Goal: Task Accomplishment & Management: Manage account settings

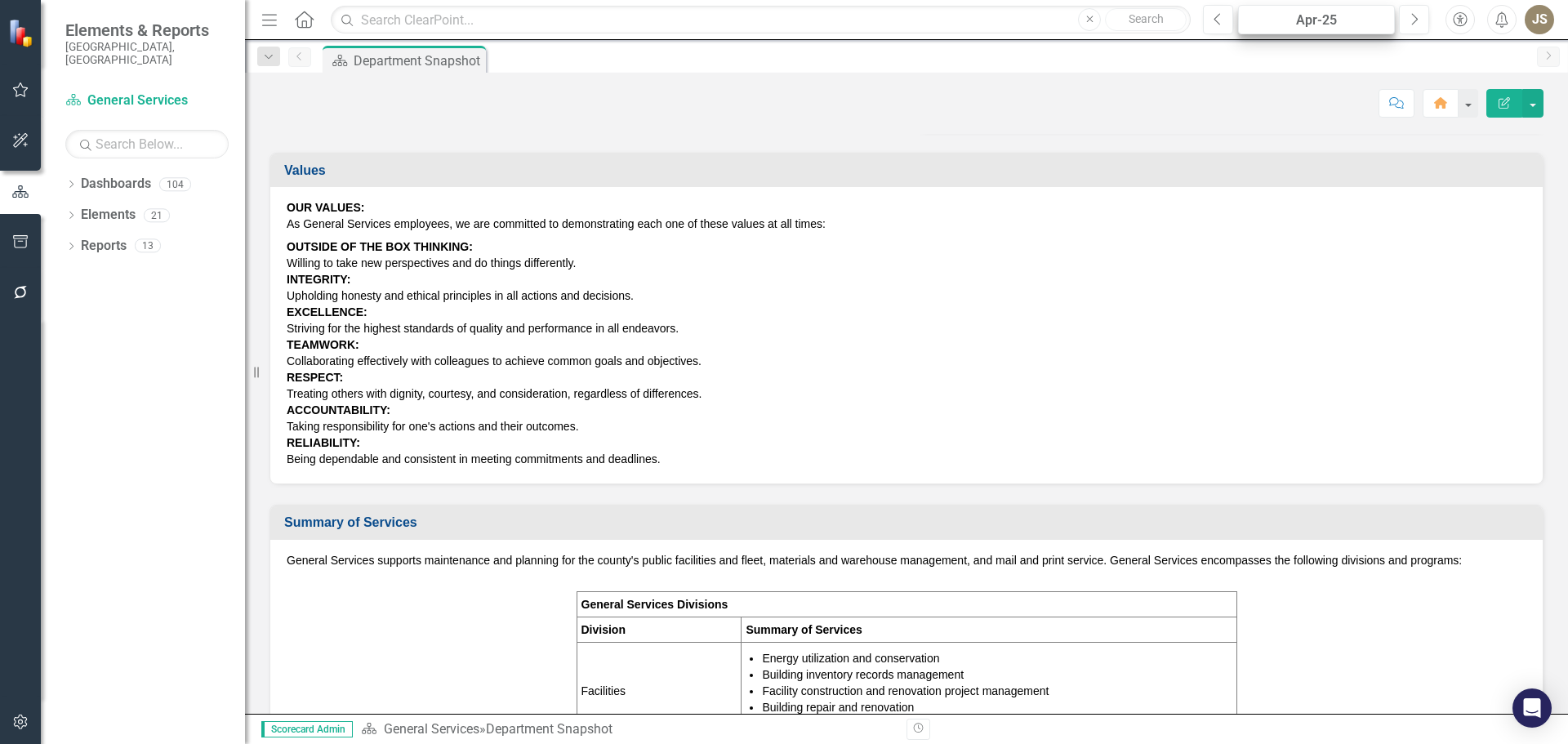
scroll to position [163, 0]
click at [1408, 17] on button "Next" at bounding box center [1414, 19] width 30 height 29
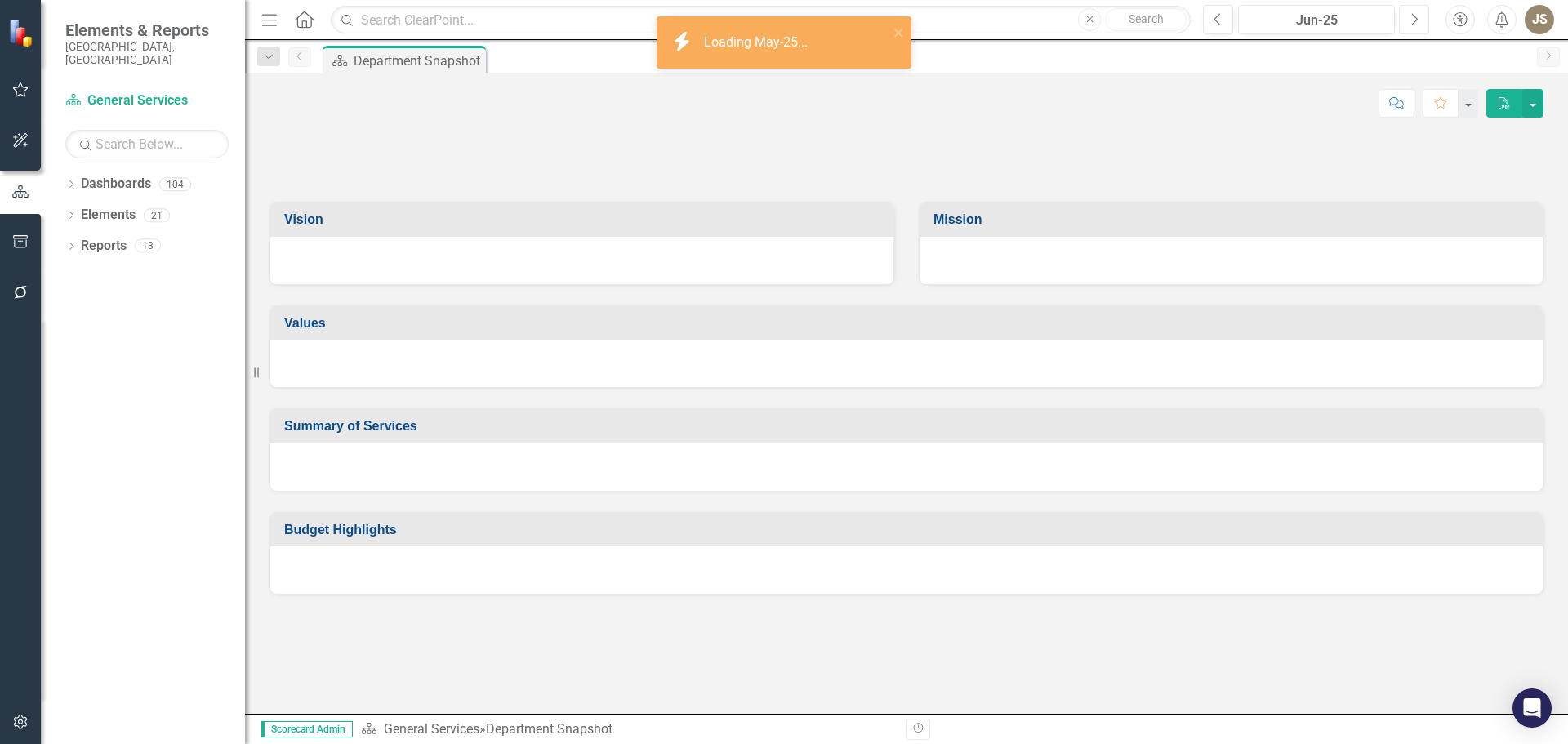
click at [1408, 17] on button "Next" at bounding box center [1414, 19] width 30 height 29
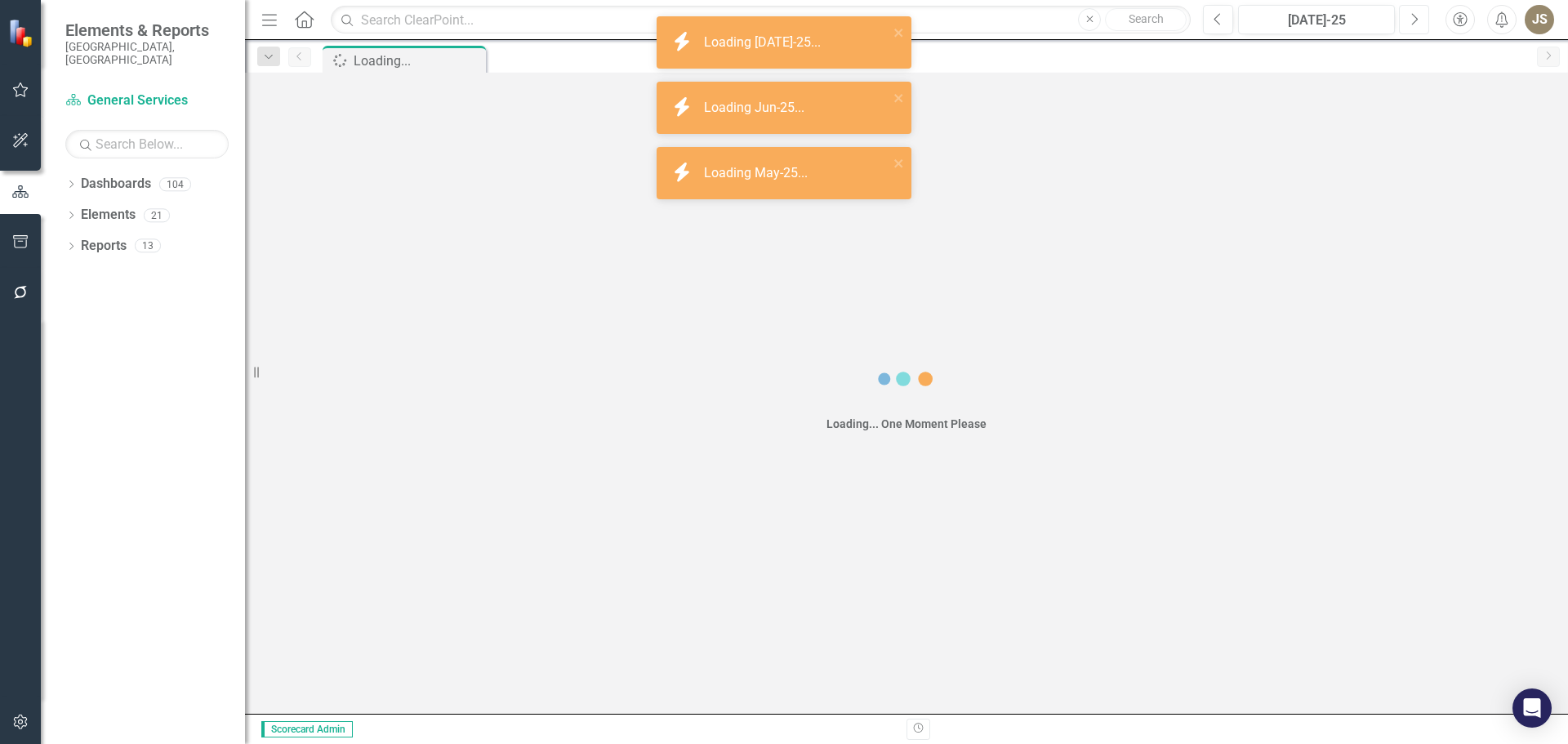
click at [1408, 17] on button "Next" at bounding box center [1414, 19] width 30 height 29
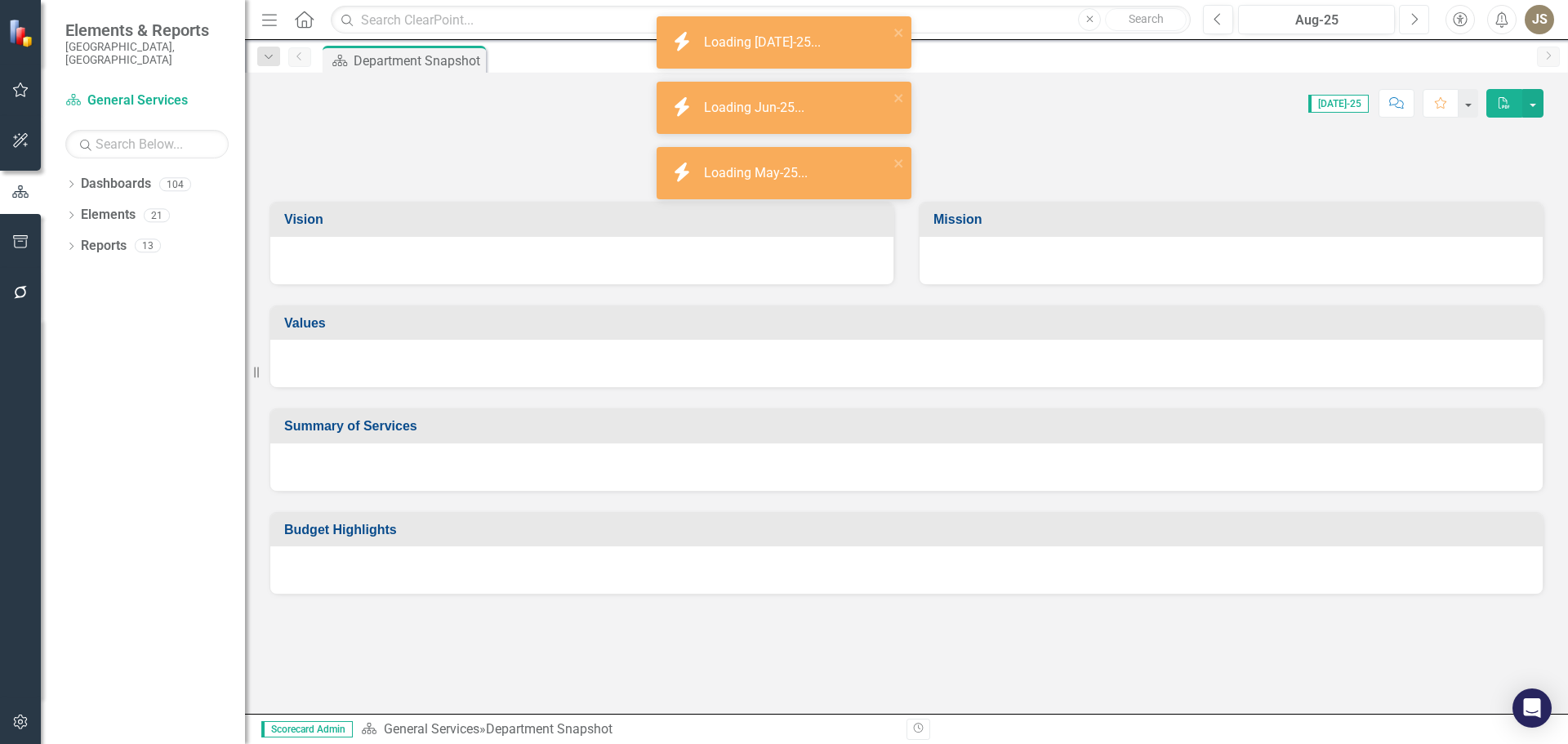
click at [1408, 17] on button "Next" at bounding box center [1414, 19] width 30 height 29
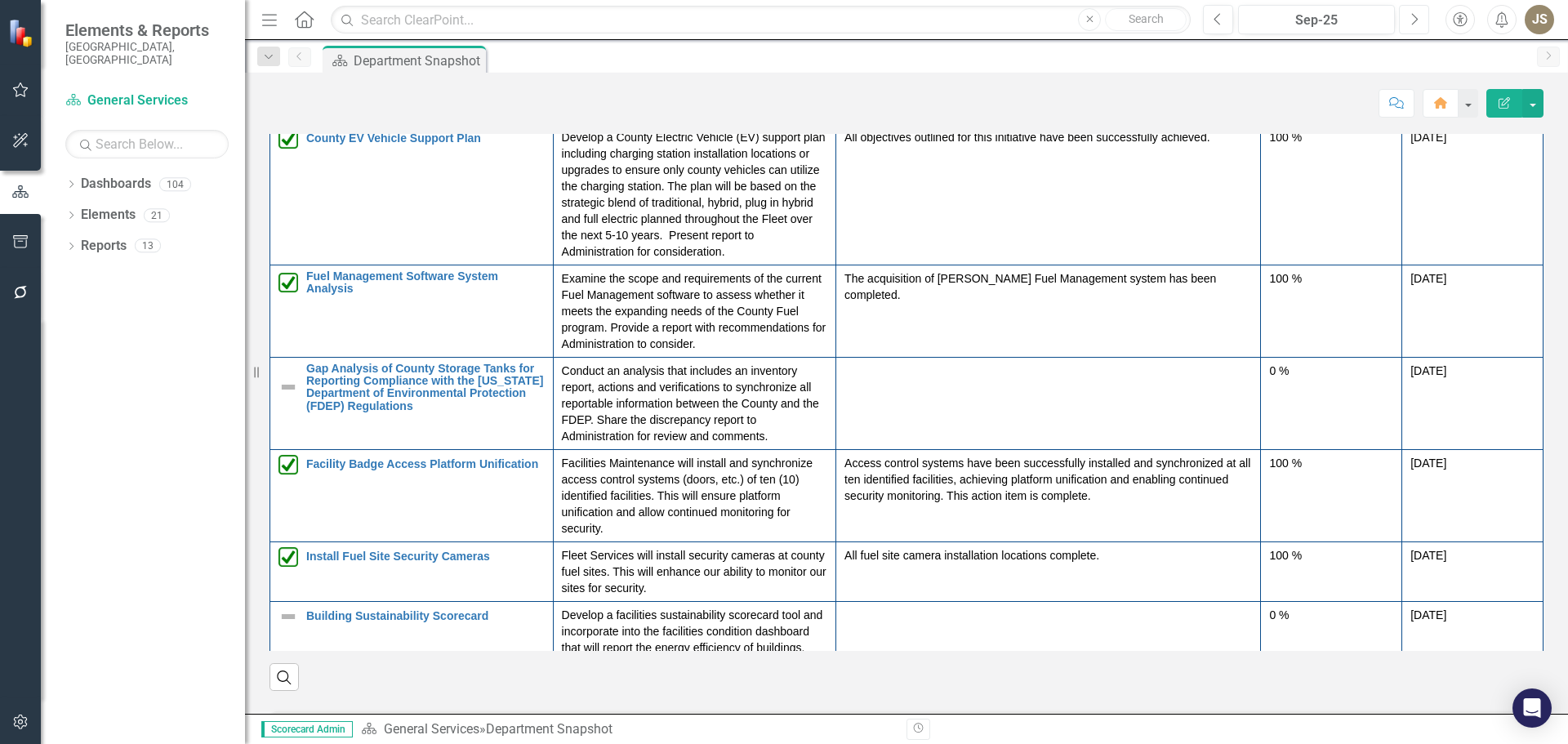
scroll to position [1878, 0]
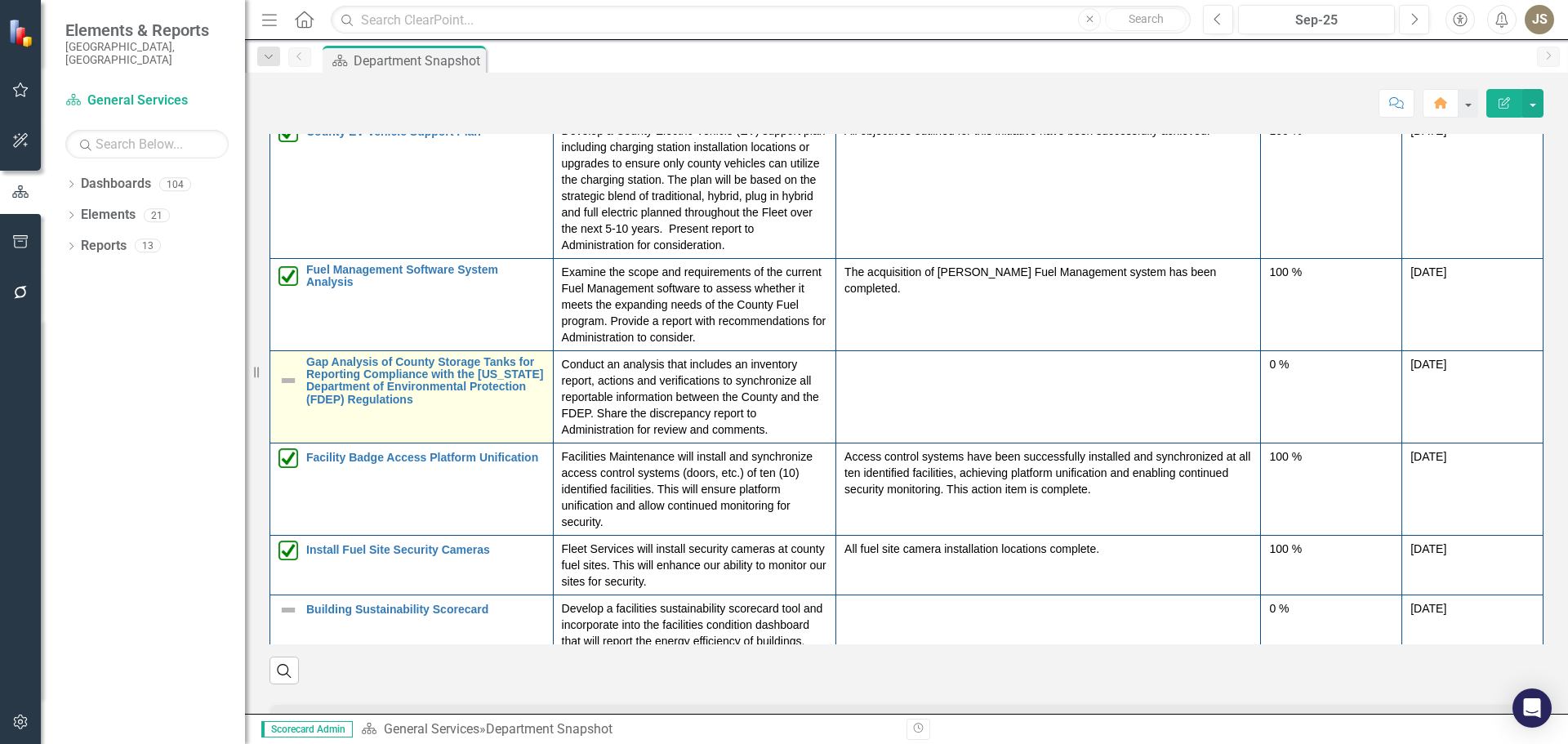
click at [288, 382] on img at bounding box center [288, 381] width 20 height 20
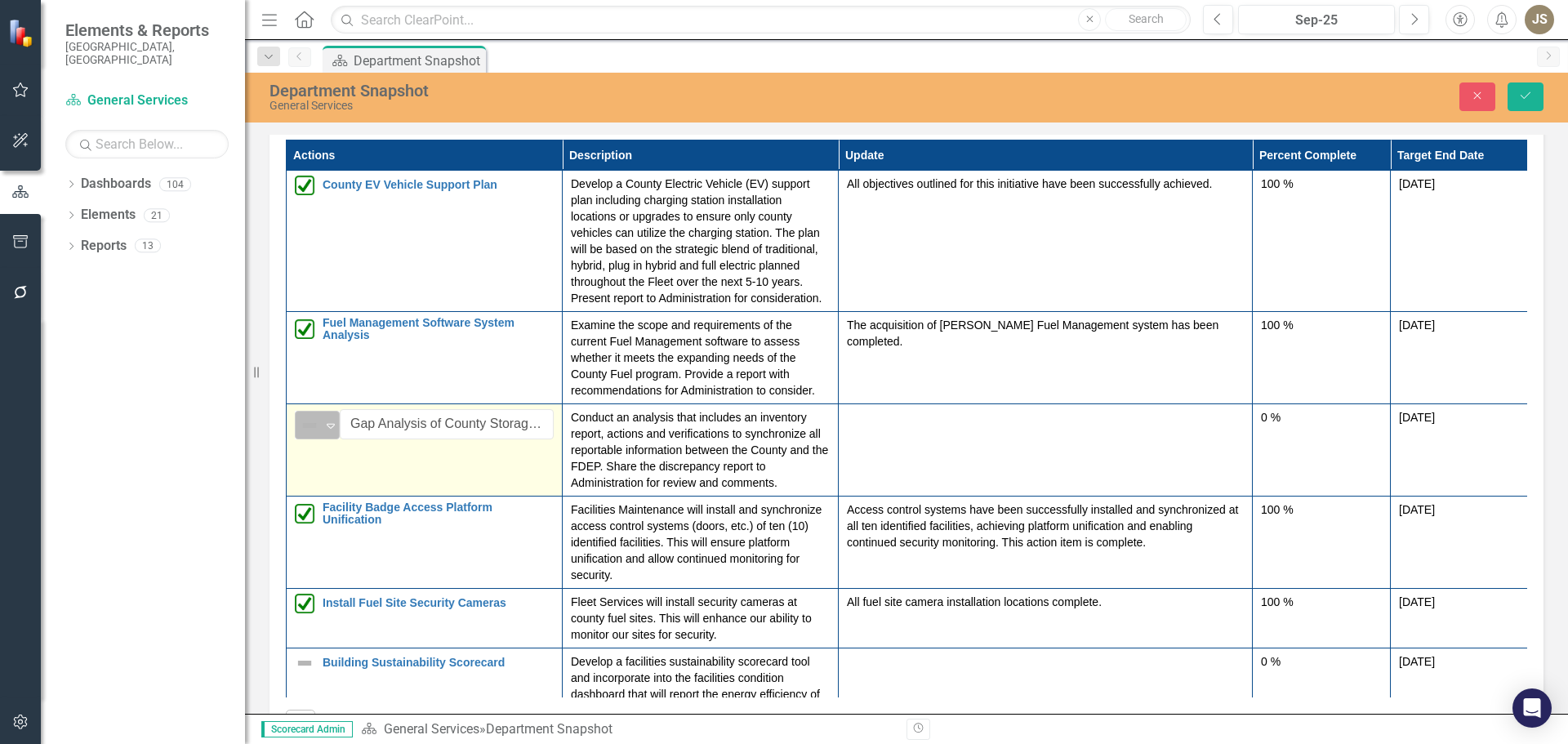
click at [330, 431] on icon "Expand" at bounding box center [331, 426] width 17 height 13
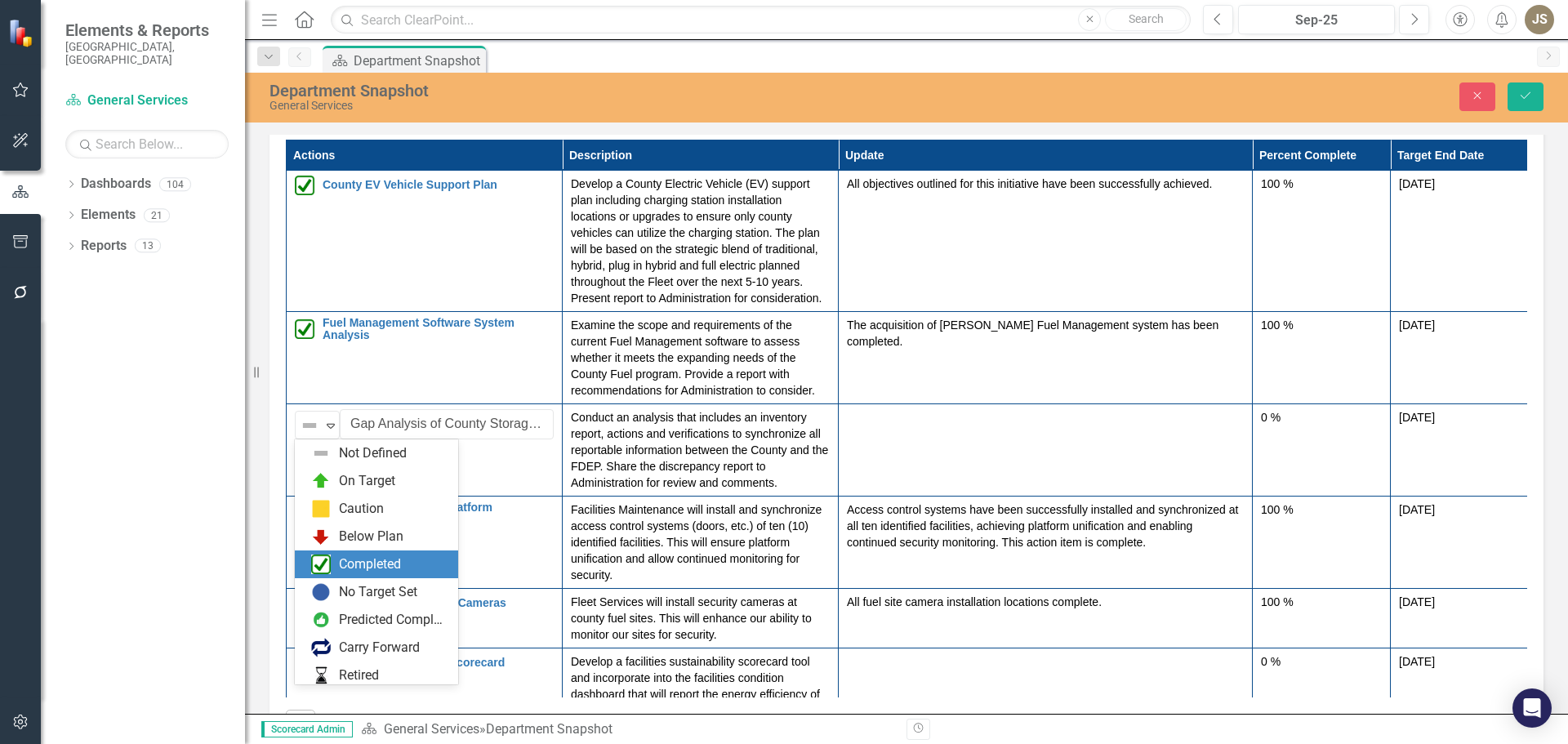
click at [343, 559] on div "Completed" at bounding box center [370, 564] width 62 height 19
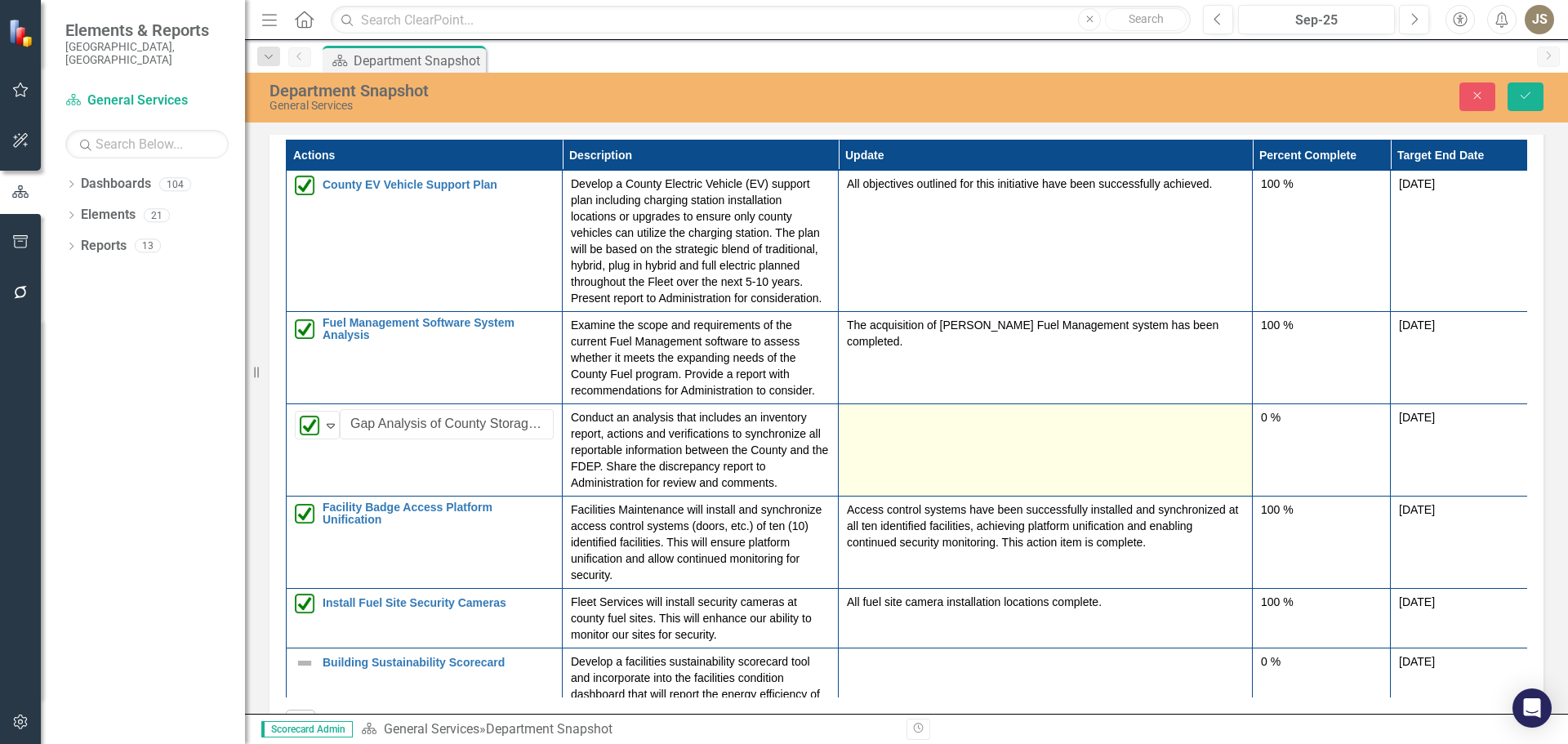
click at [948, 449] on td at bounding box center [1046, 450] width 414 height 92
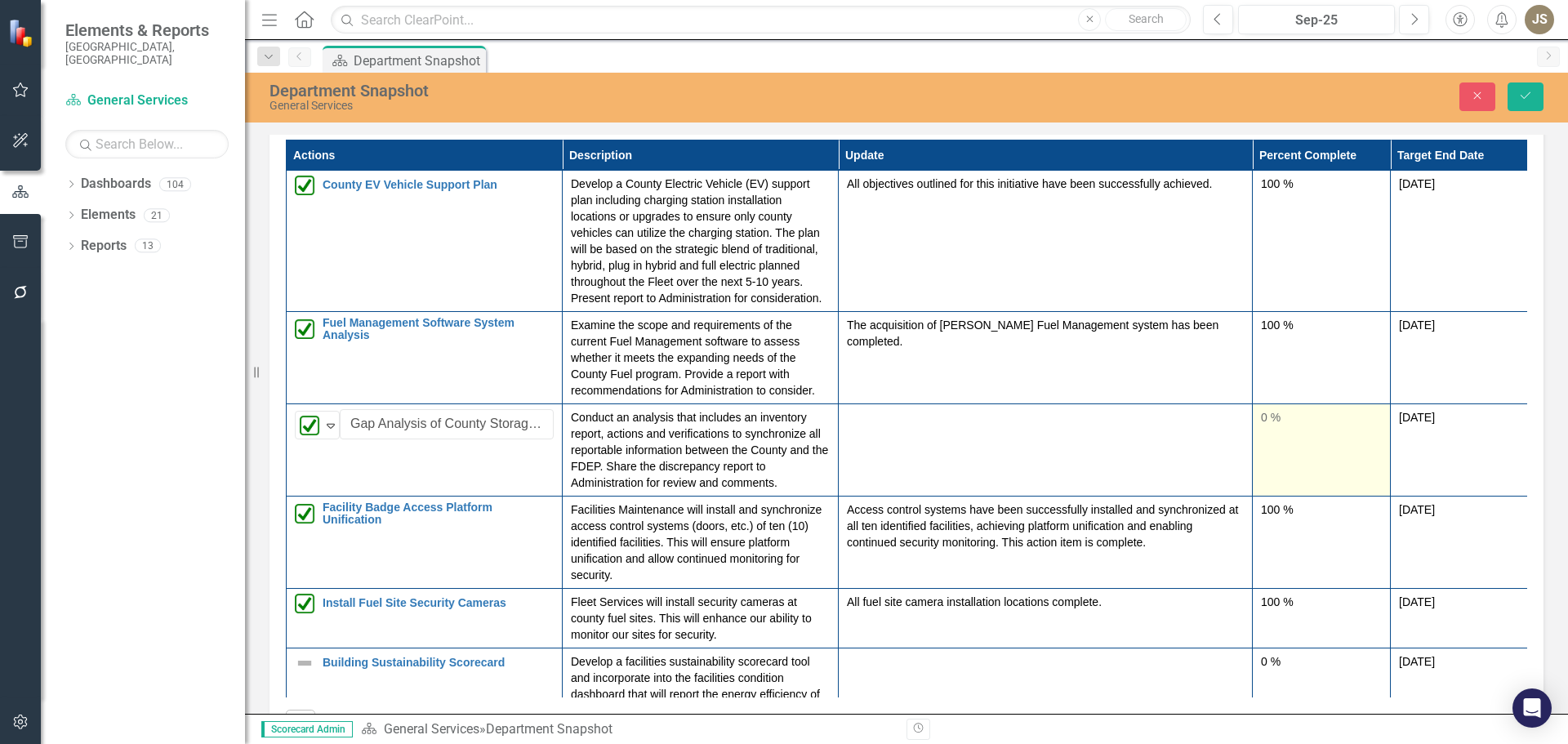
click at [1268, 420] on div "0 %" at bounding box center [1321, 417] width 121 height 17
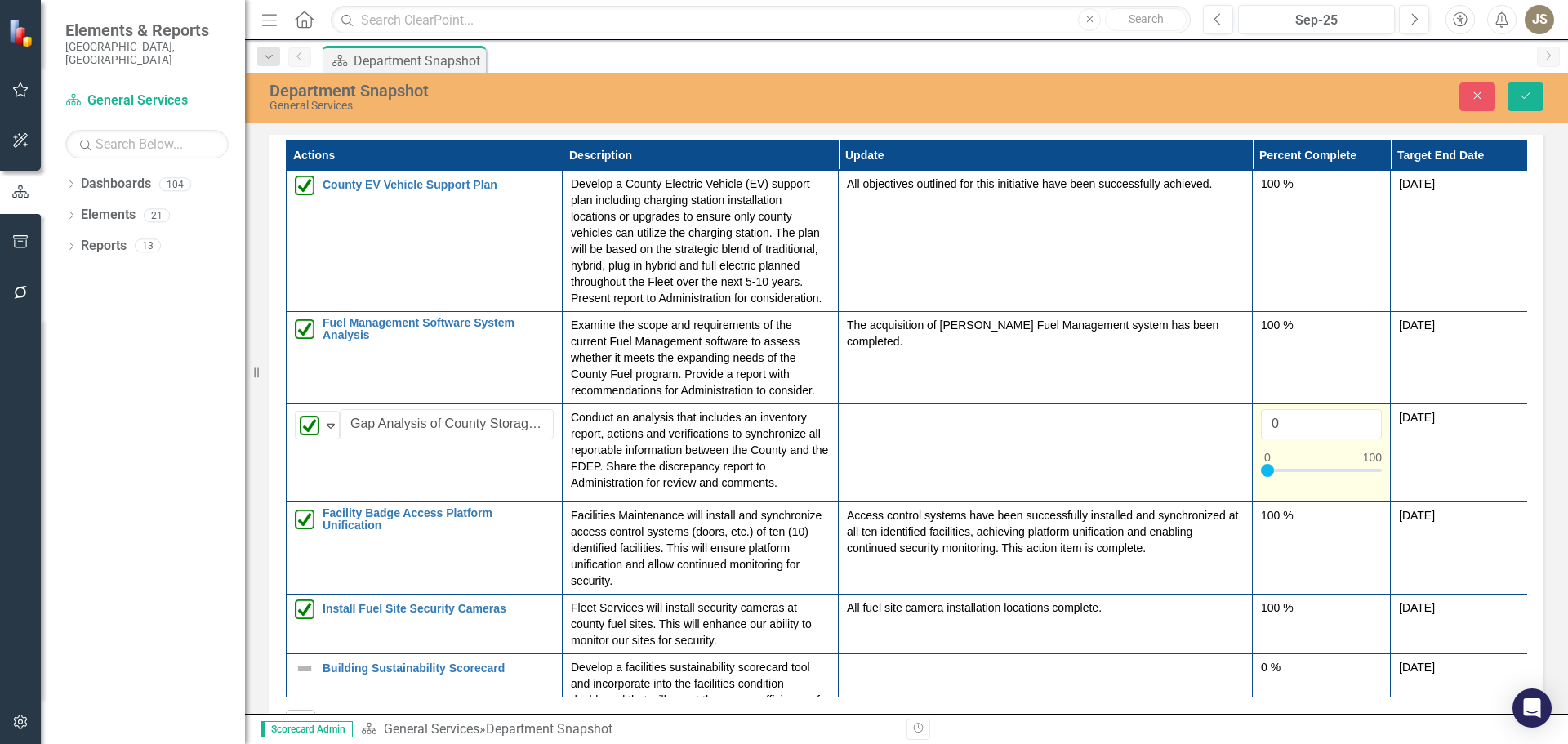
click at [1261, 466] on div at bounding box center [1321, 474] width 121 height 21
type input "100"
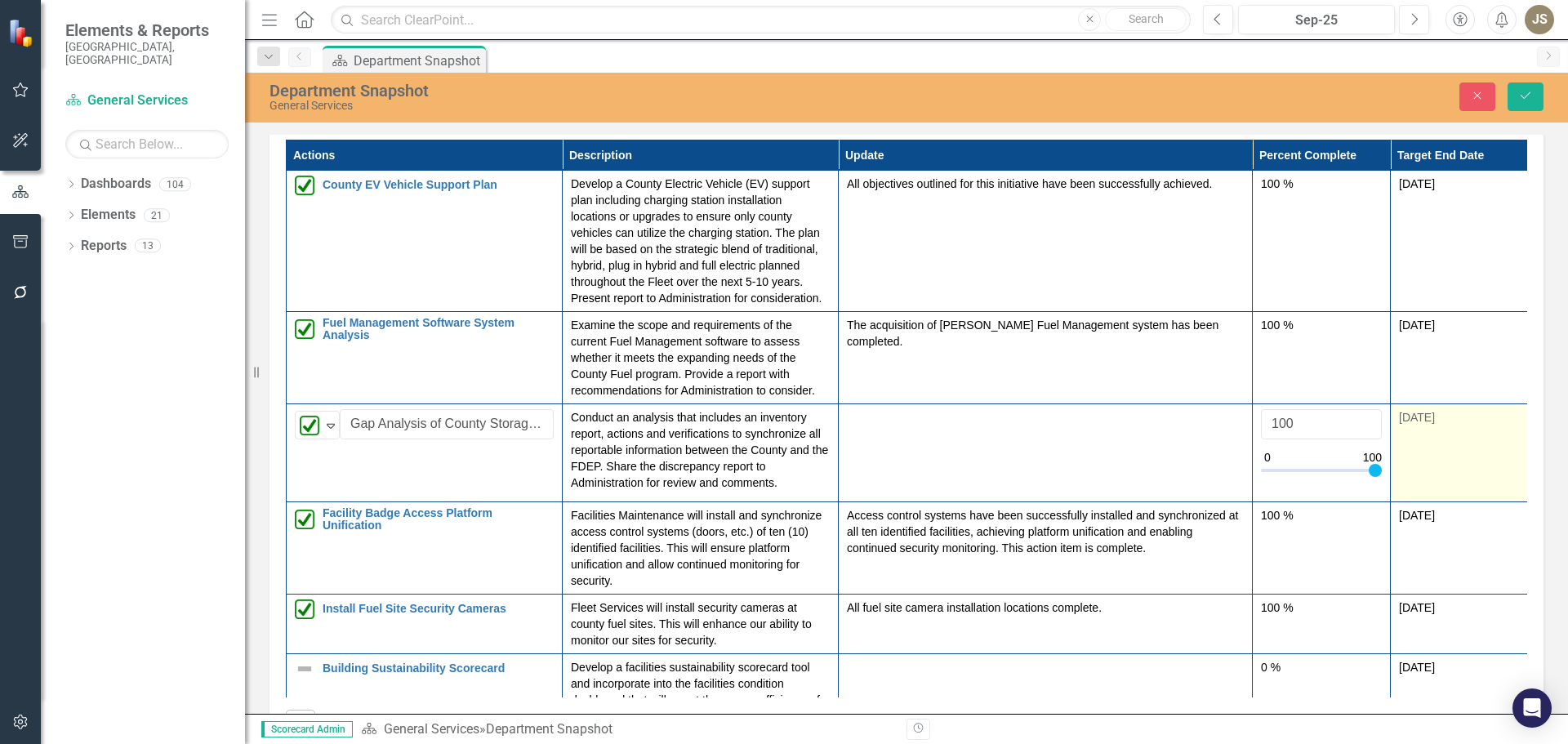
drag, startPoint x: 1267, startPoint y: 467, endPoint x: 1390, endPoint y: 480, distance: 123.7
click at [1390, 480] on tr "Completed Expand Gap Analysis of County Storage Tanks for Reporting Compliance …" at bounding box center [908, 453] width 1242 height 98
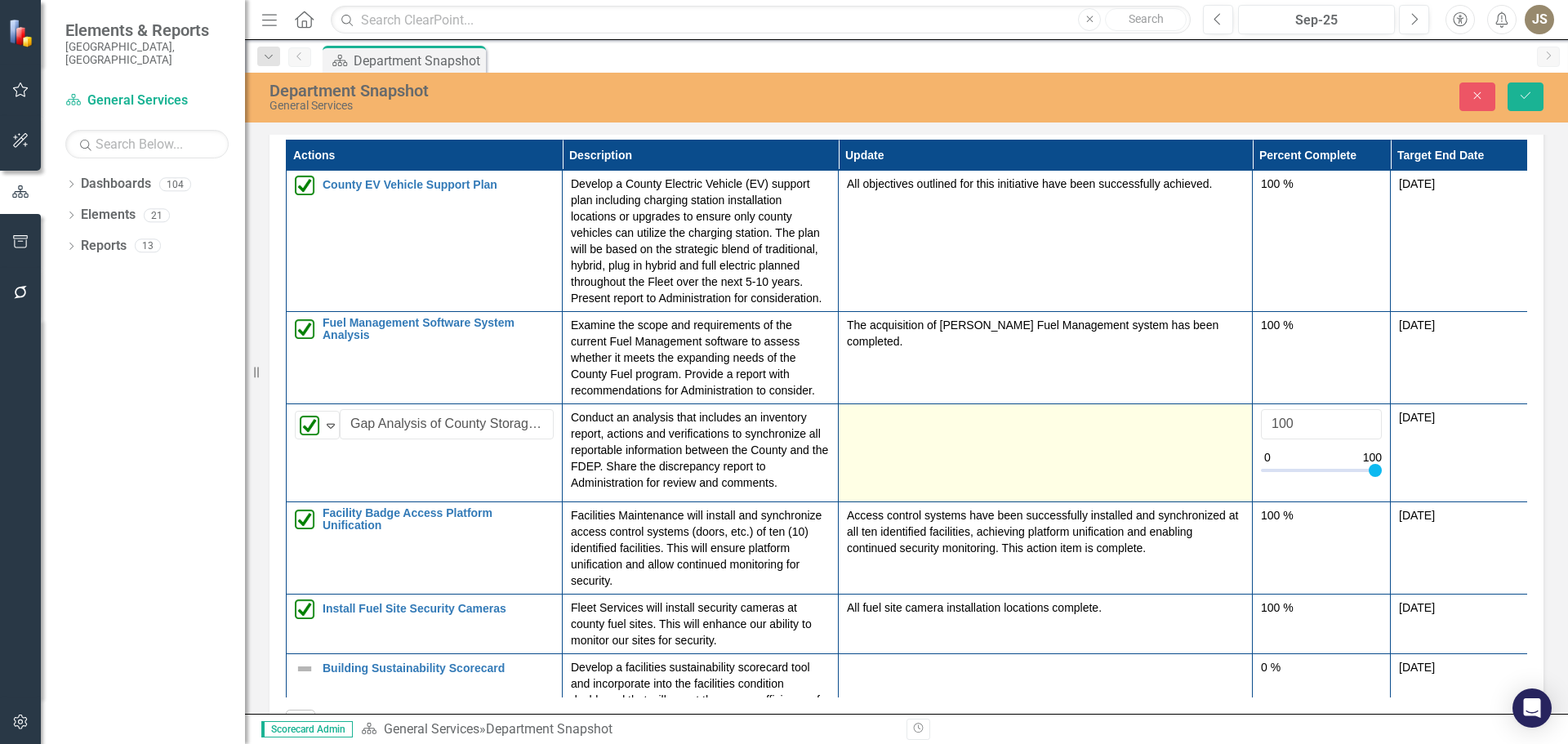
click at [903, 439] on td at bounding box center [1046, 453] width 414 height 98
click at [954, 429] on div at bounding box center [1045, 419] width 397 height 20
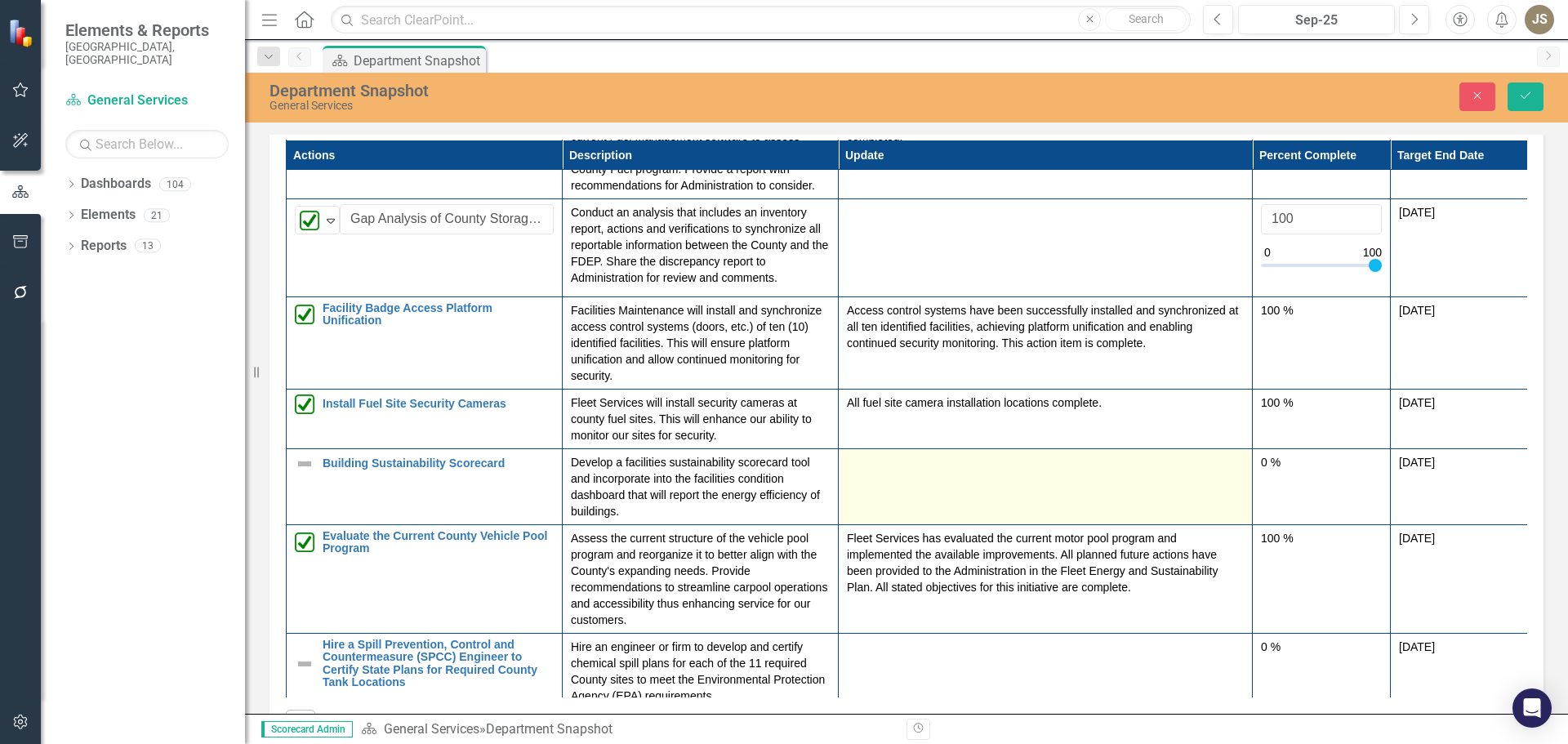
scroll to position [245, 0]
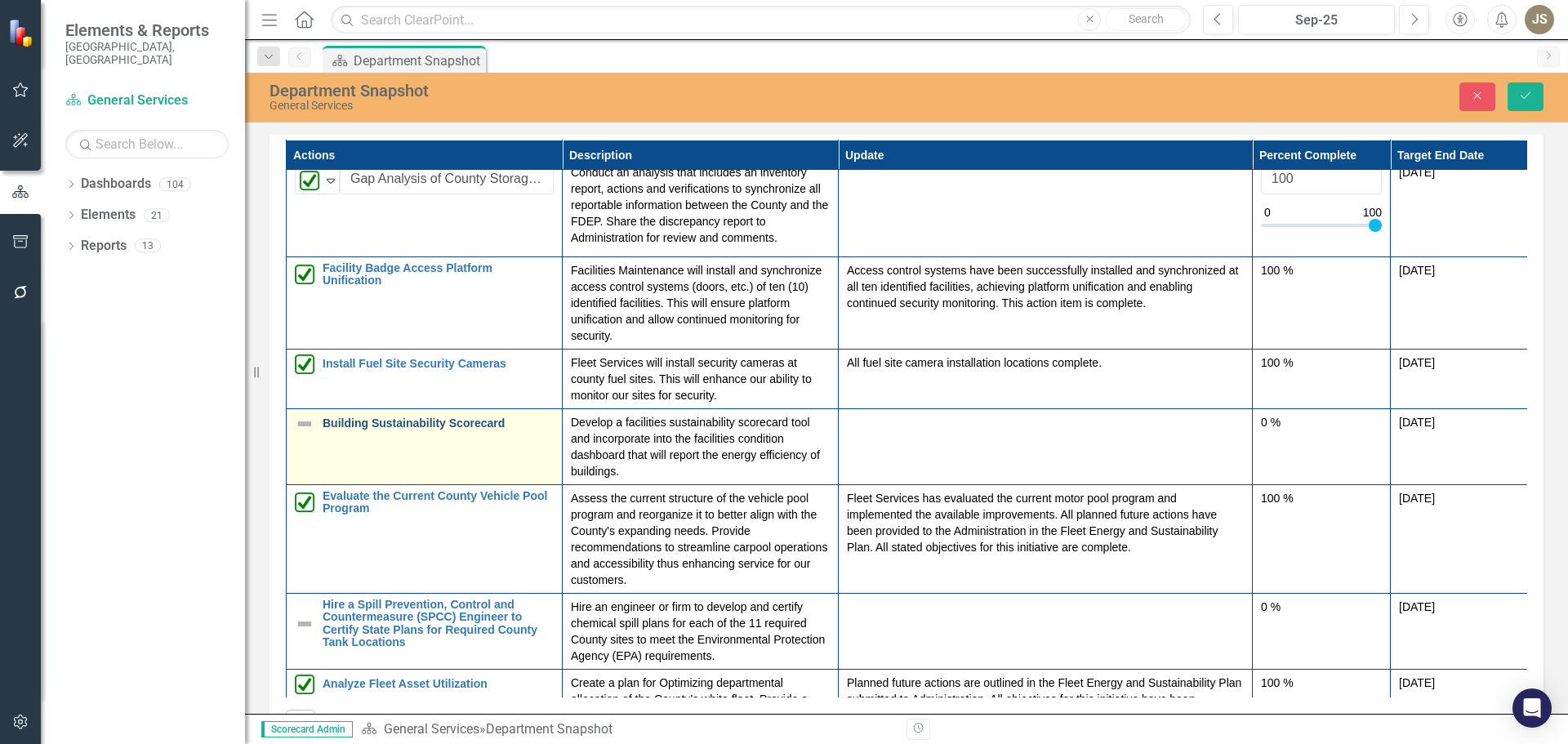
click at [346, 428] on link "Building Sustainability Scorecard" at bounding box center [438, 423] width 231 height 12
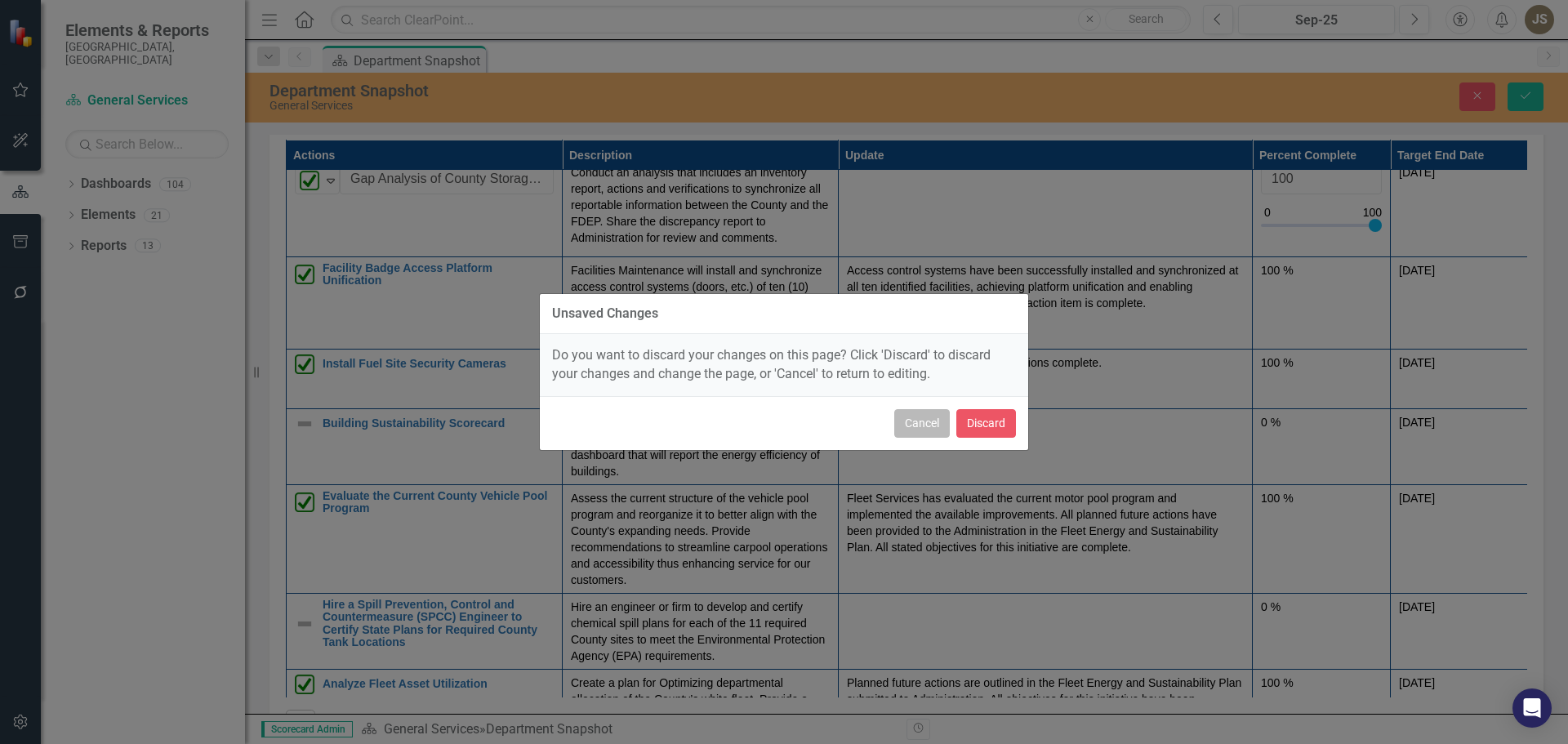
click at [923, 421] on button "Cancel" at bounding box center [922, 423] width 56 height 28
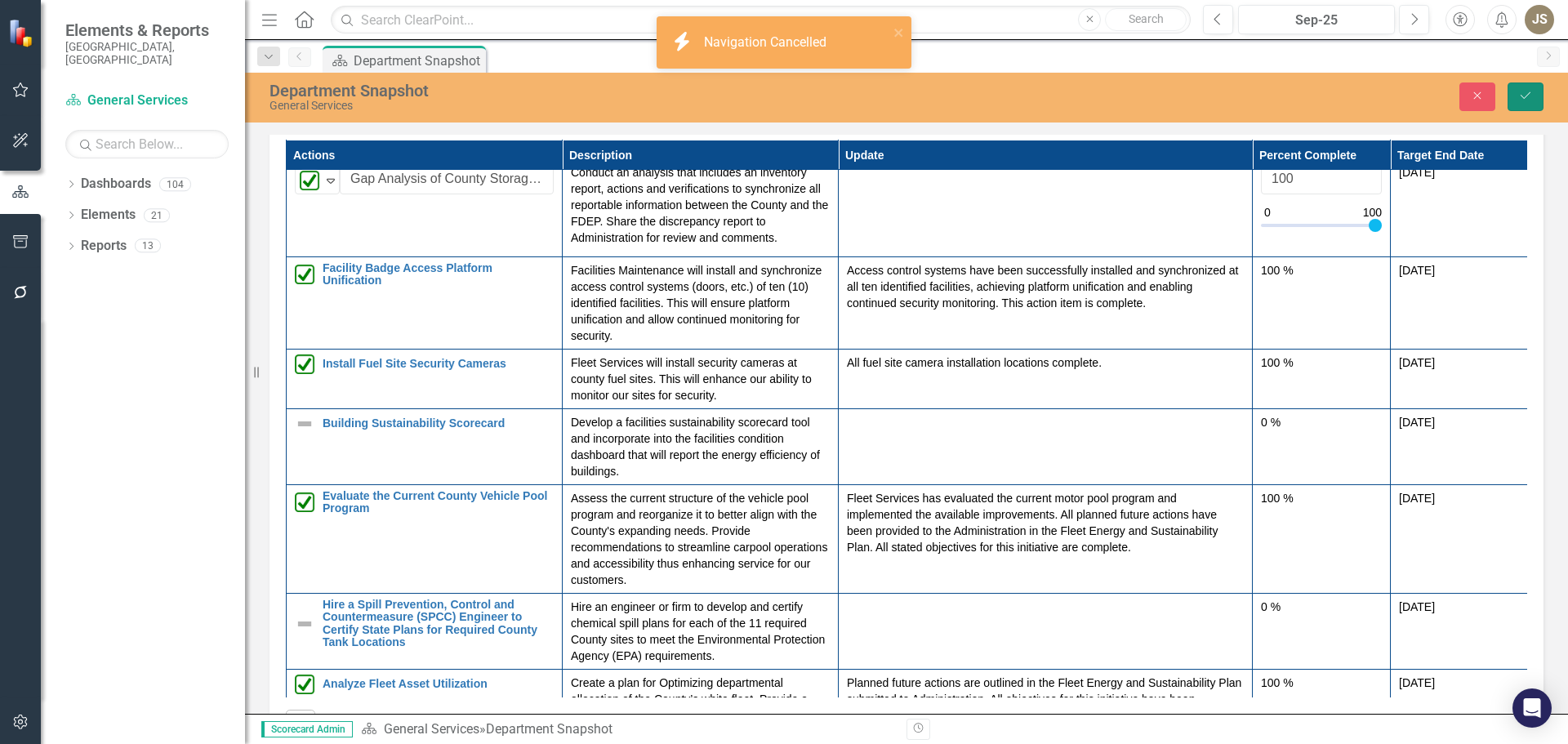
click at [1528, 93] on icon "Save" at bounding box center [1526, 96] width 15 height 12
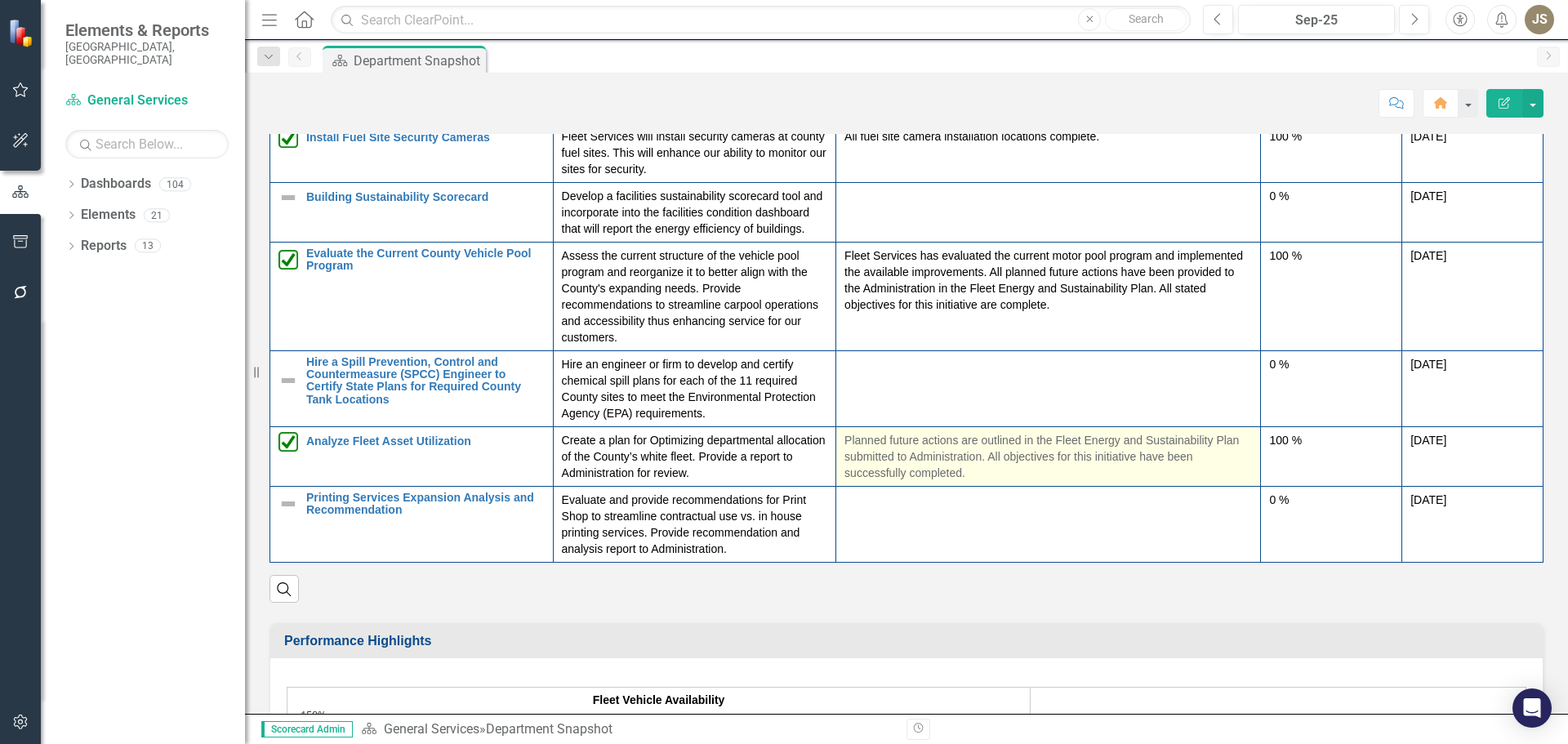
scroll to position [347, 0]
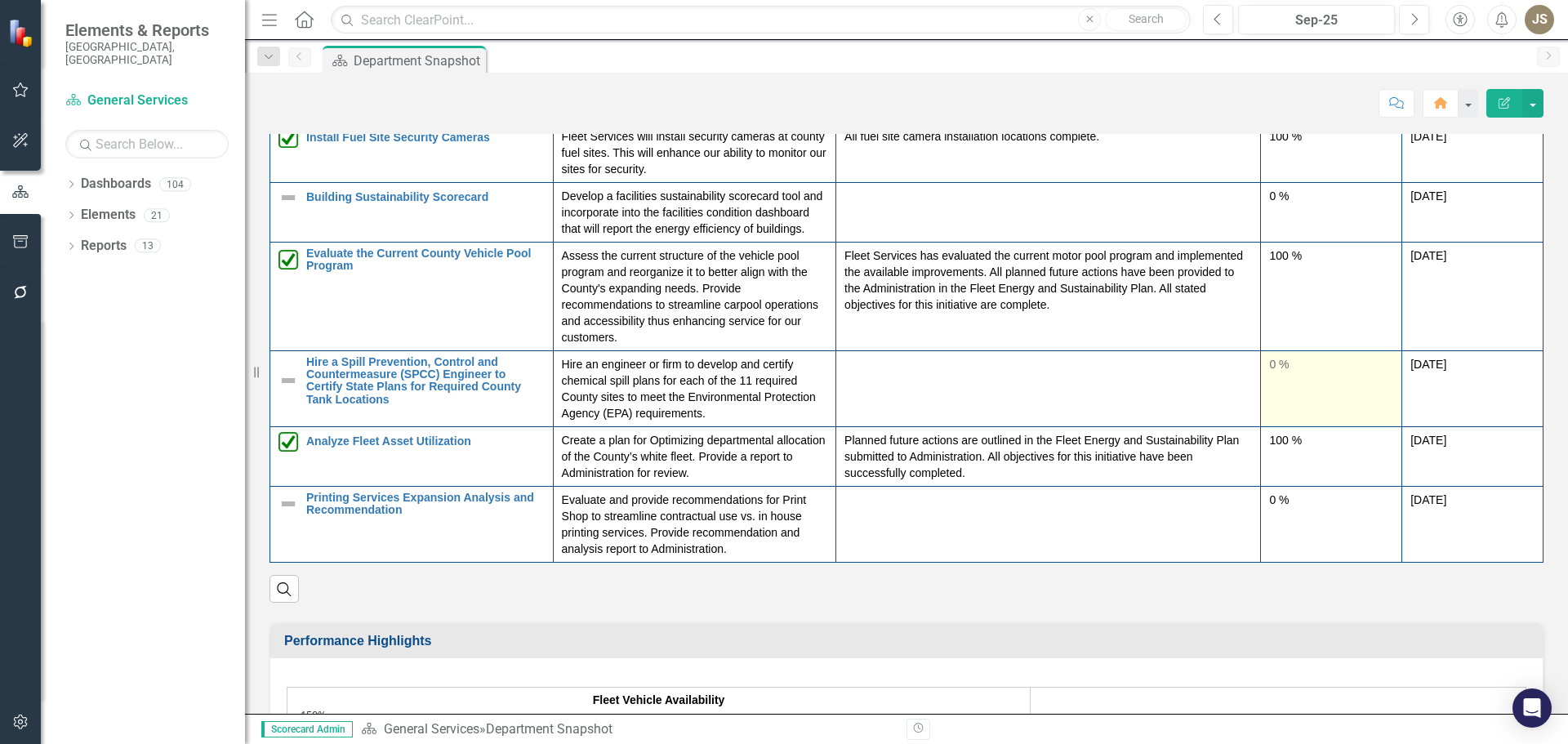
click at [1269, 379] on td "0 %" at bounding box center [1332, 387] width 141 height 76
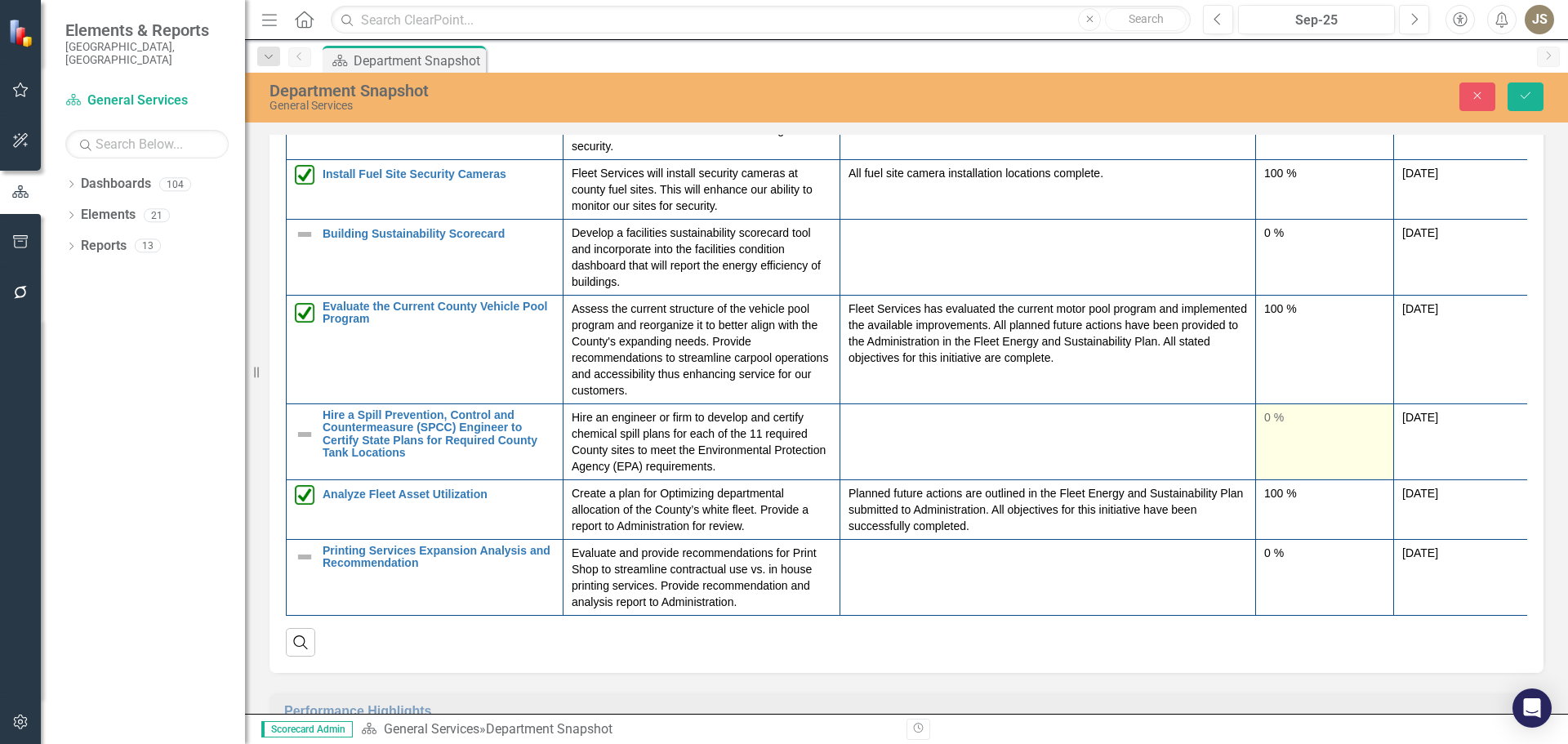
click at [1269, 379] on td "100 %" at bounding box center [1325, 350] width 138 height 109
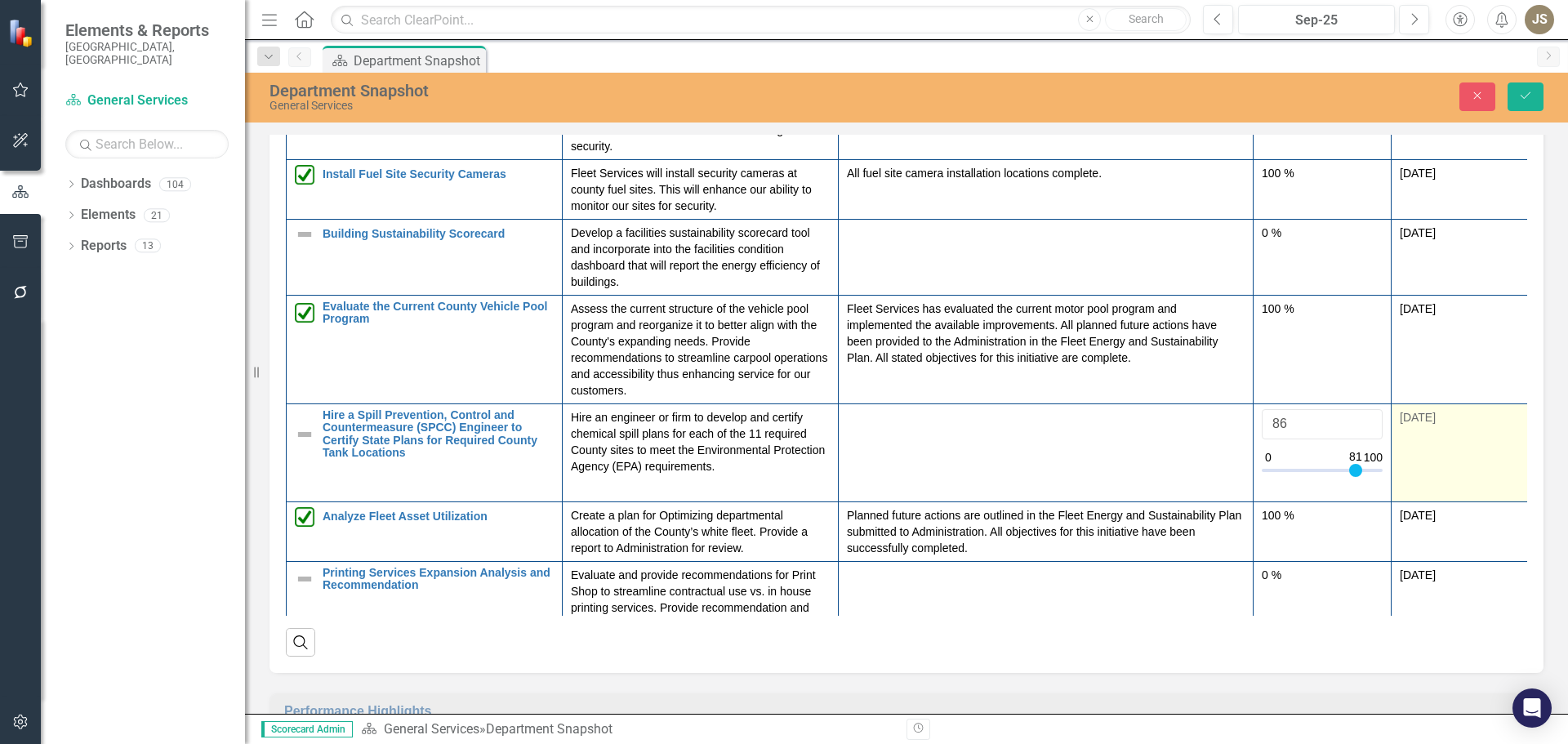
type input "100"
drag, startPoint x: 1270, startPoint y: 471, endPoint x: 1392, endPoint y: 470, distance: 122.0
click at [1392, 470] on tr "Hire a Spill Prevention, Control and Countermeasure (SPCC) Engineer to Certify …" at bounding box center [908, 453] width 1242 height 98
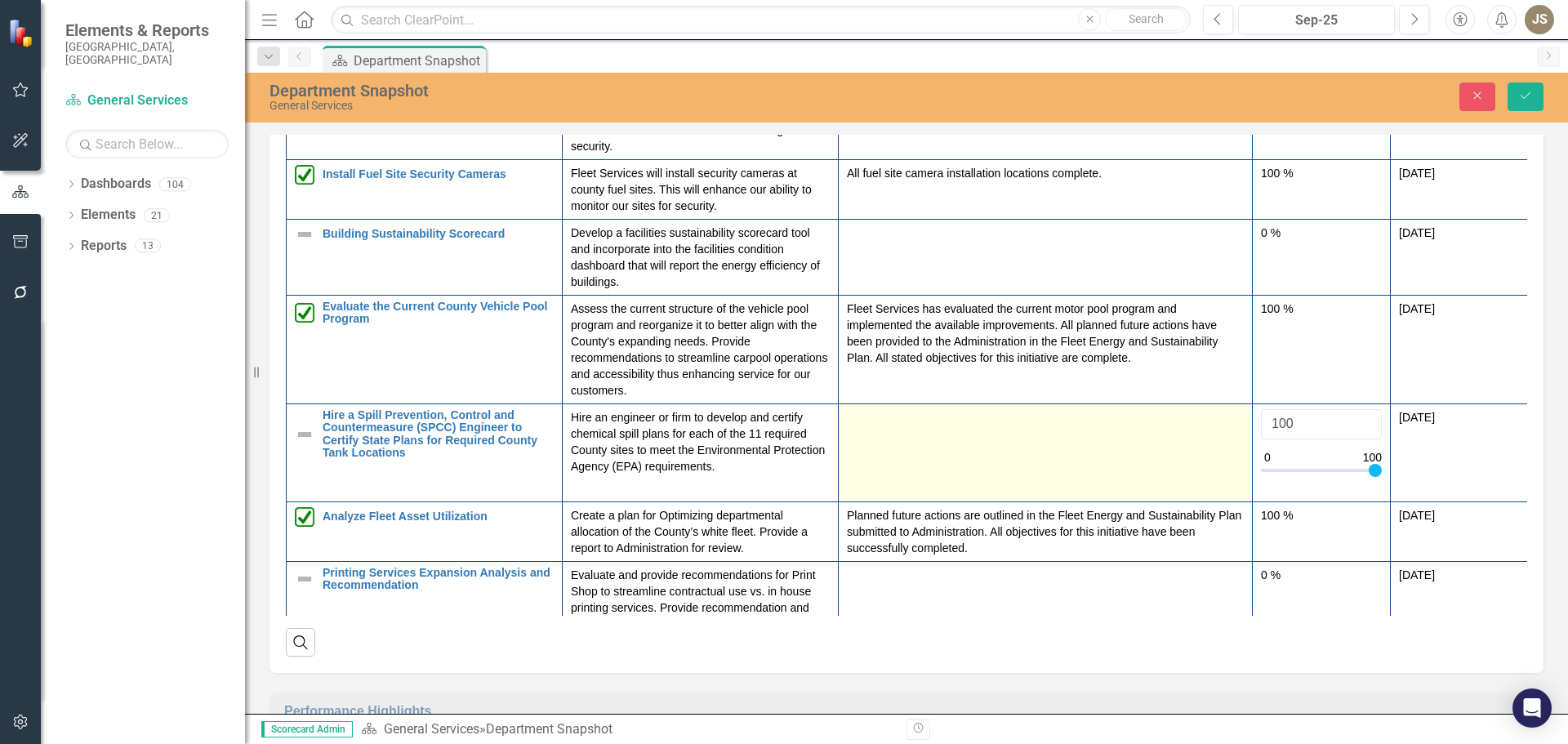
click at [897, 459] on td at bounding box center [1046, 453] width 414 height 98
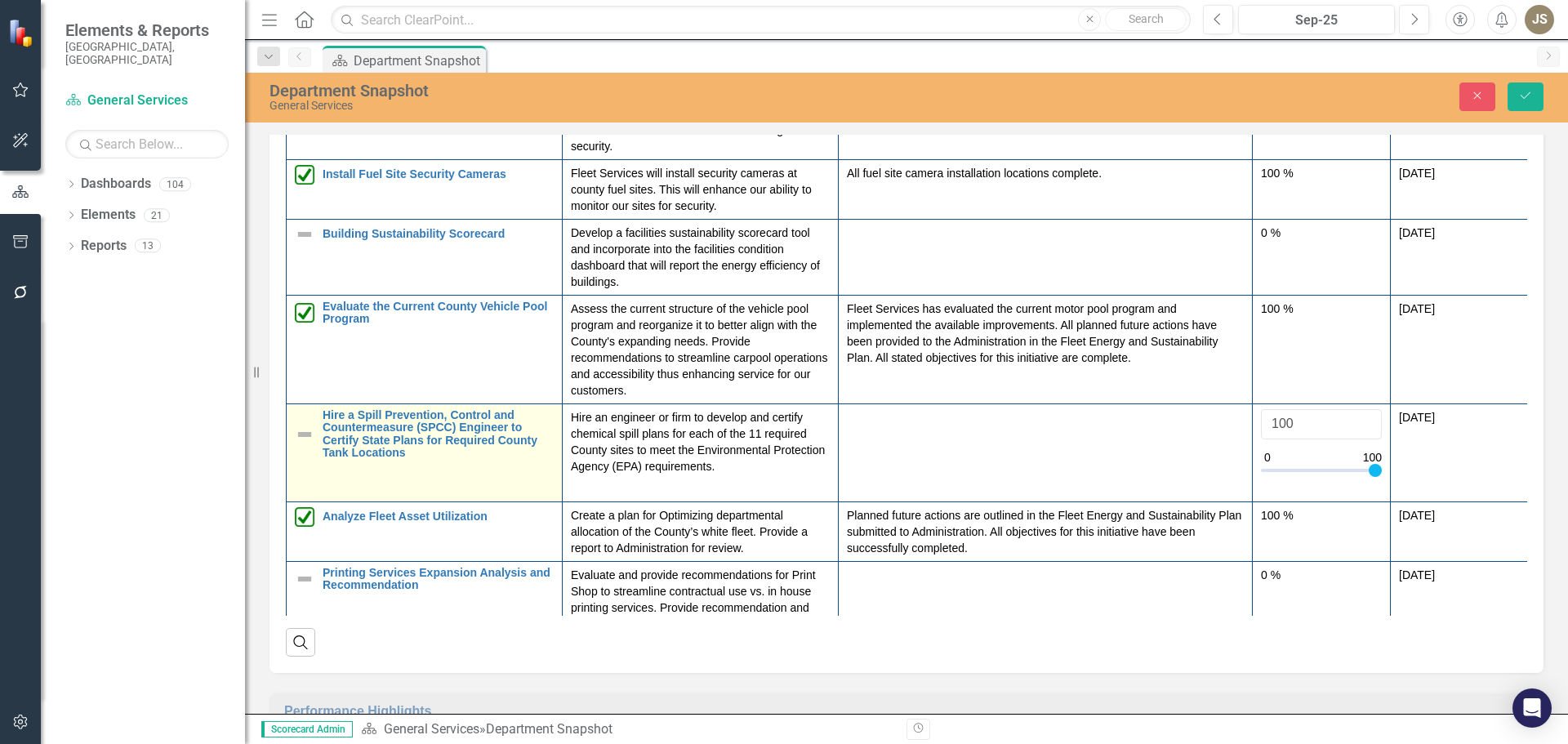
click at [302, 433] on img at bounding box center [305, 435] width 20 height 20
click at [302, 433] on img at bounding box center [310, 426] width 20 height 20
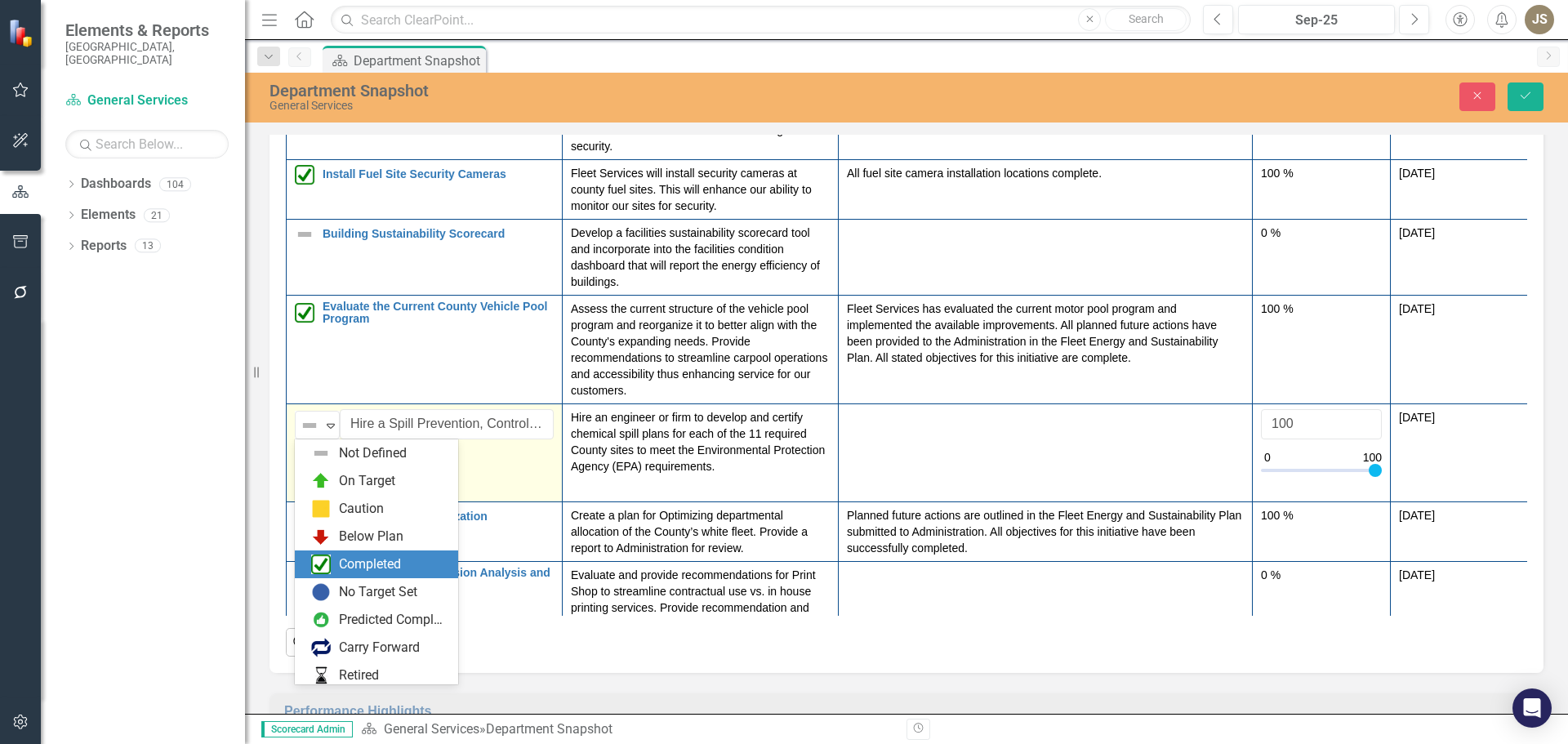
click at [332, 571] on div "Completed" at bounding box center [379, 564] width 137 height 20
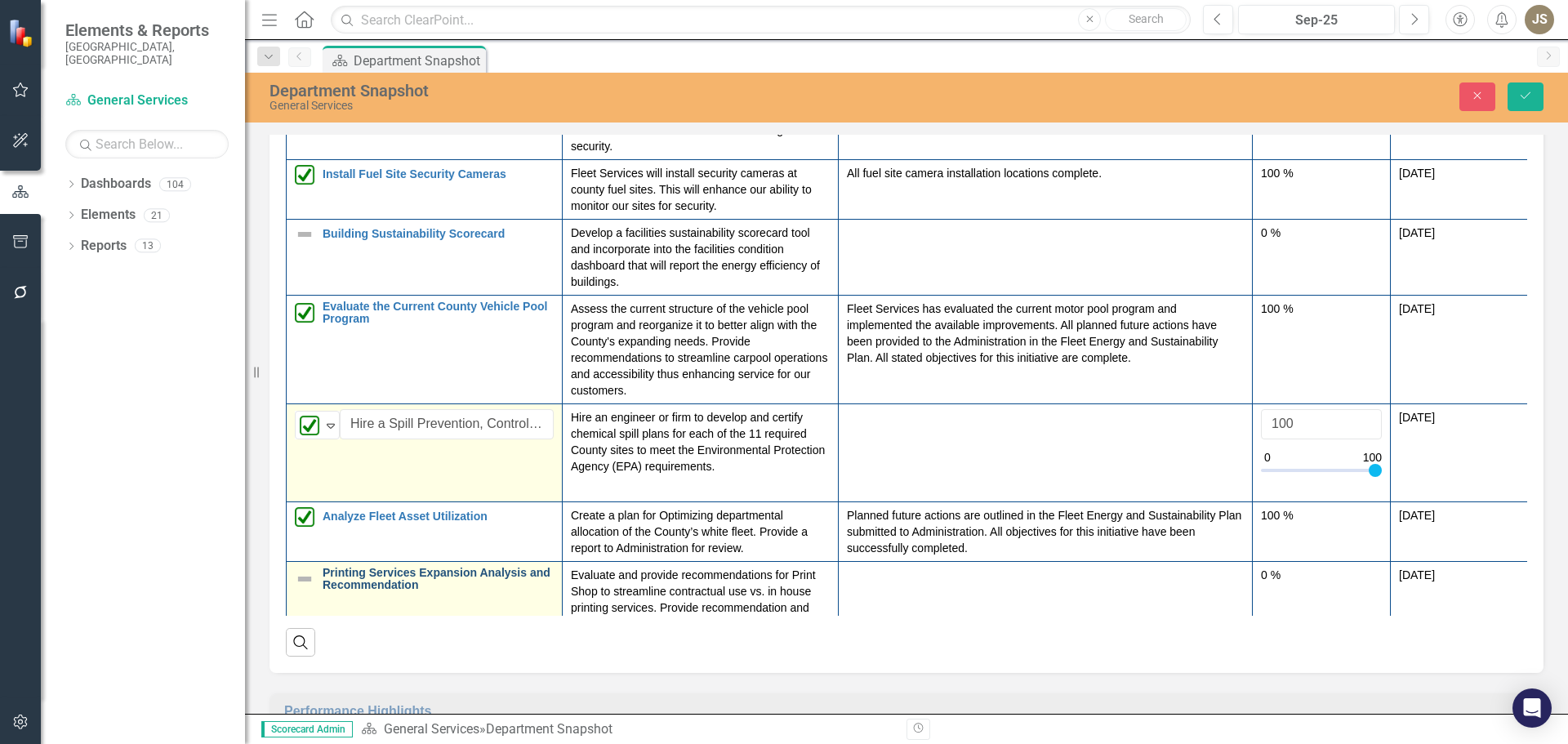
click at [333, 580] on link "Printing Services Expansion Analysis and Recommendation" at bounding box center [438, 579] width 231 height 25
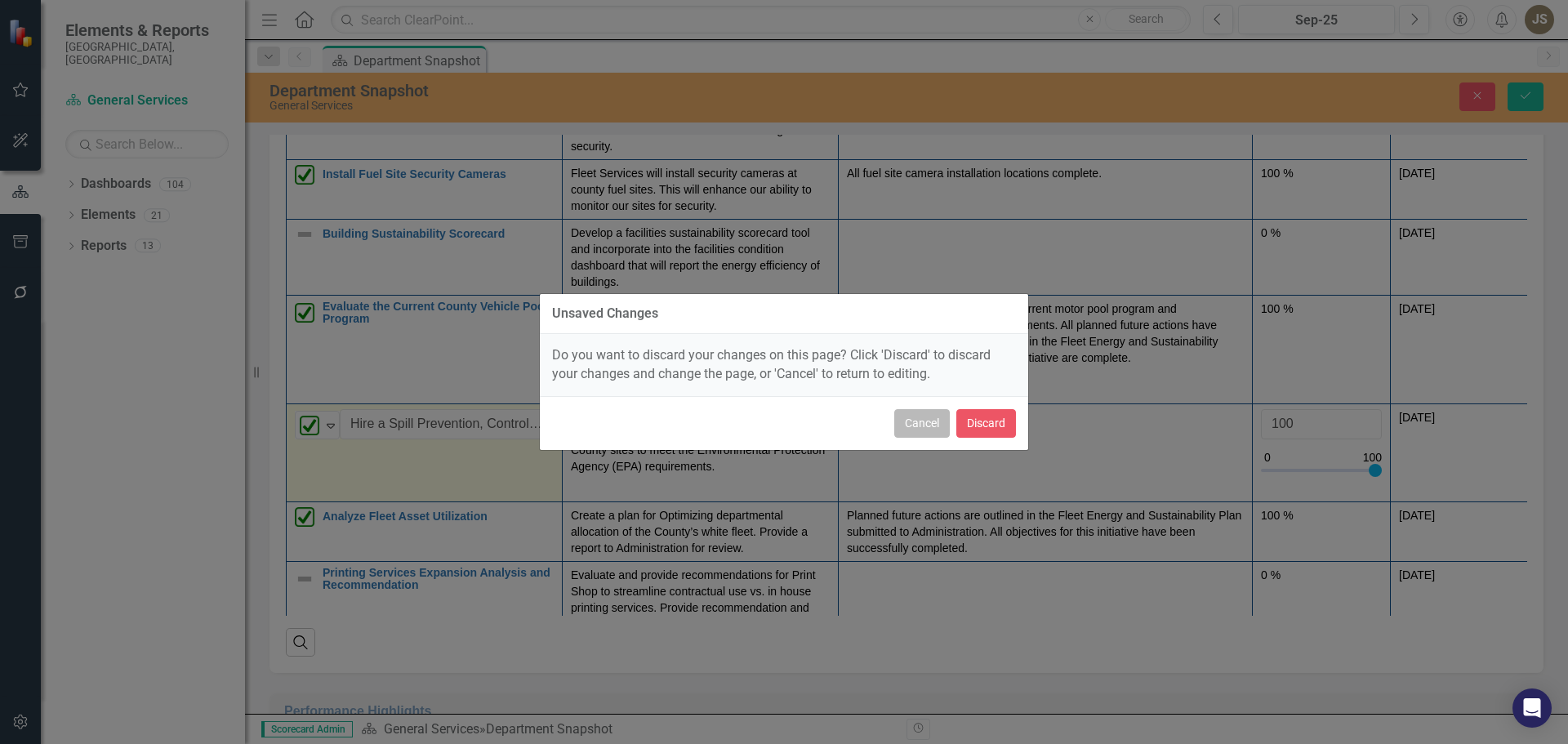
click at [936, 431] on button "Cancel" at bounding box center [922, 423] width 56 height 28
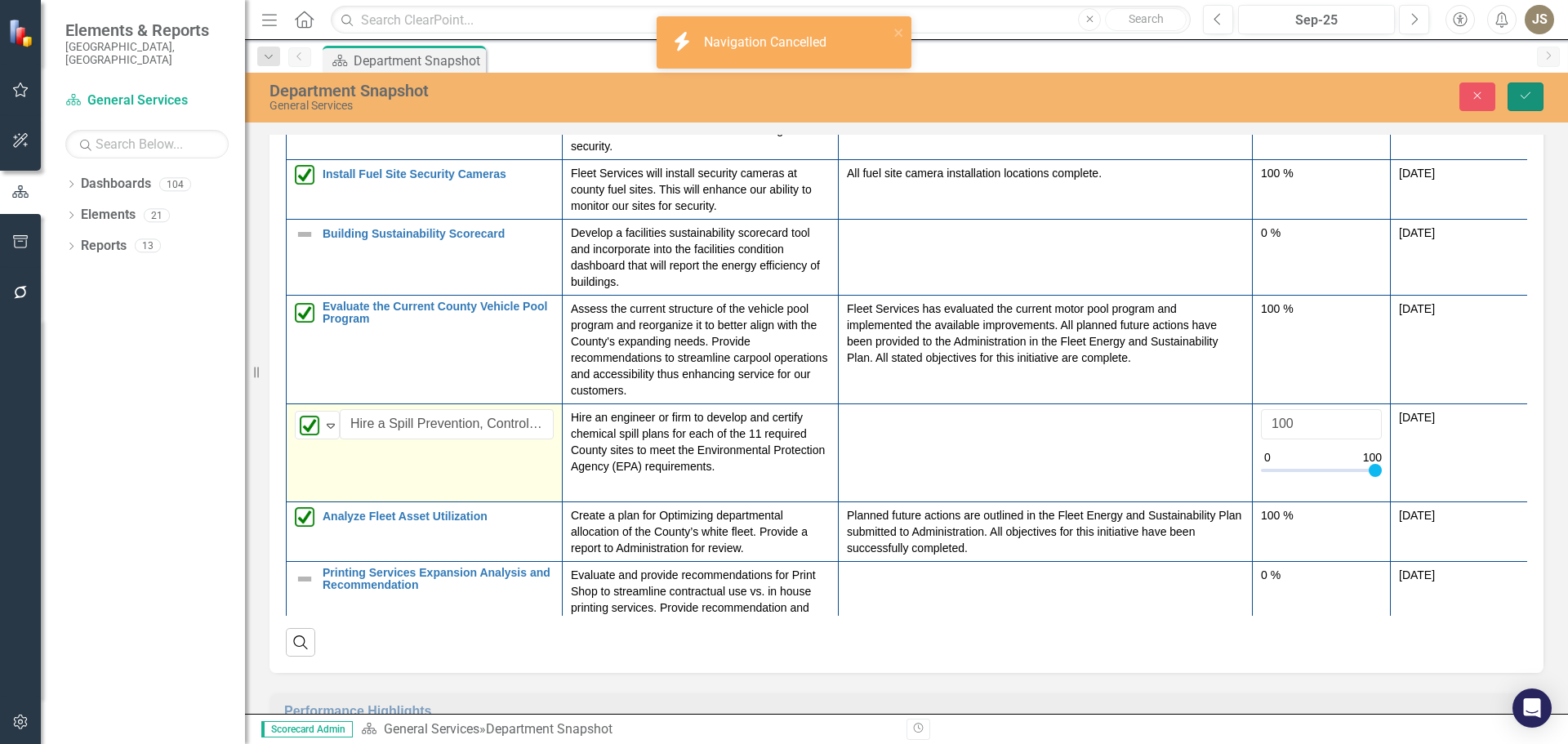
click at [1513, 96] on button "Save" at bounding box center [1525, 96] width 36 height 28
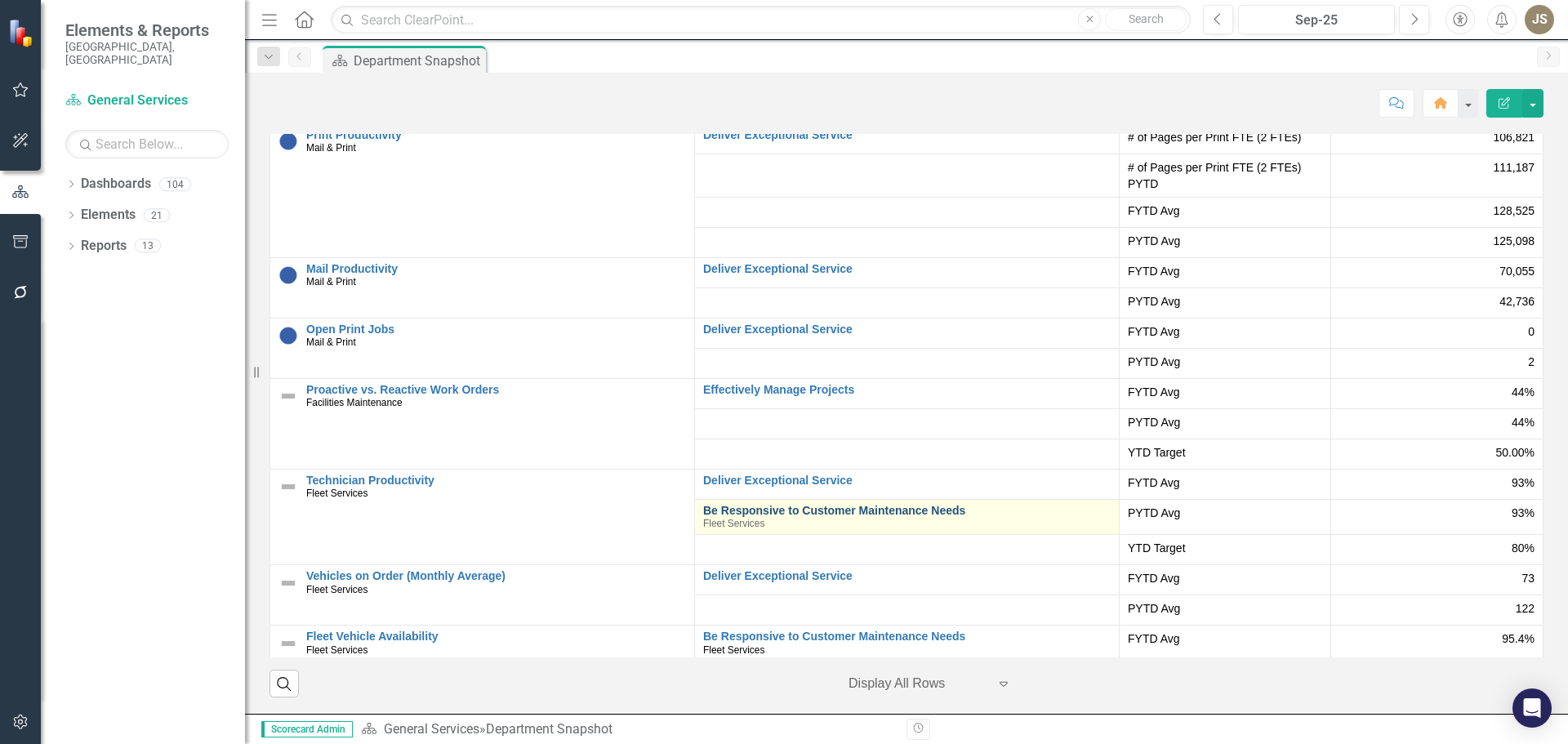
scroll to position [0, 0]
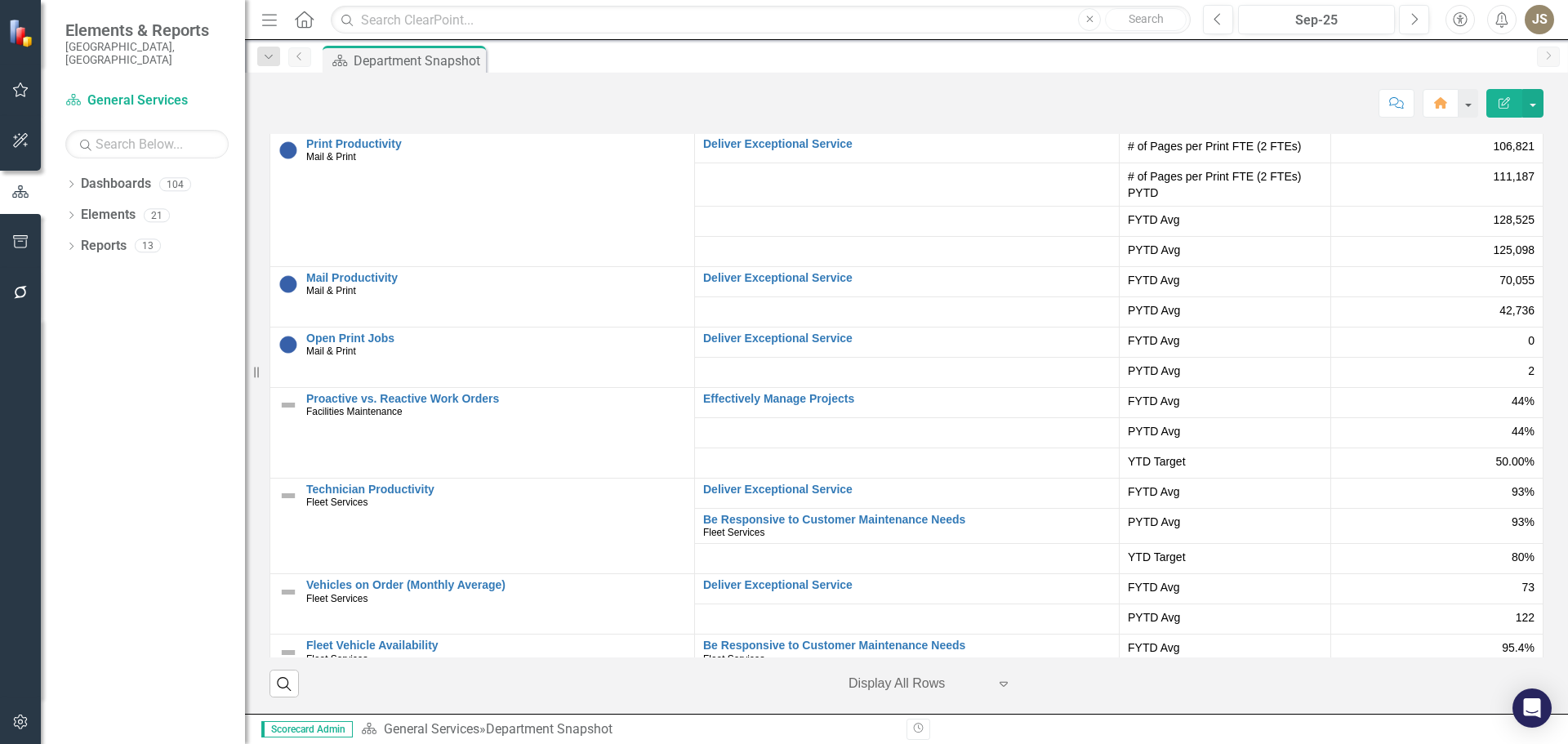
click at [300, 57] on icon "Previous" at bounding box center [300, 57] width 13 height 10
click at [88, 175] on link "Dashboards" at bounding box center [116, 184] width 70 height 19
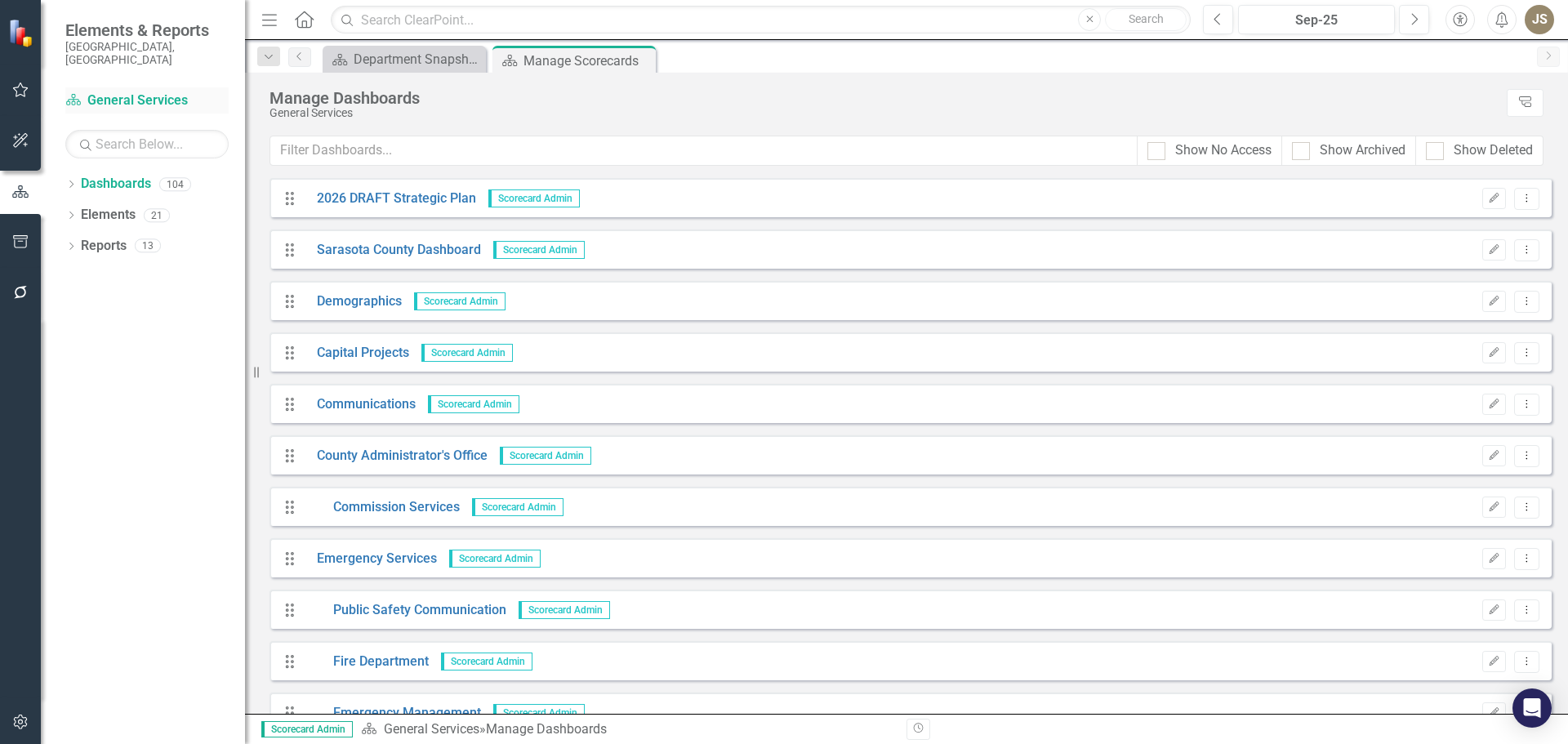
click at [127, 91] on link "Dashboard General Services" at bounding box center [147, 101] width 163 height 19
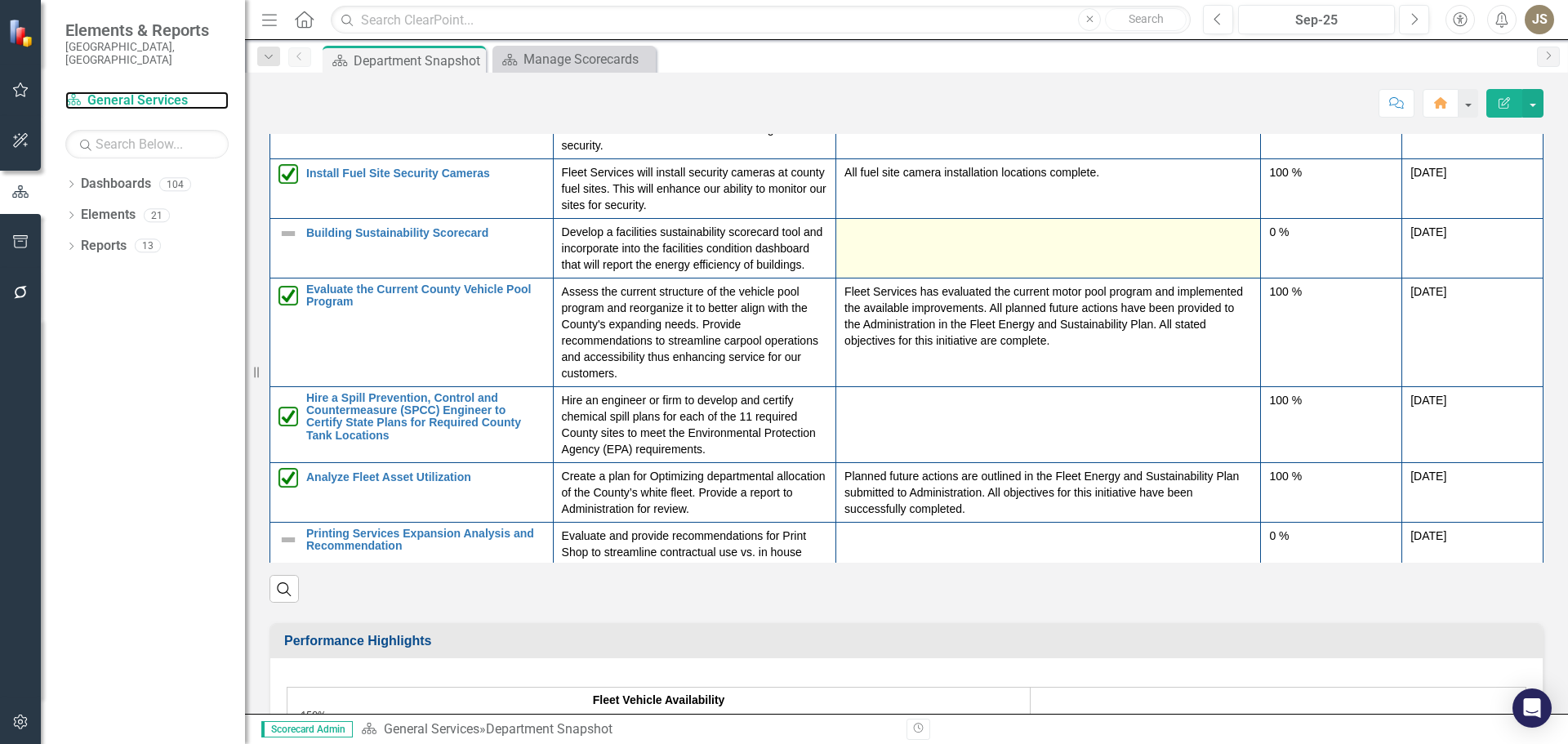
scroll to position [265, 0]
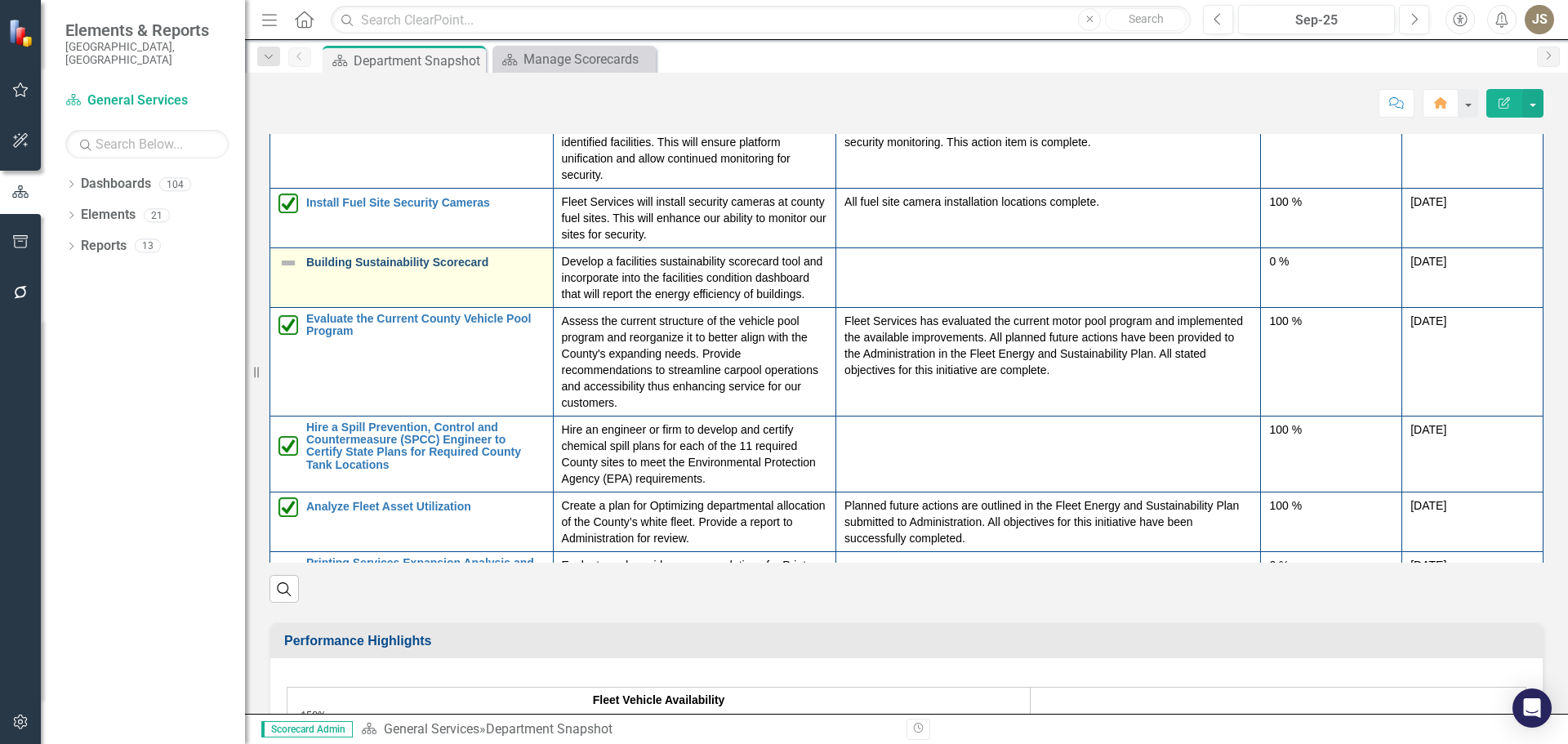
click at [314, 261] on link "Building Sustainability Scorecard" at bounding box center [425, 262] width 239 height 12
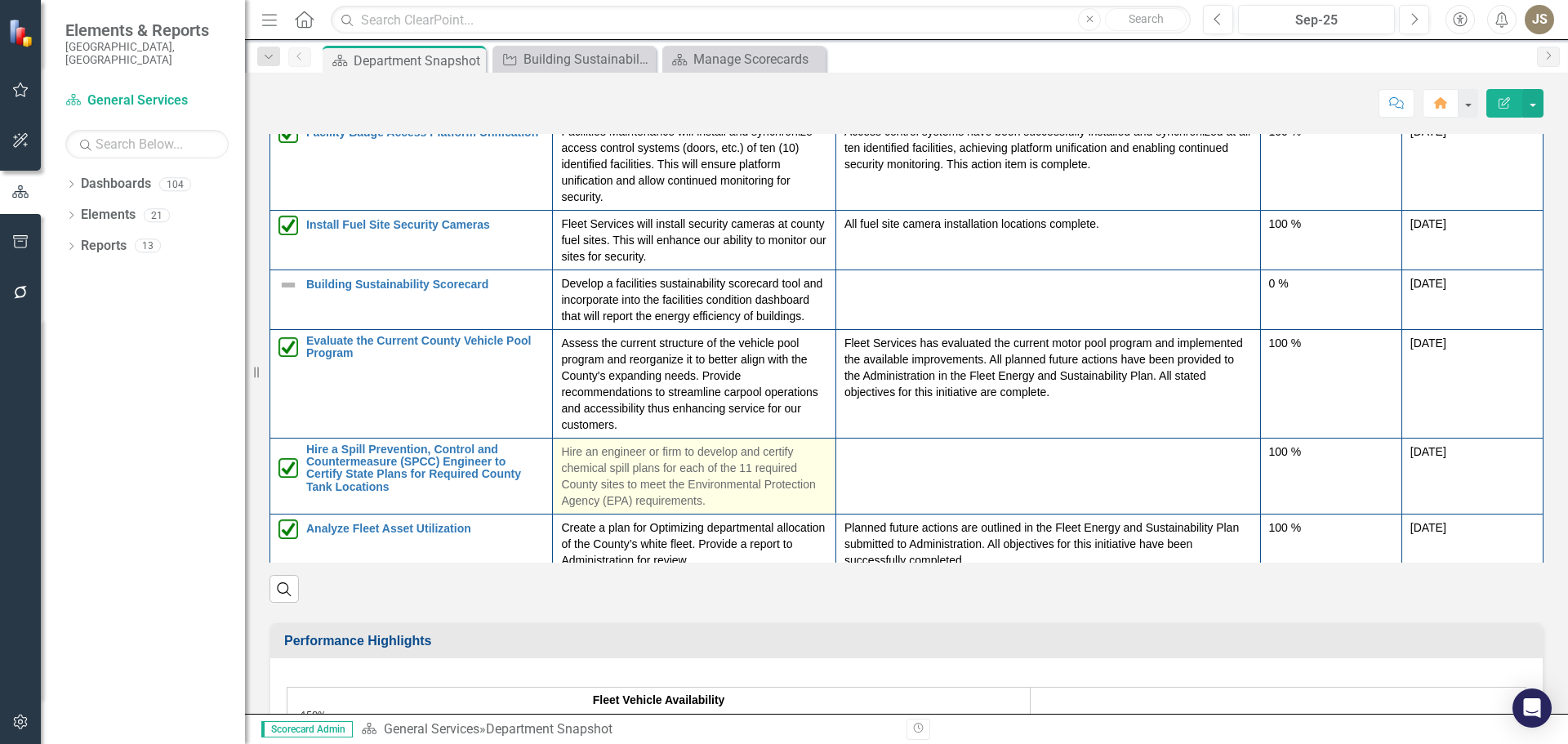
scroll to position [245, 0]
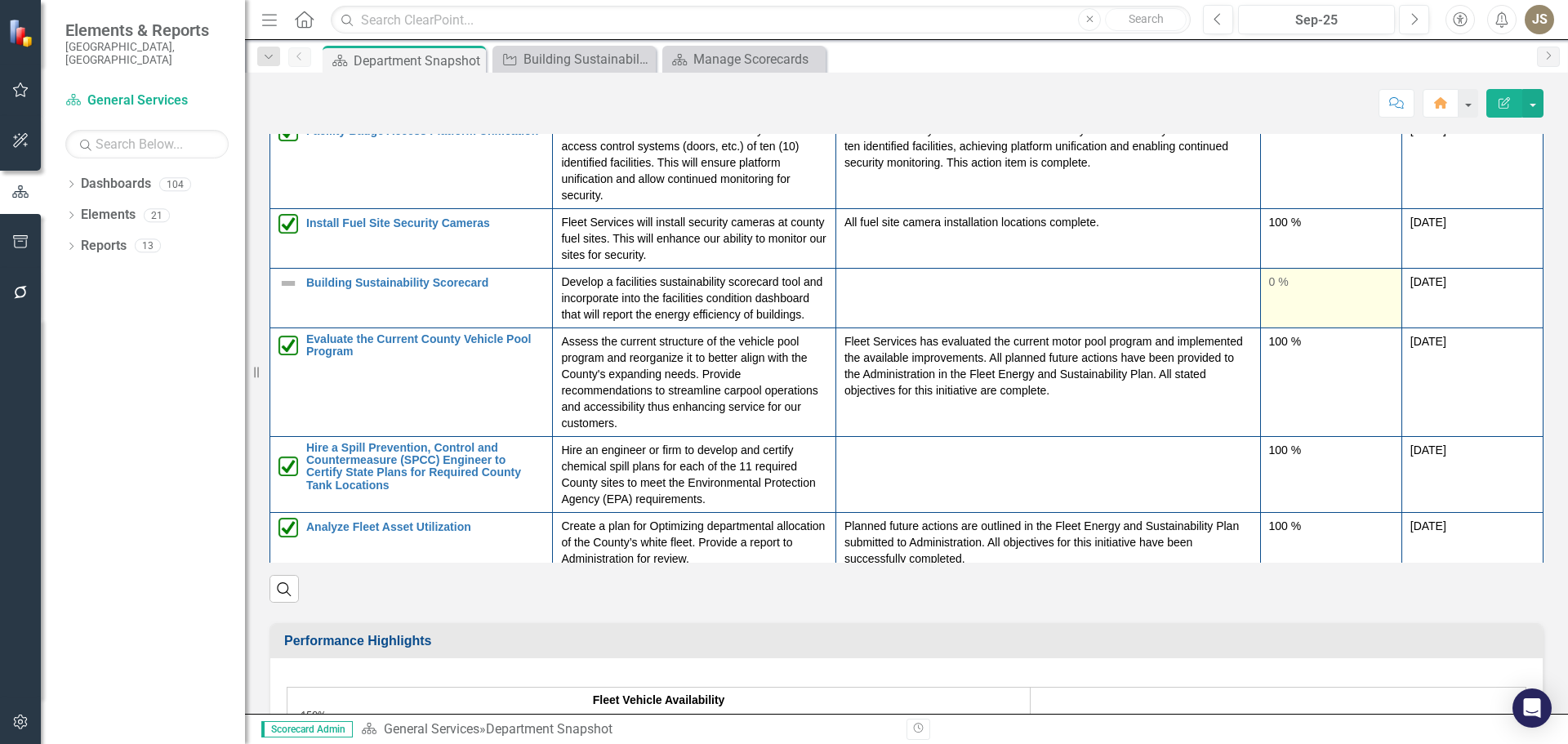
click at [1304, 287] on div "0 %" at bounding box center [1331, 282] width 124 height 17
click at [1270, 283] on div "0 %" at bounding box center [1331, 282] width 124 height 17
click at [1270, 282] on div "0 %" at bounding box center [1331, 282] width 124 height 17
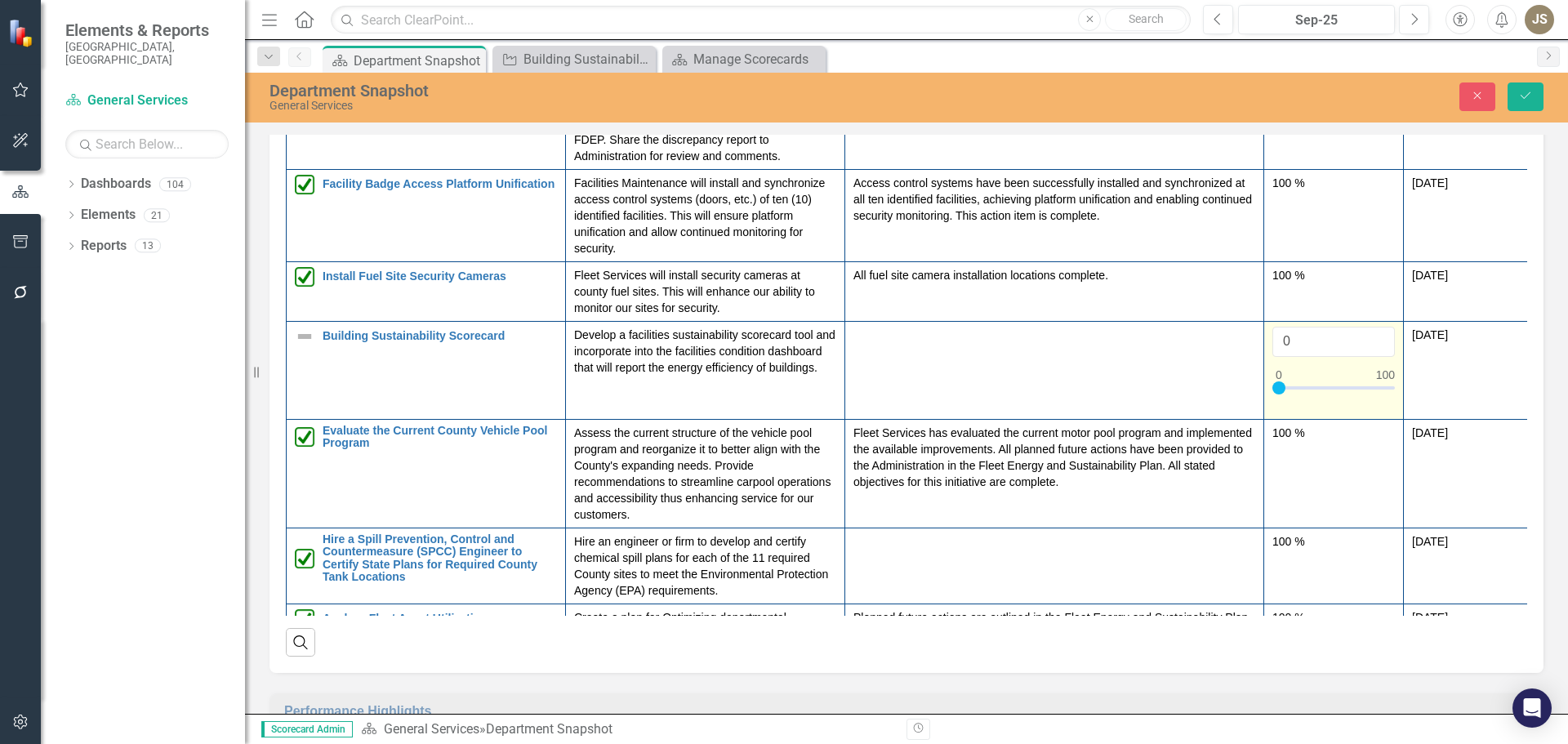
drag, startPoint x: 1271, startPoint y: 387, endPoint x: 1369, endPoint y: 391, distance: 98.1
click at [1369, 391] on td "0" at bounding box center [1334, 371] width 140 height 98
type input "100"
drag, startPoint x: 1278, startPoint y: 384, endPoint x: 1402, endPoint y: 387, distance: 124.0
click at [1402, 387] on td "100" at bounding box center [1334, 371] width 140 height 98
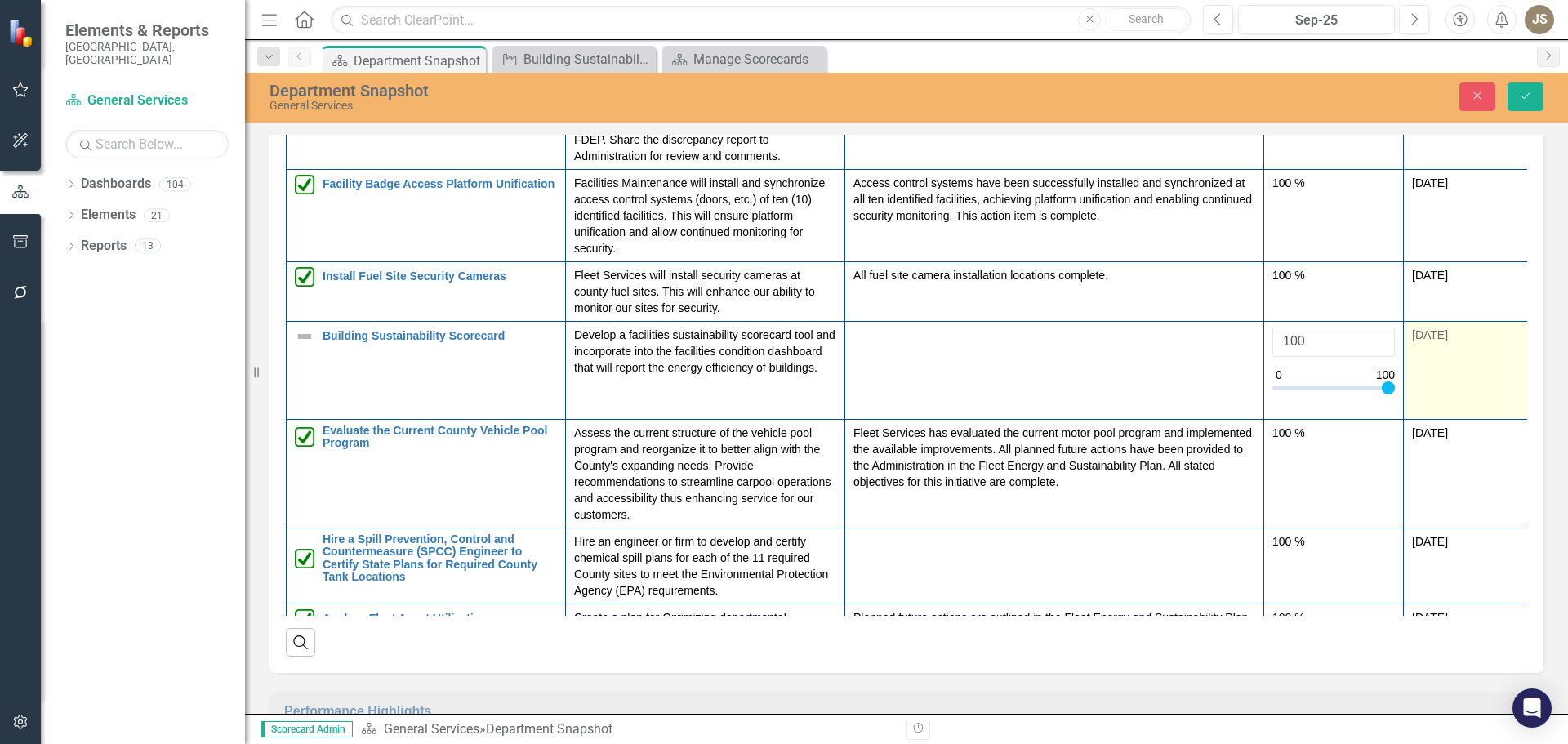
click at [1436, 342] on span "[DATE]" at bounding box center [1429, 335] width 36 height 13
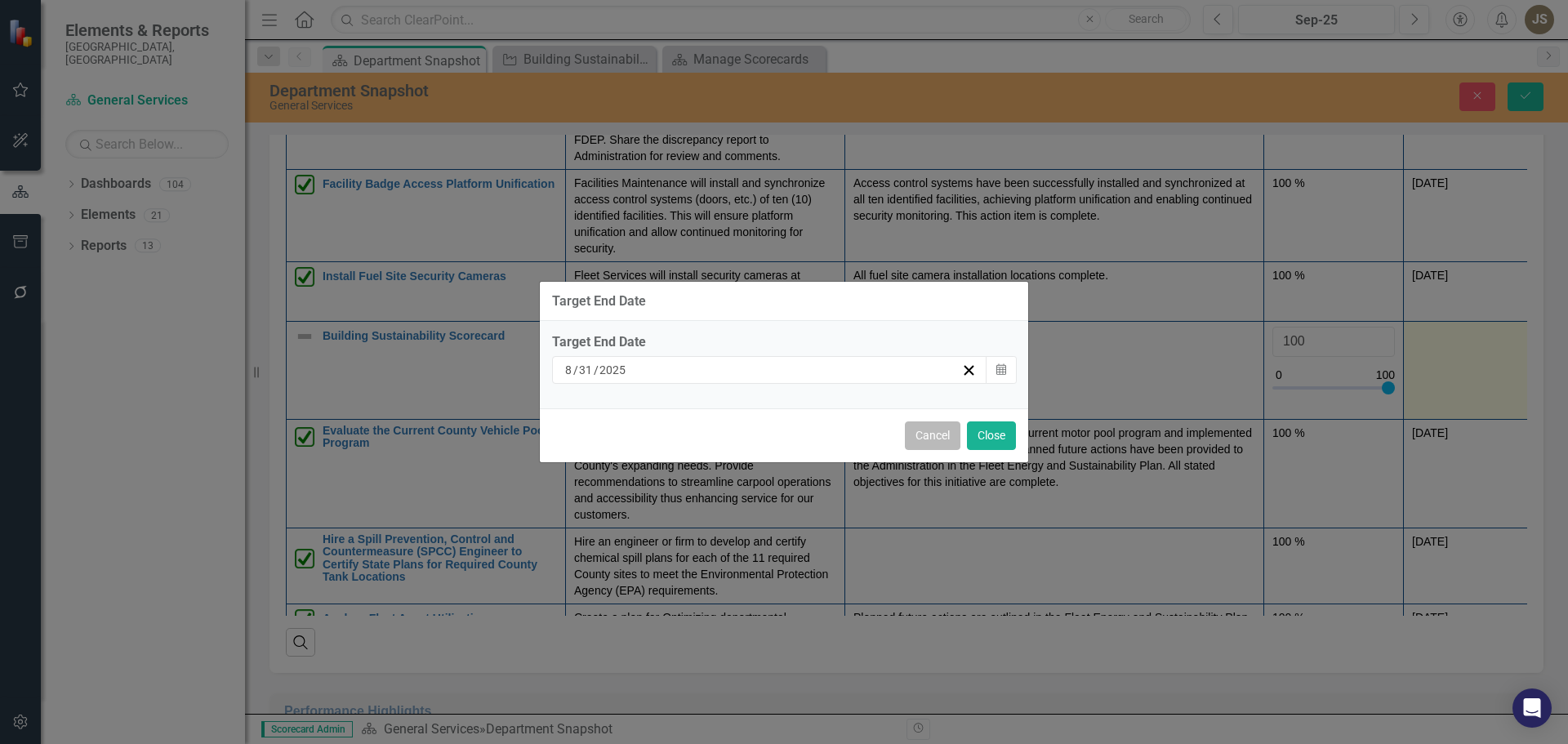
click at [936, 438] on button "Cancel" at bounding box center [932, 436] width 56 height 28
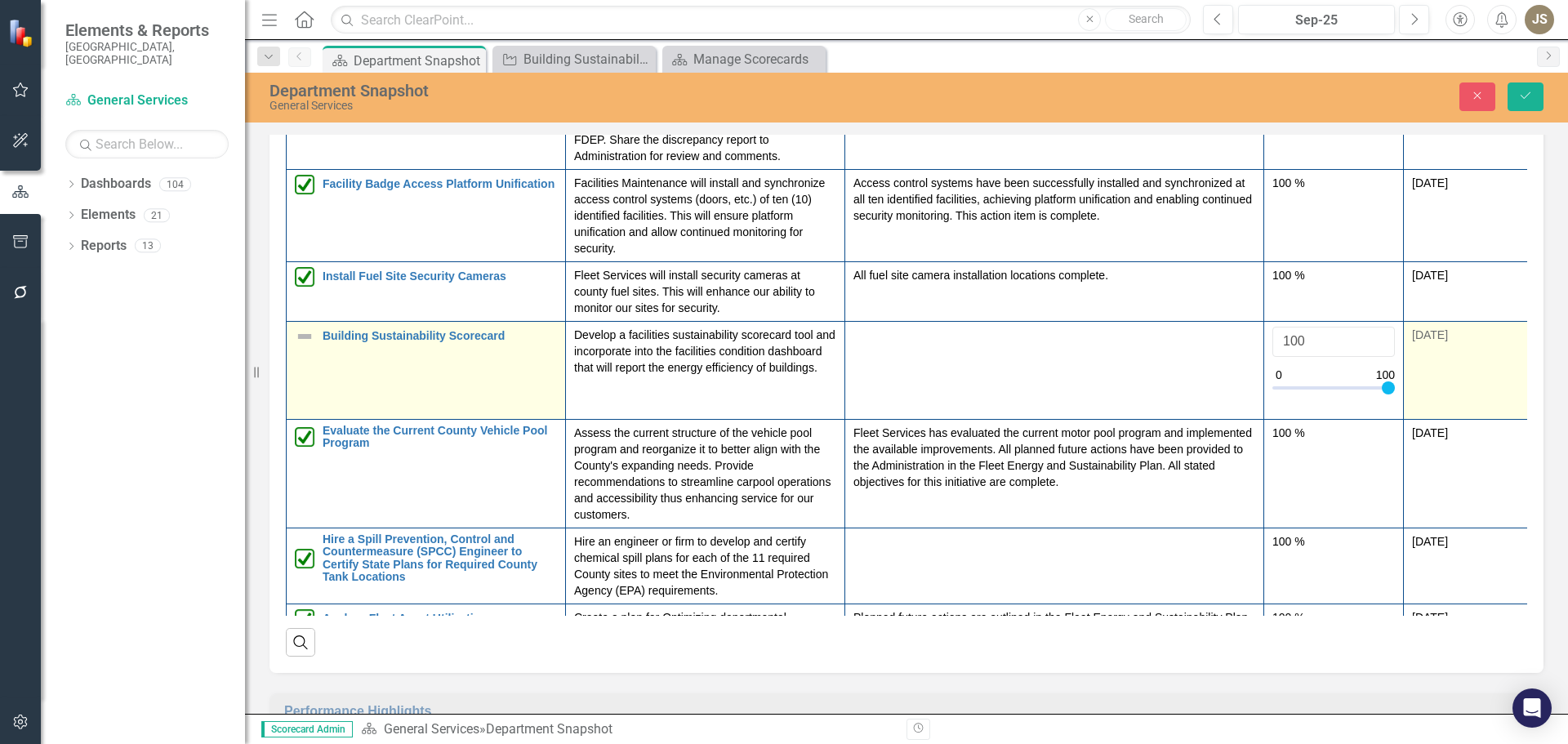
click at [307, 338] on img at bounding box center [305, 337] width 20 height 20
click at [325, 338] on icon "Expand" at bounding box center [331, 343] width 17 height 13
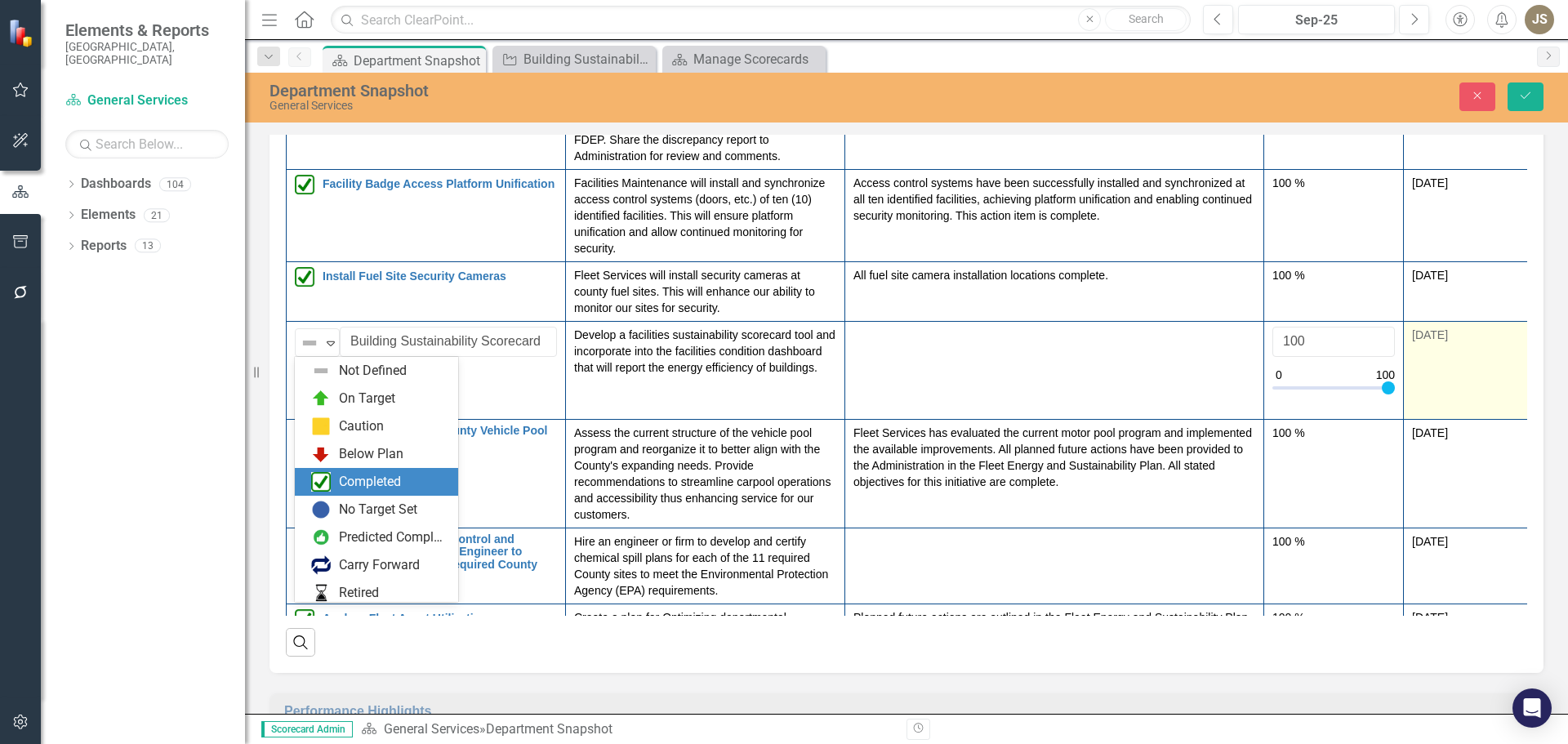
click at [326, 471] on div "Completed" at bounding box center [377, 481] width 163 height 27
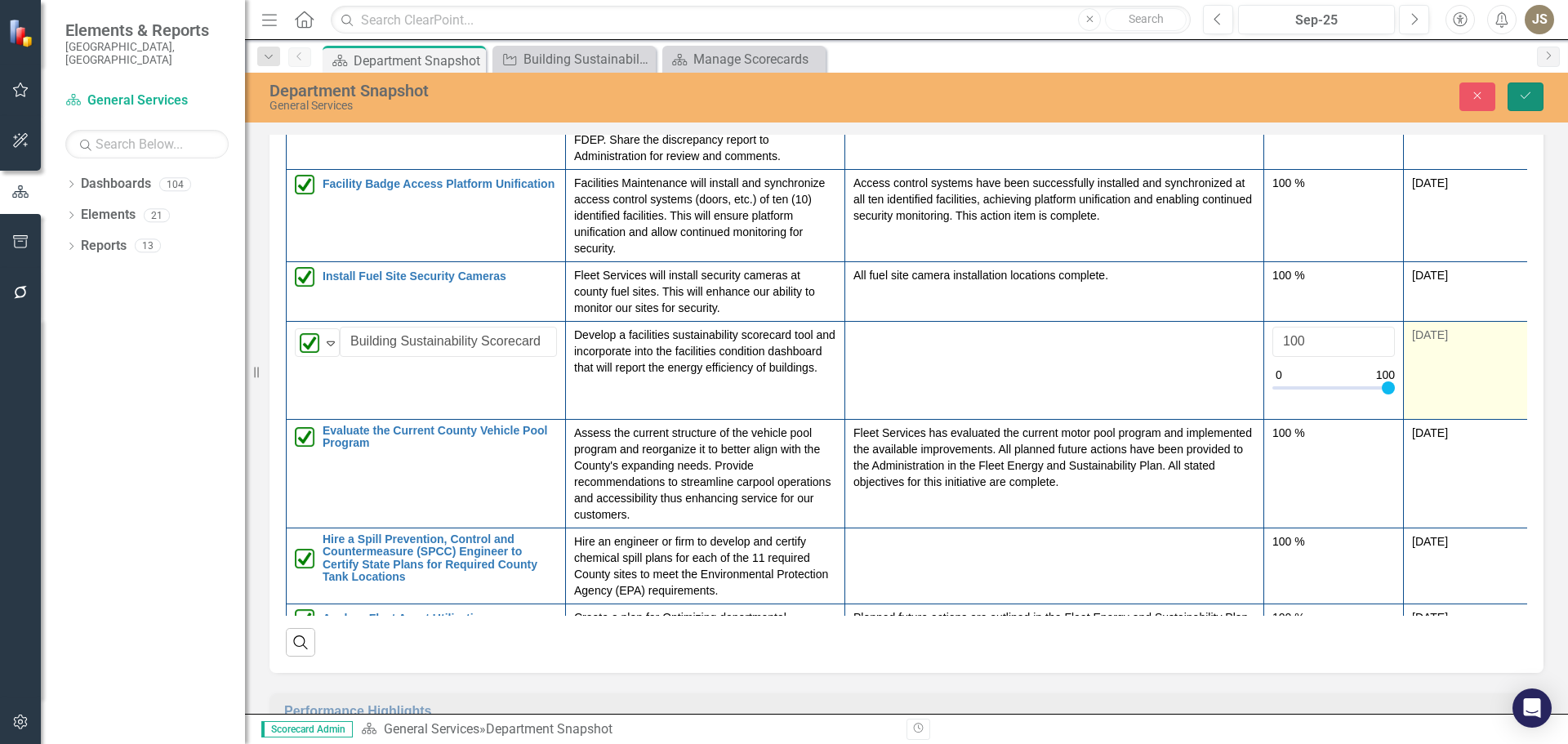
click at [1532, 98] on icon "Save" at bounding box center [1526, 96] width 15 height 12
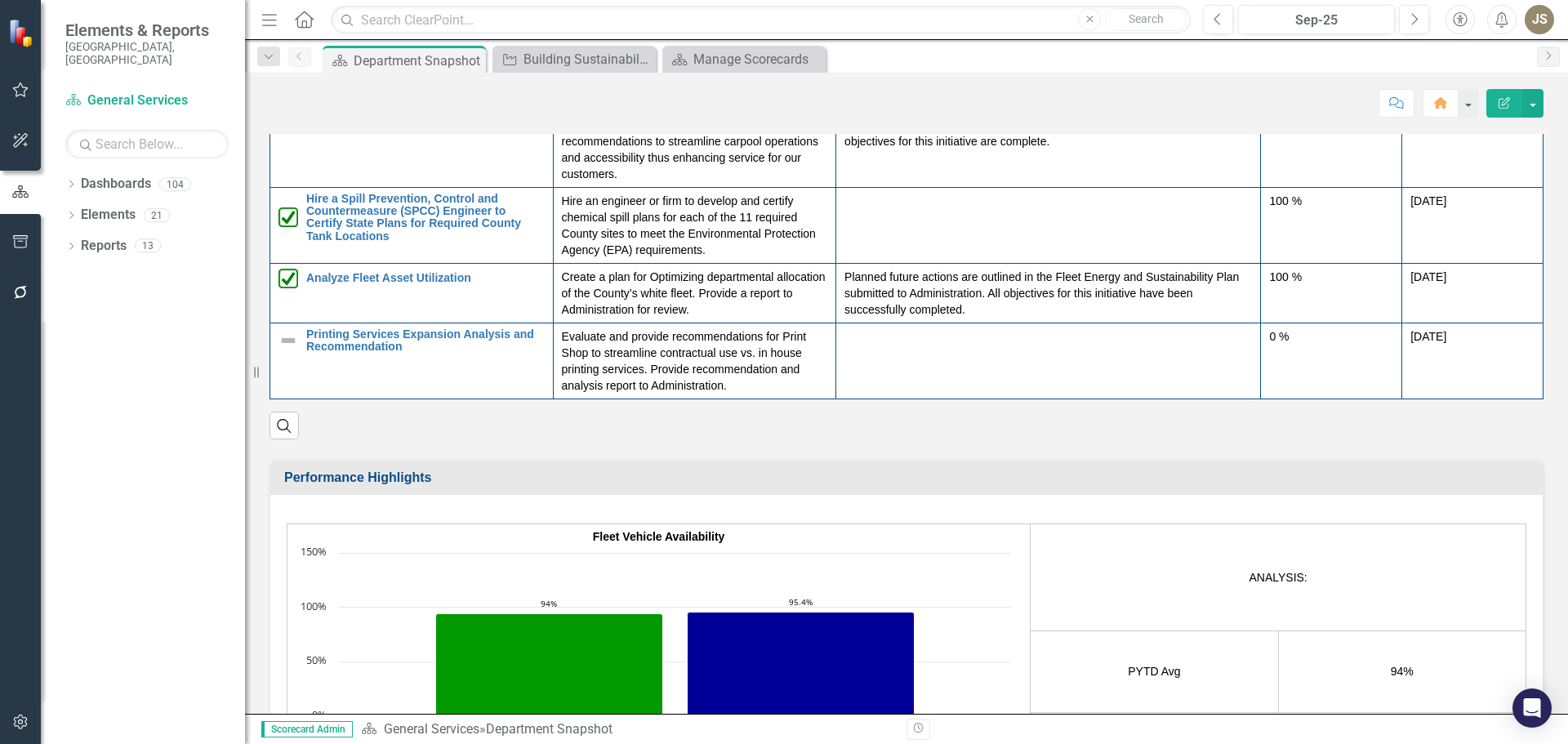
scroll to position [347, 0]
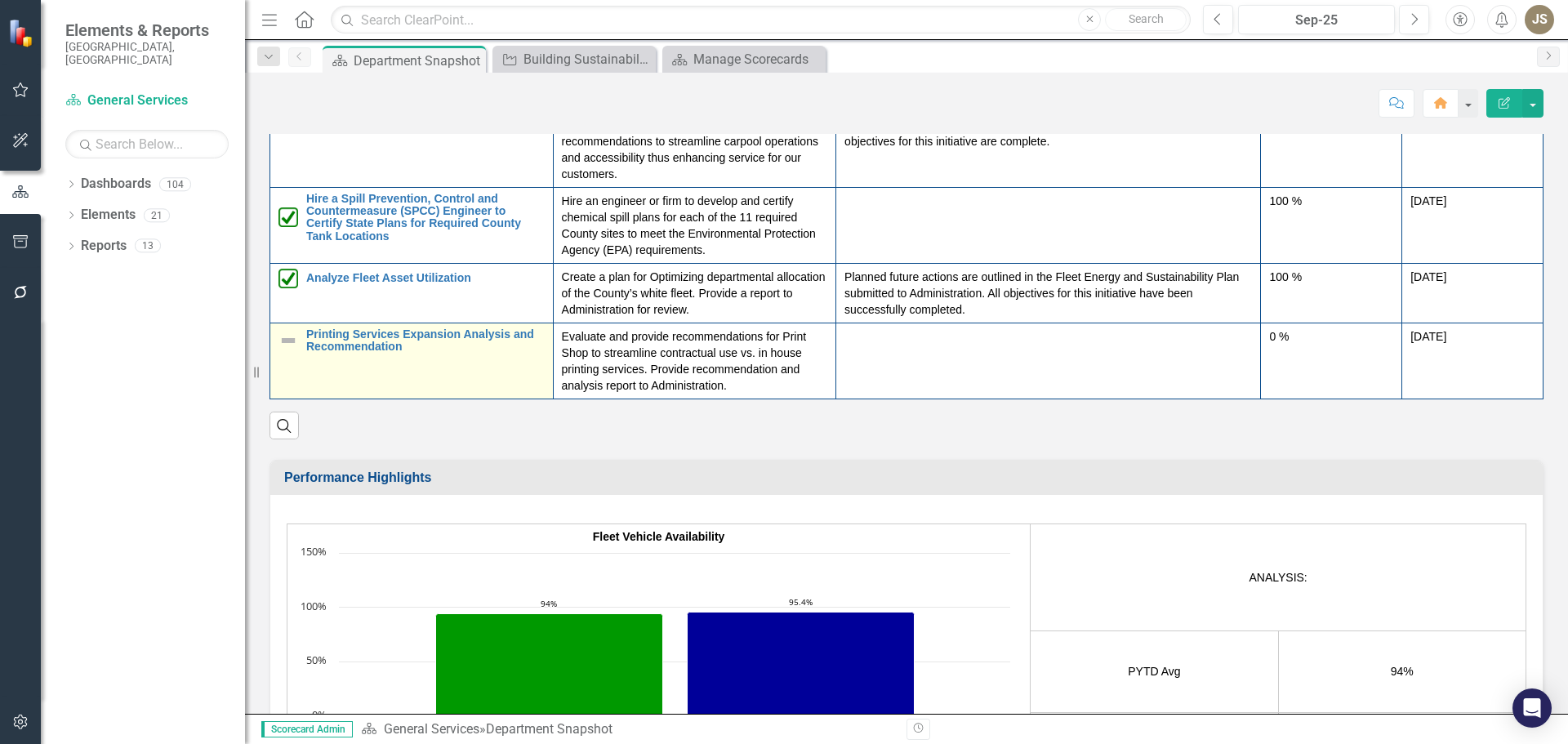
click at [292, 343] on img at bounding box center [288, 341] width 20 height 20
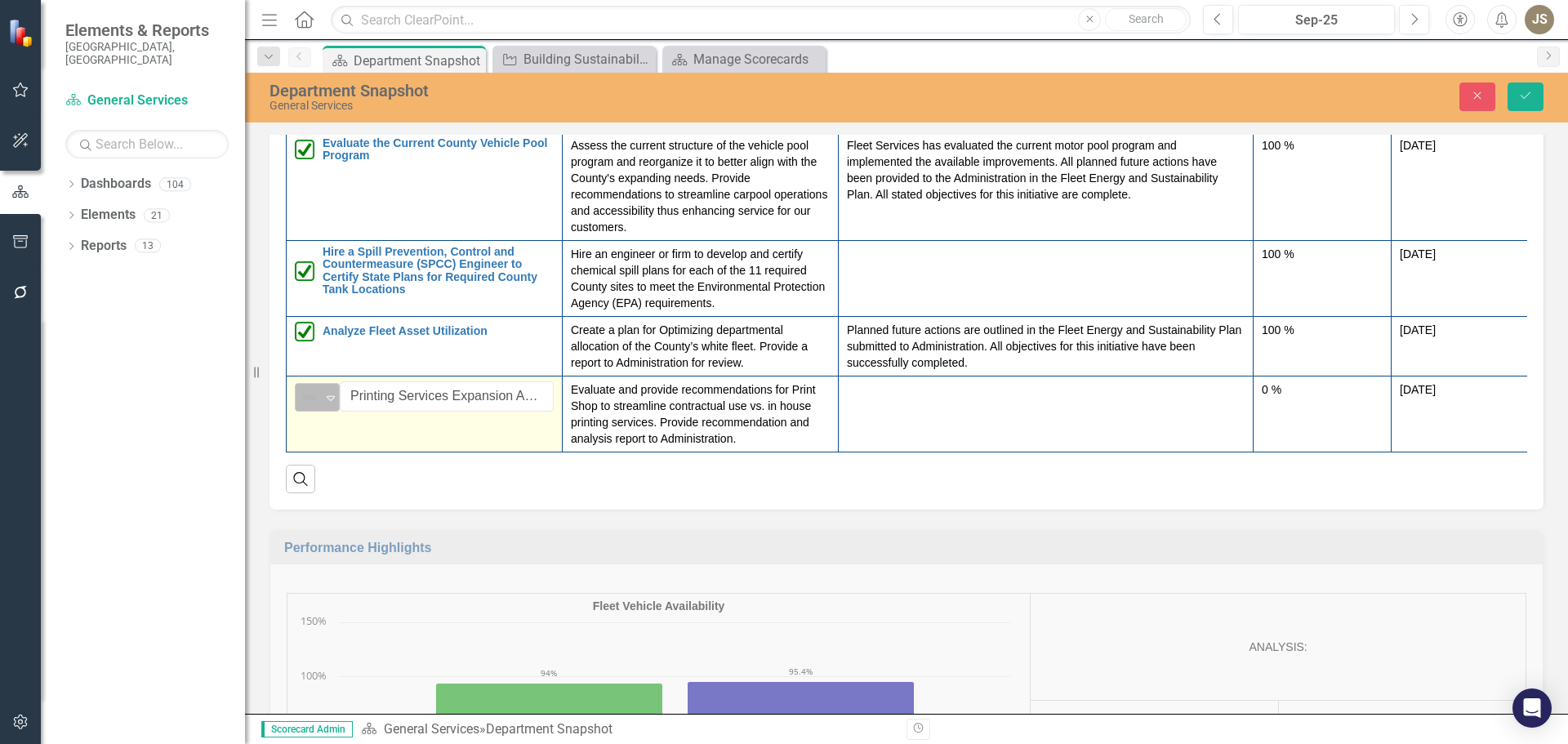
click at [322, 393] on div "Not Defined" at bounding box center [310, 398] width 24 height 23
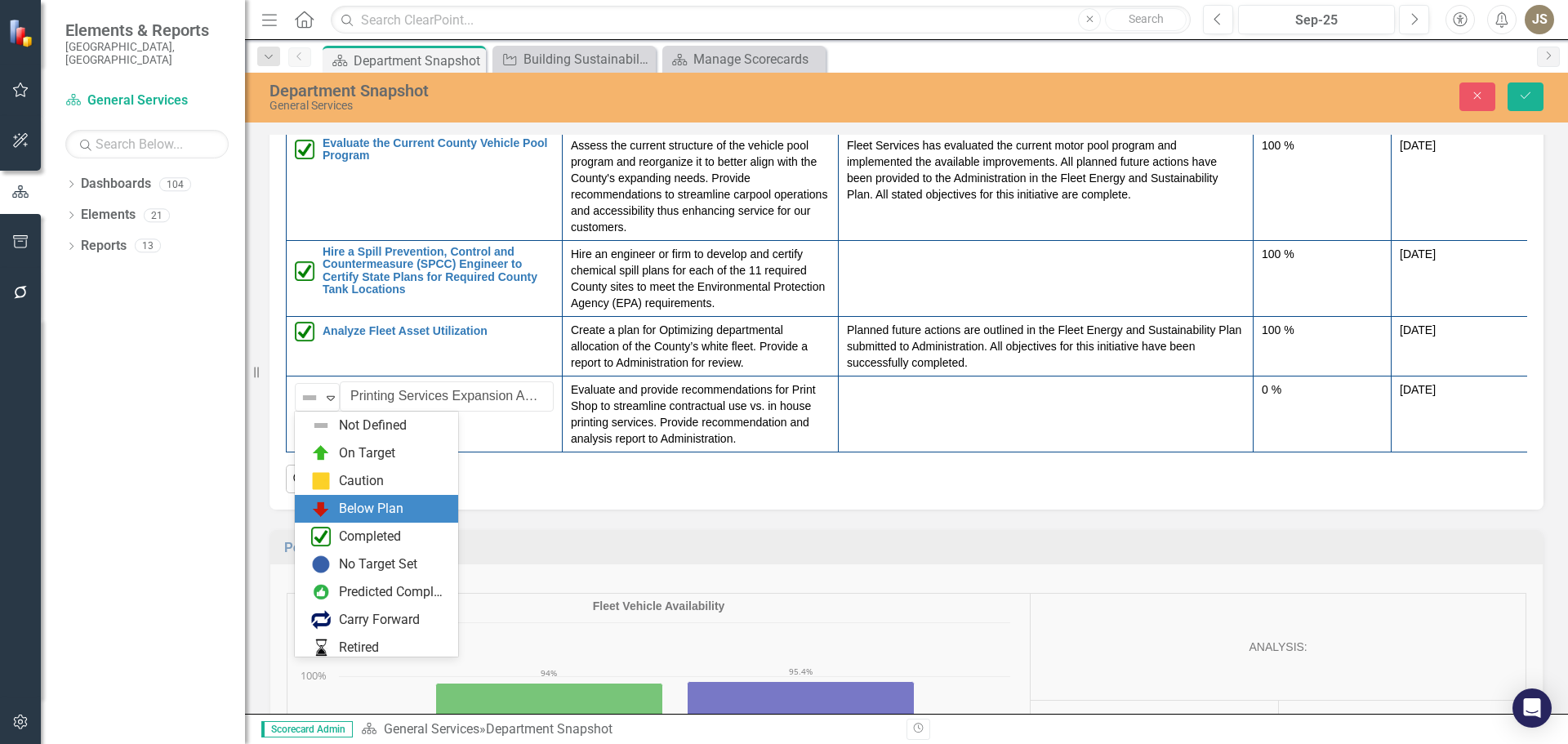
click at [338, 527] on div "Completed" at bounding box center [379, 537] width 137 height 20
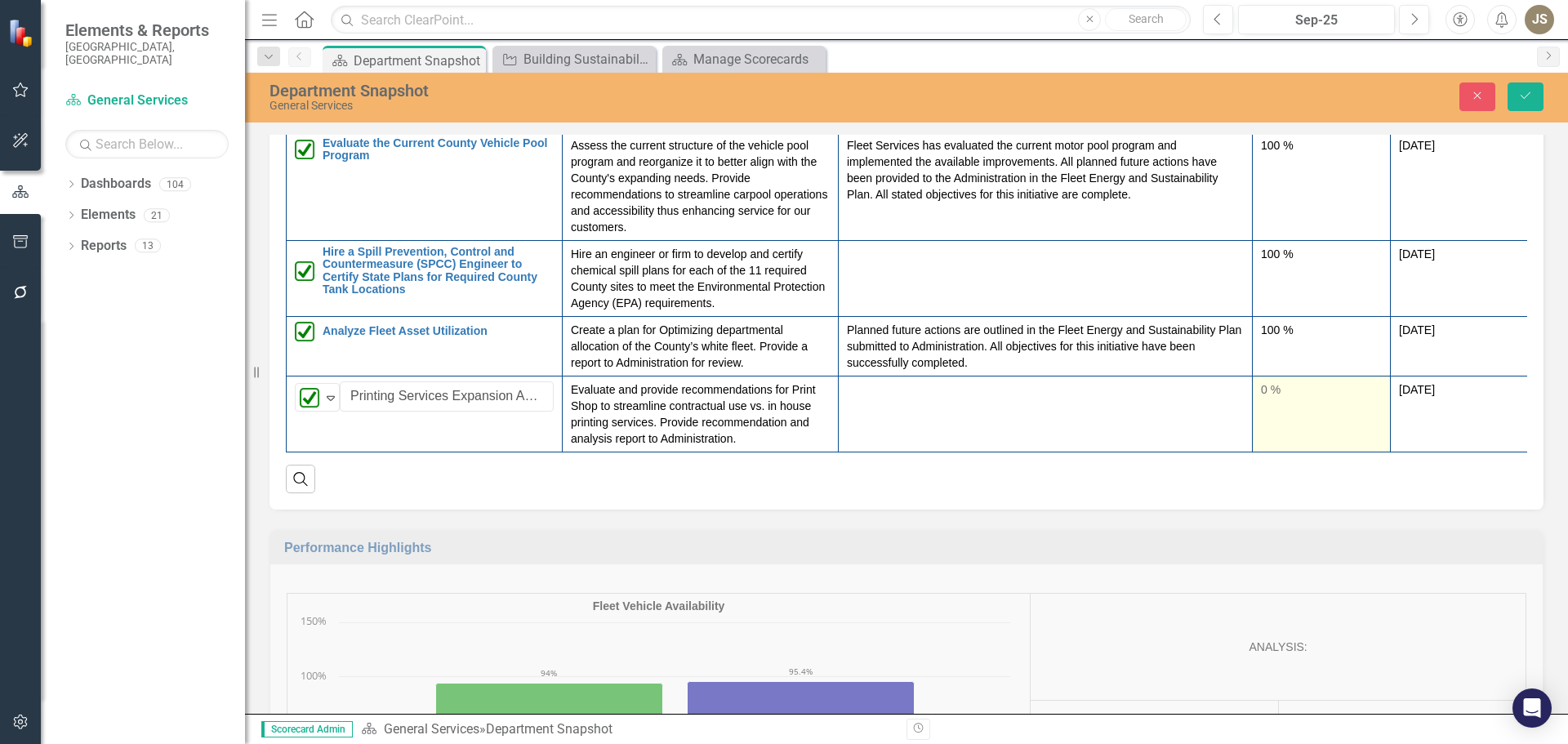
click at [1292, 397] on div "0 %" at bounding box center [1321, 390] width 121 height 17
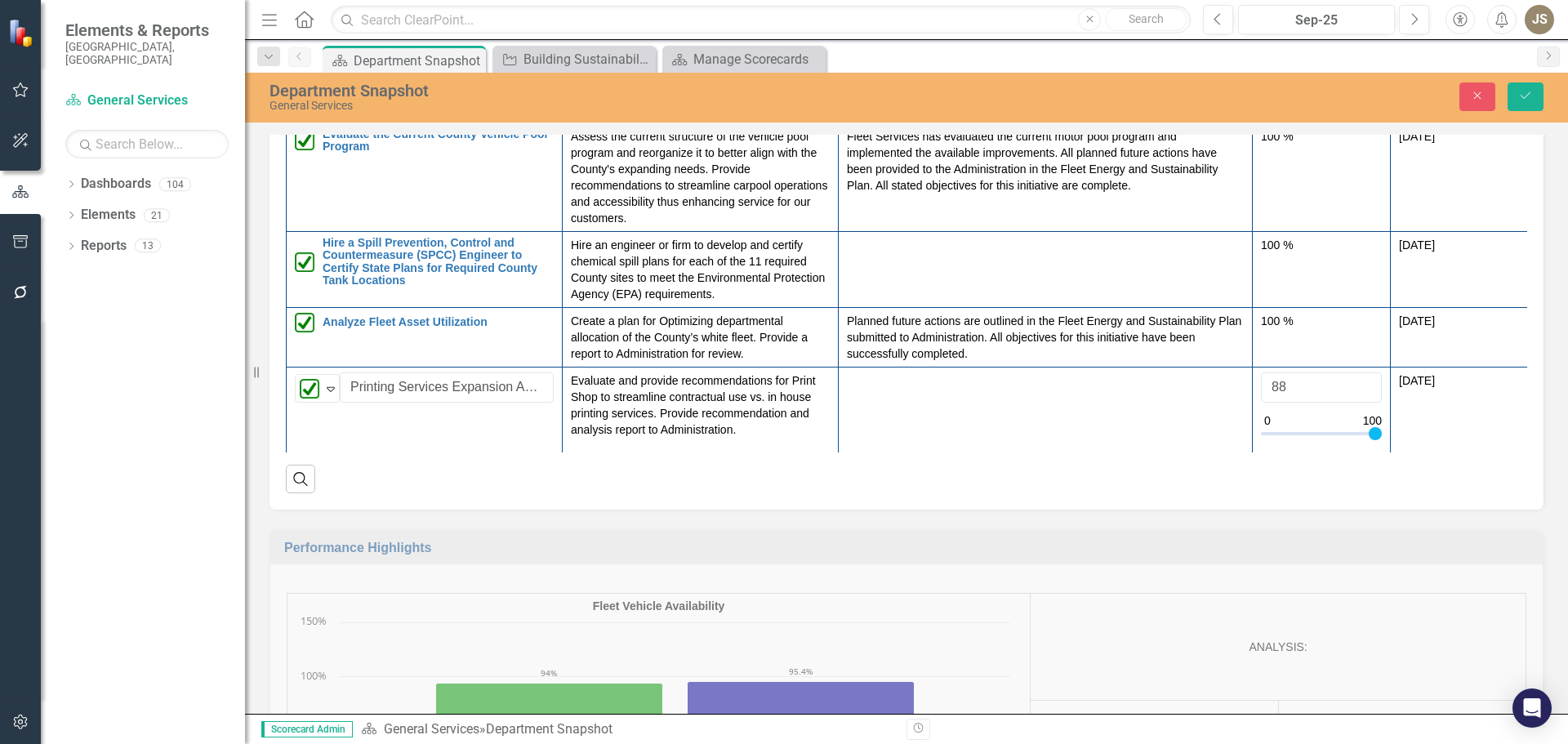
type input "100"
drag, startPoint x: 1265, startPoint y: 437, endPoint x: 1386, endPoint y: 444, distance: 121.2
click at [1386, 444] on div "Actions Description Update Percent Complete Target End Date County EV Vehicle S…" at bounding box center [906, 173] width 1241 height 558
click at [1522, 103] on button "Save" at bounding box center [1525, 96] width 36 height 28
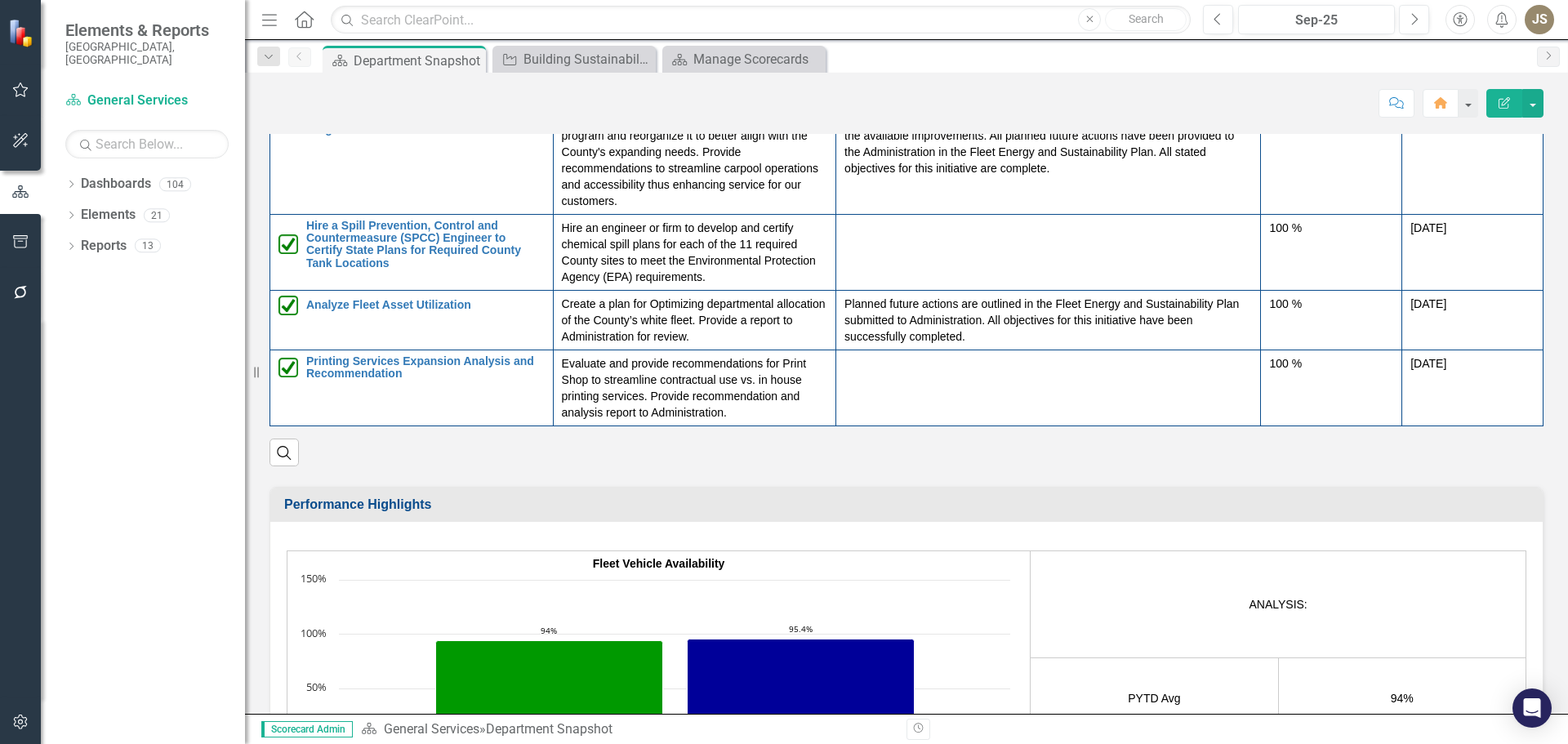
scroll to position [2123, 0]
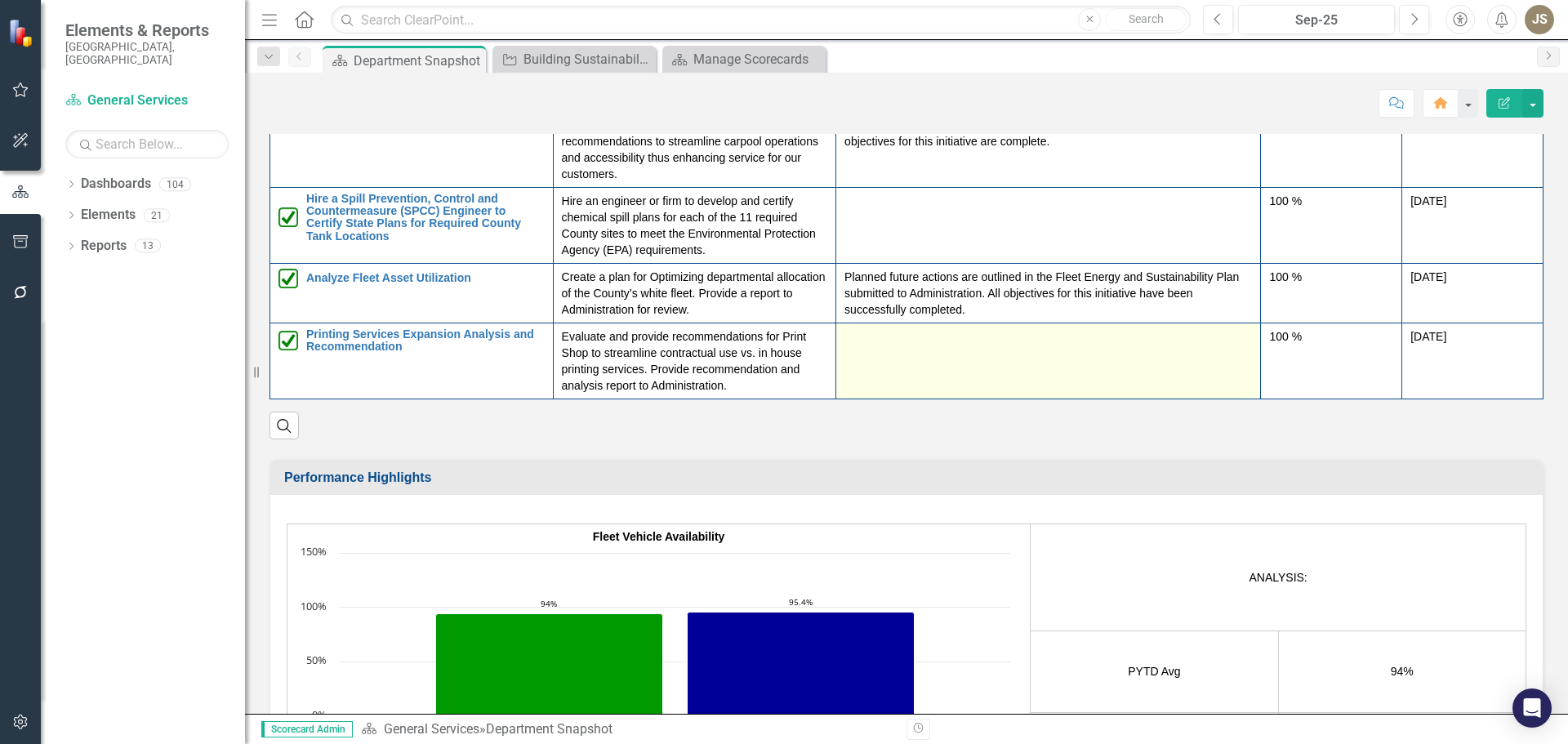
click at [845, 347] on div at bounding box center [1048, 338] width 407 height 20
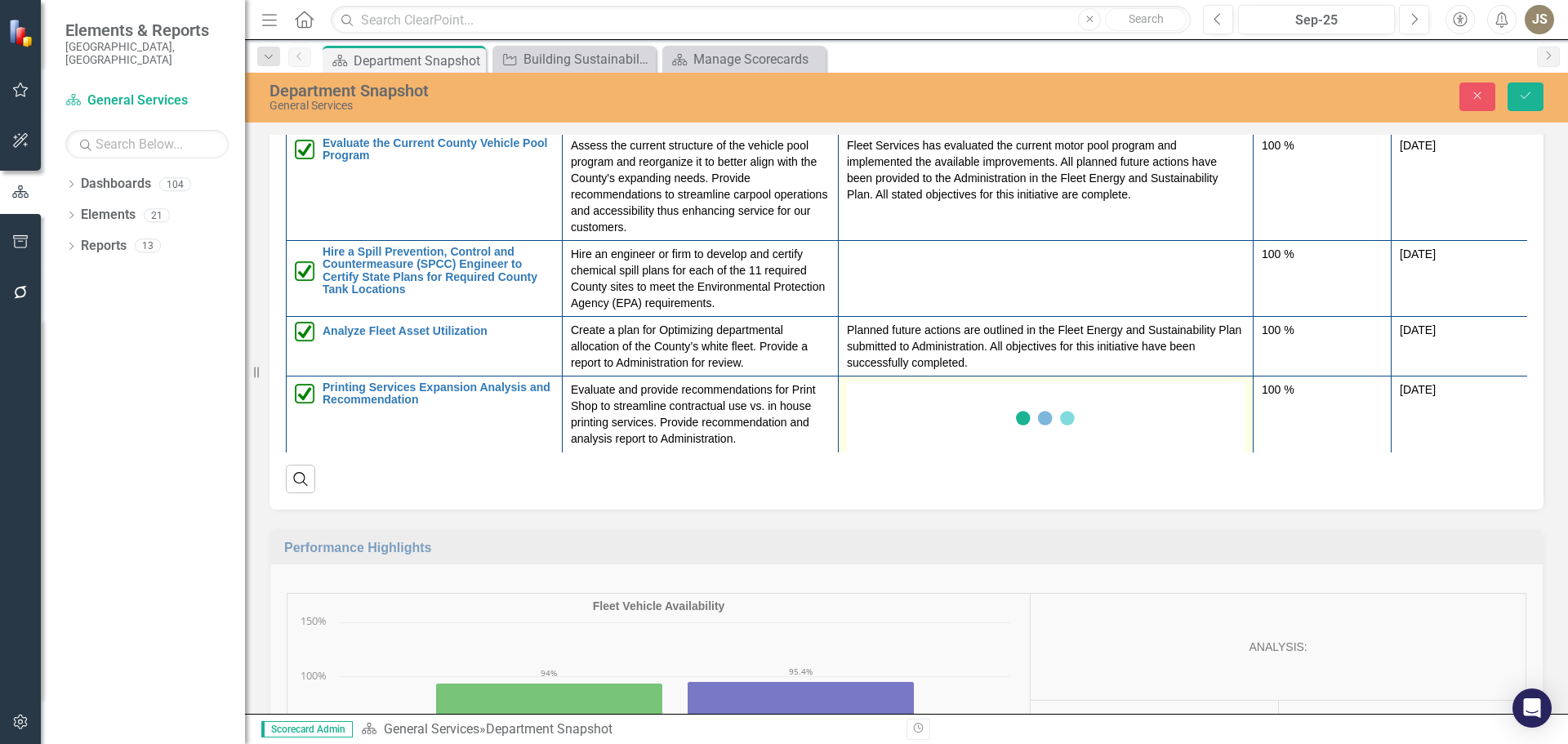
click at [870, 392] on div "Loading... One Moment Please" at bounding box center [1046, 431] width 397 height 98
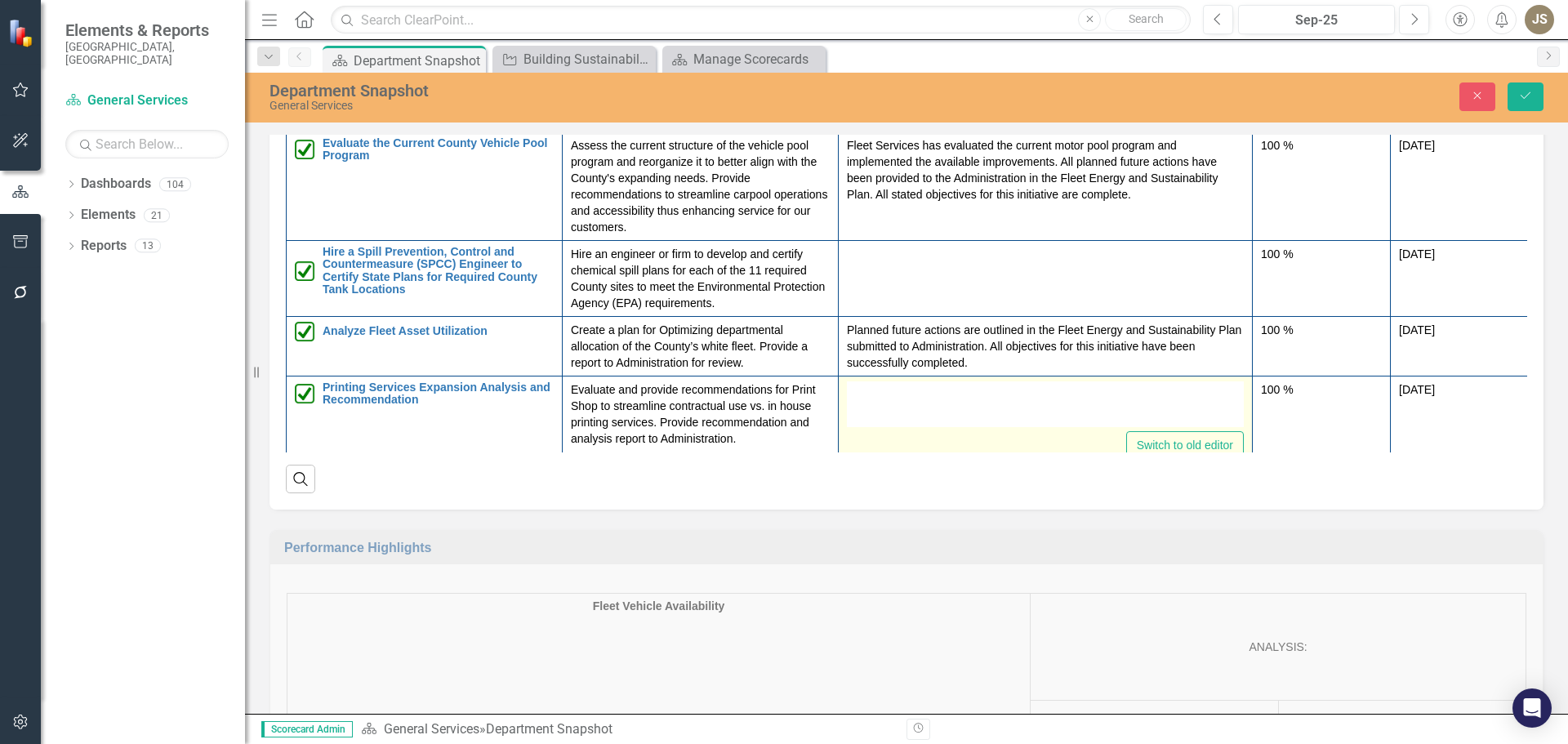
click at [870, 392] on div at bounding box center [1045, 404] width 397 height 46
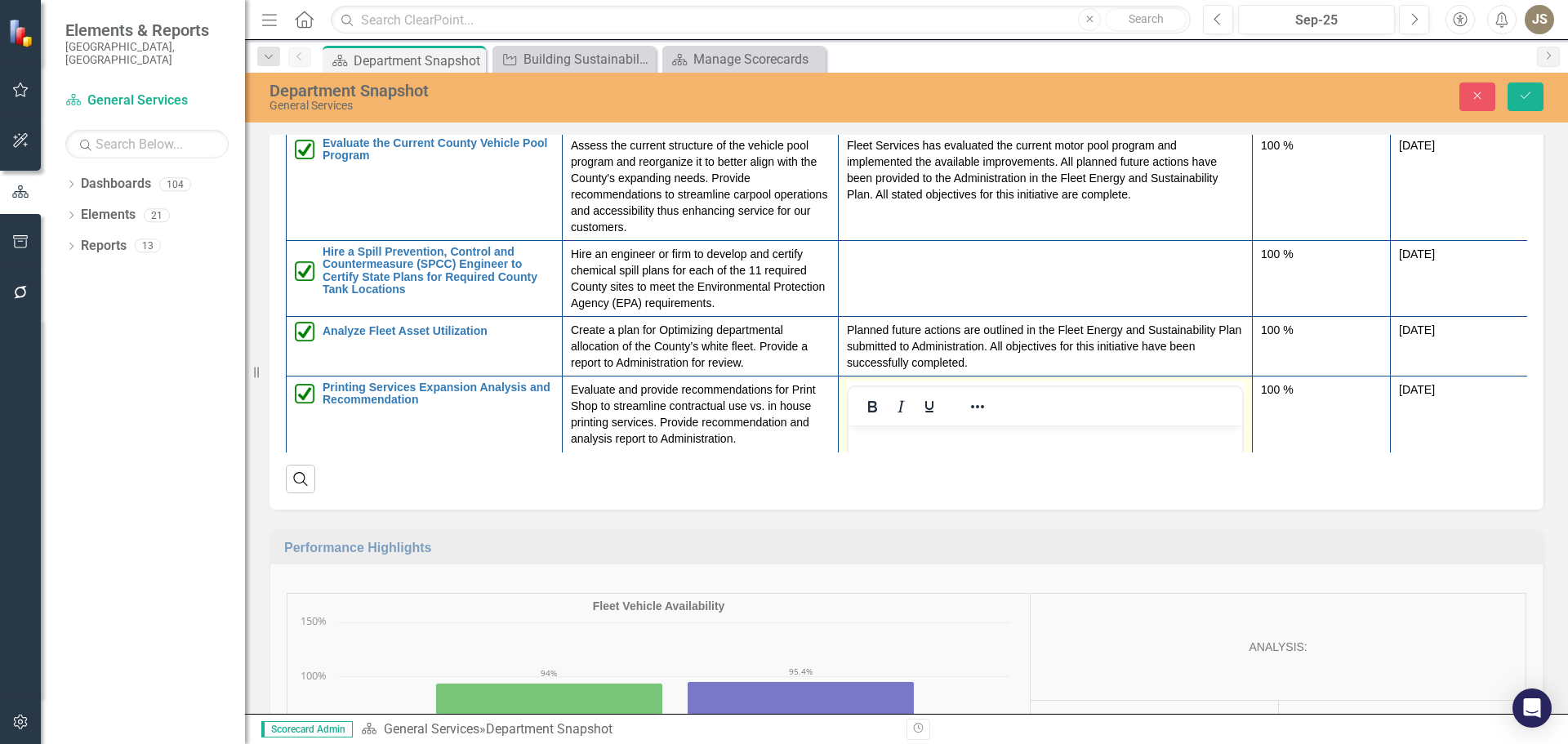
click at [943, 431] on p "Rich Text Area. Press ALT-0 for help." at bounding box center [1046, 440] width 386 height 20
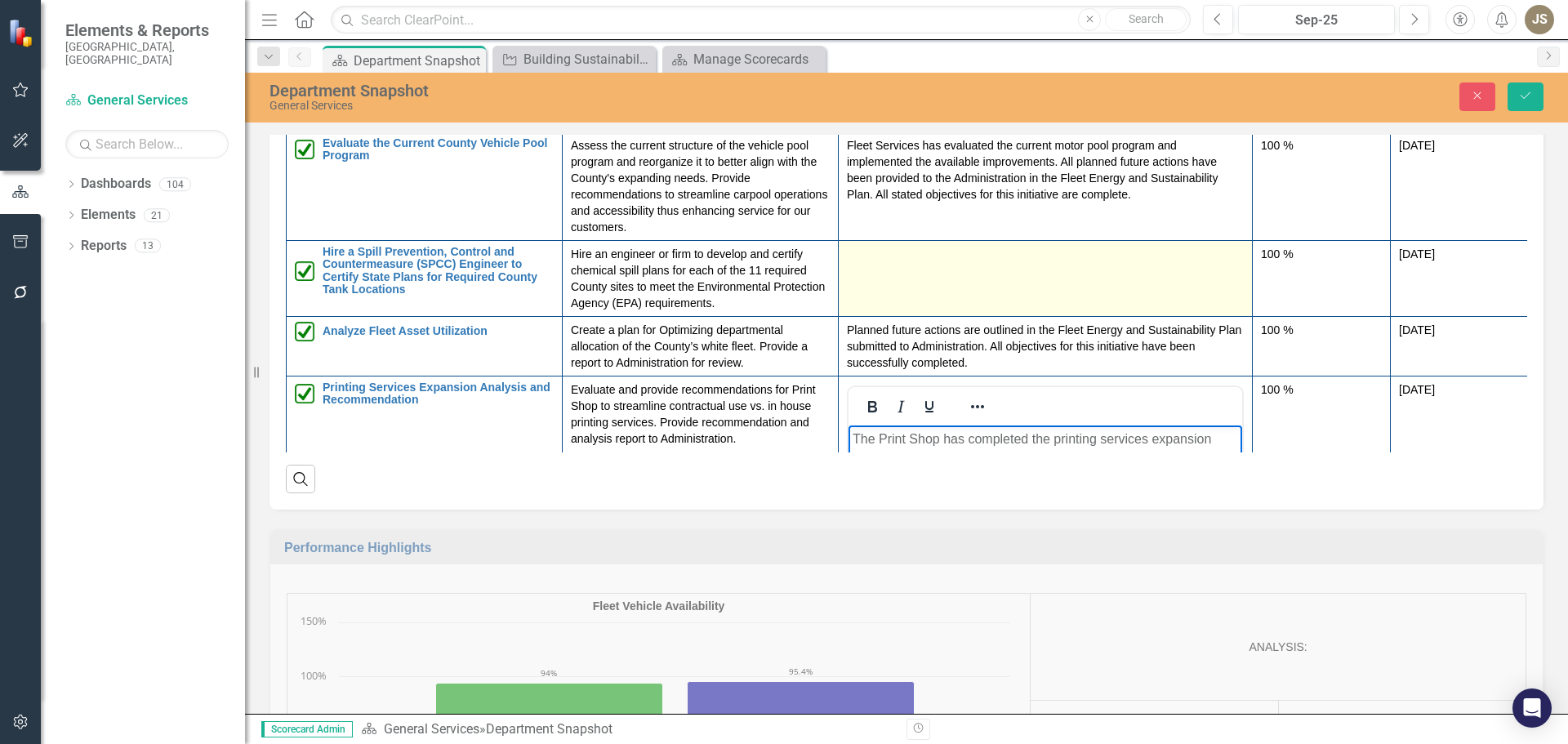
scroll to position [347, 0]
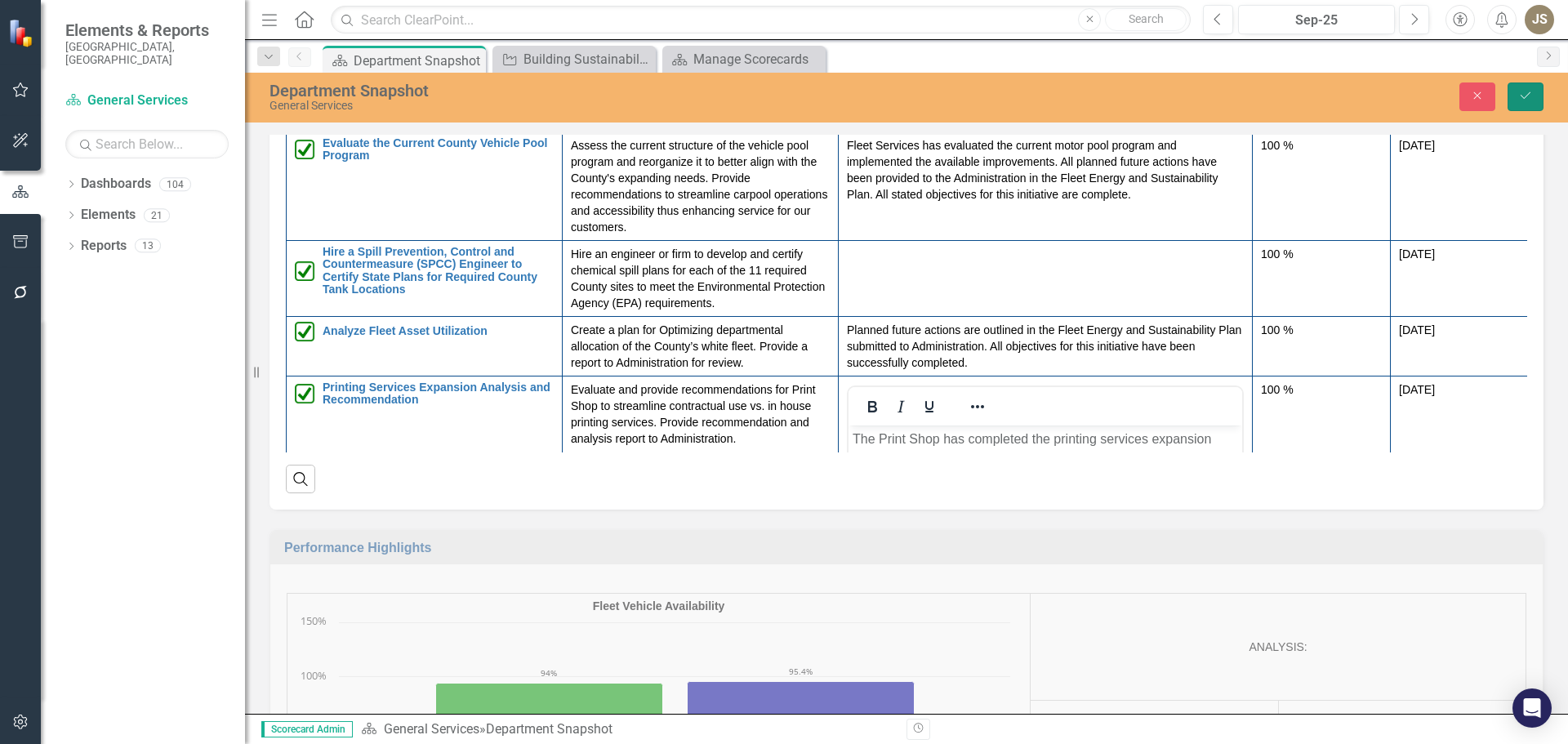
click at [1531, 98] on icon "Save" at bounding box center [1526, 96] width 15 height 12
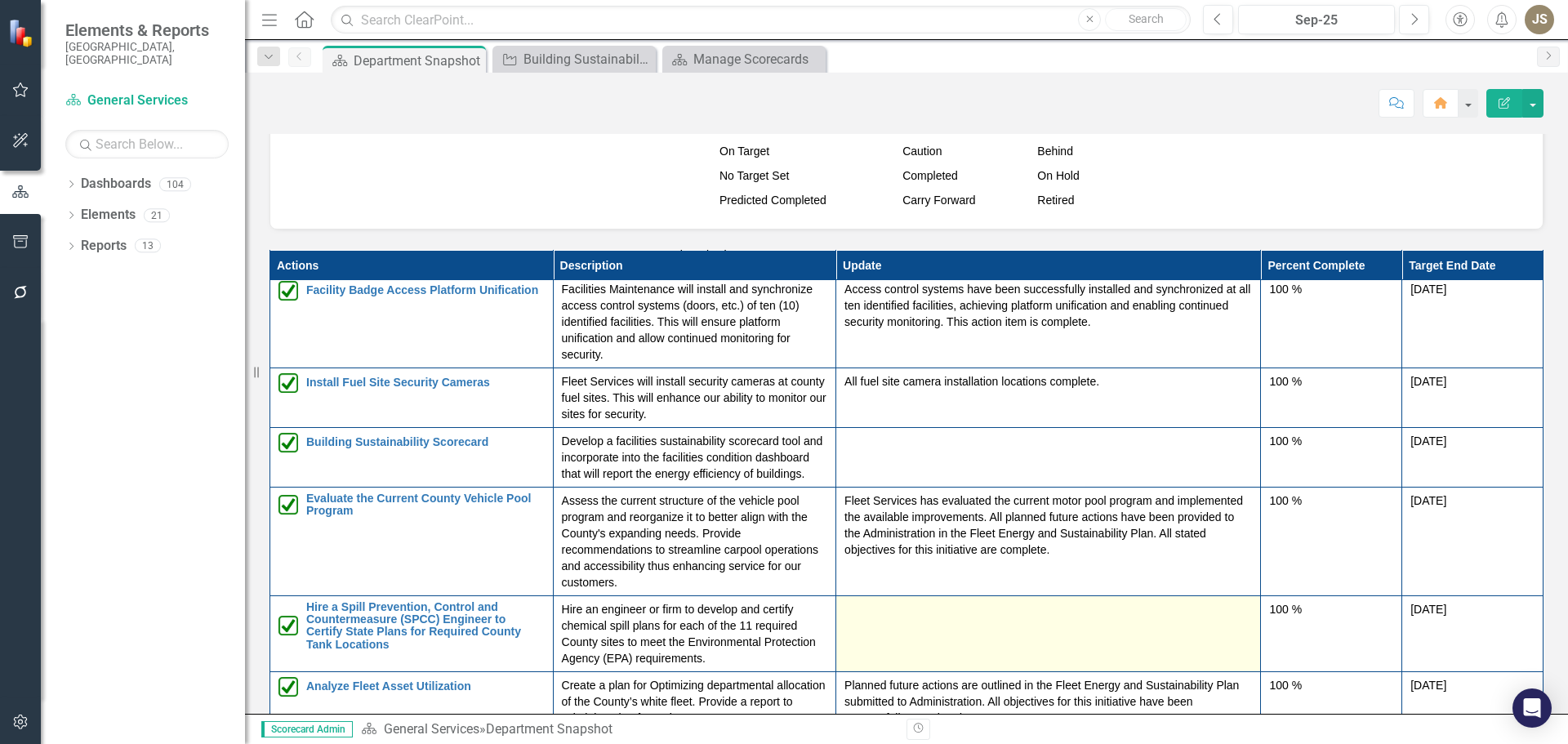
click at [865, 625] on td at bounding box center [1048, 633] width 425 height 76
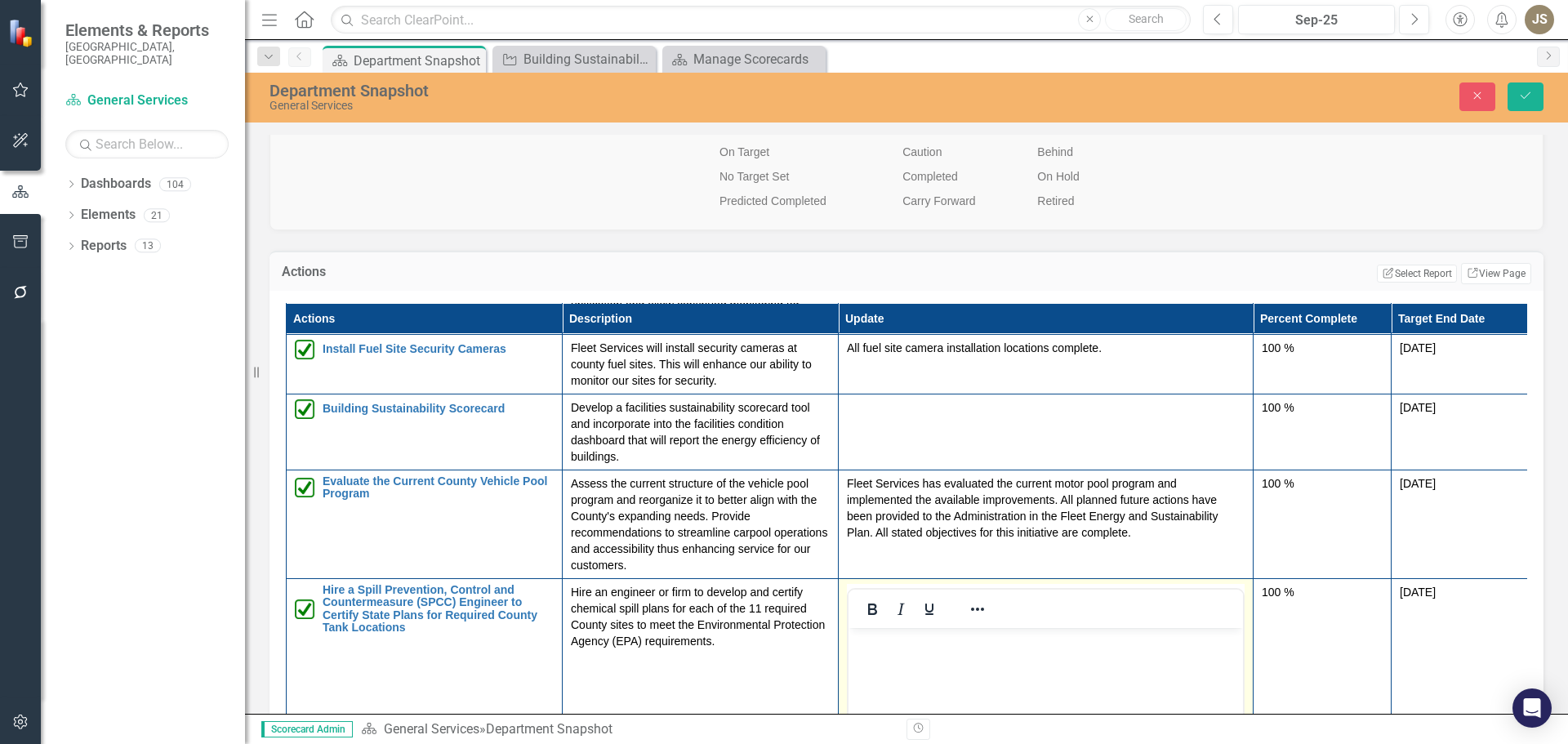
scroll to position [592, 0]
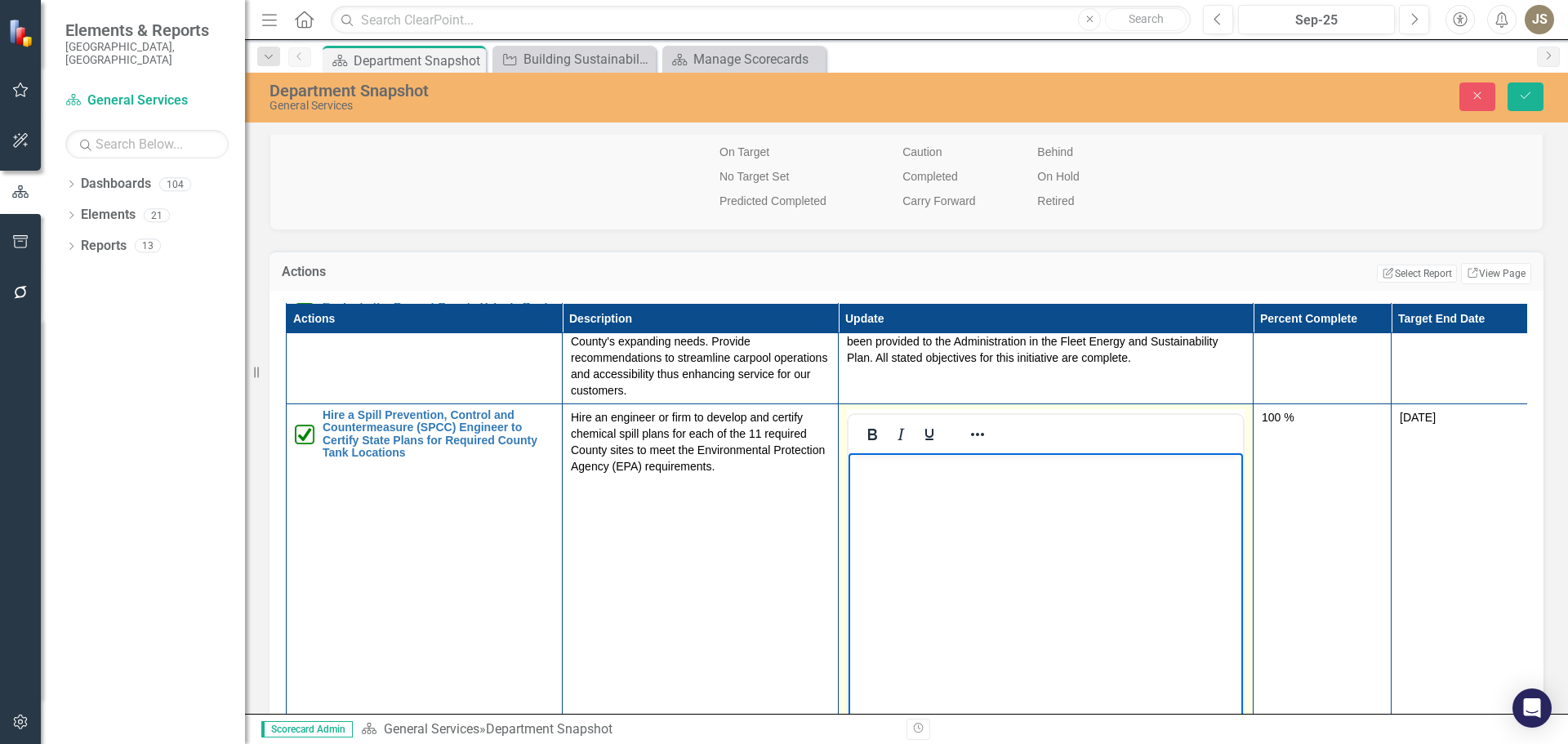
click at [894, 493] on body "Rich Text Area. Press ALT-0 for help." at bounding box center [1046, 575] width 394 height 245
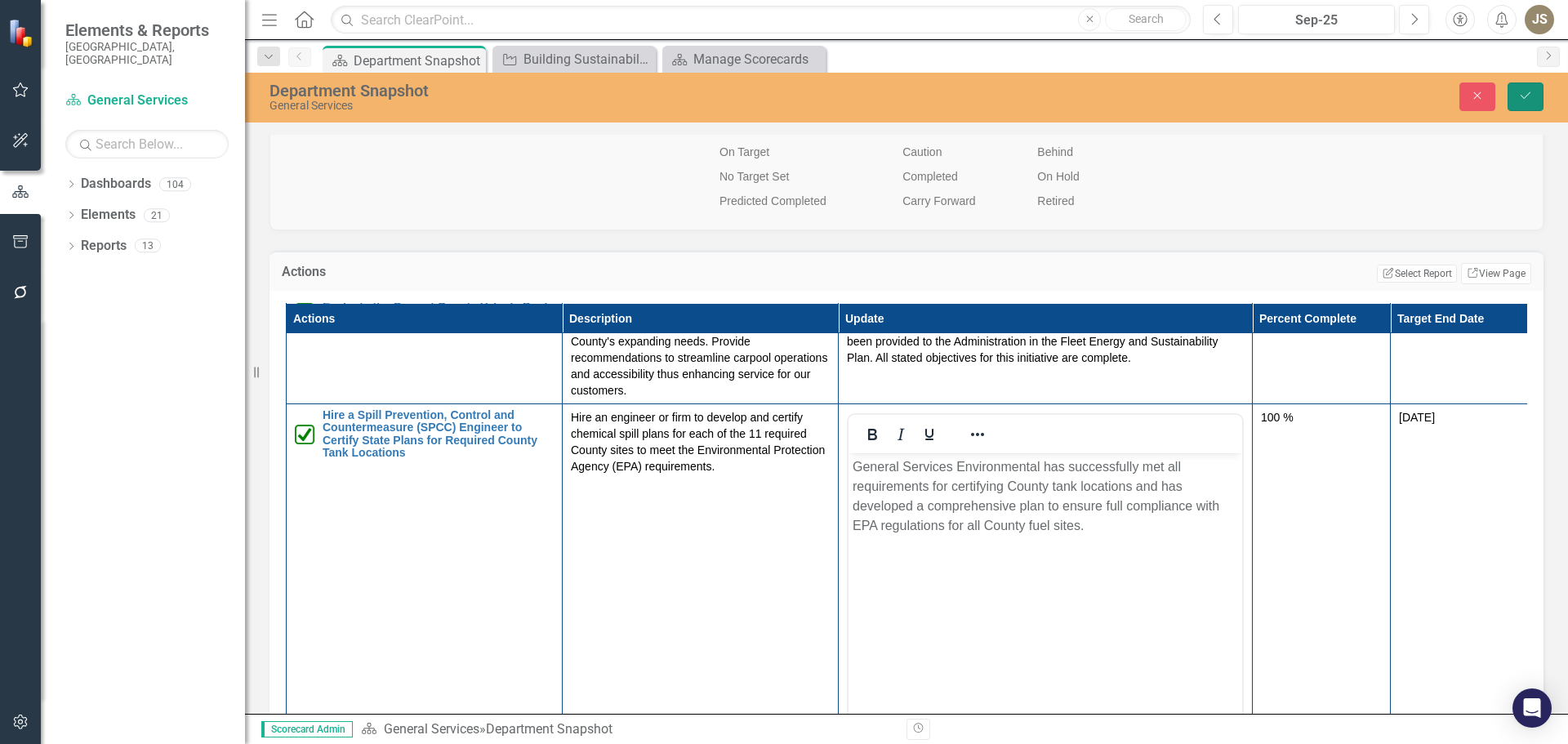
click at [1531, 101] on icon "Save" at bounding box center [1526, 96] width 15 height 12
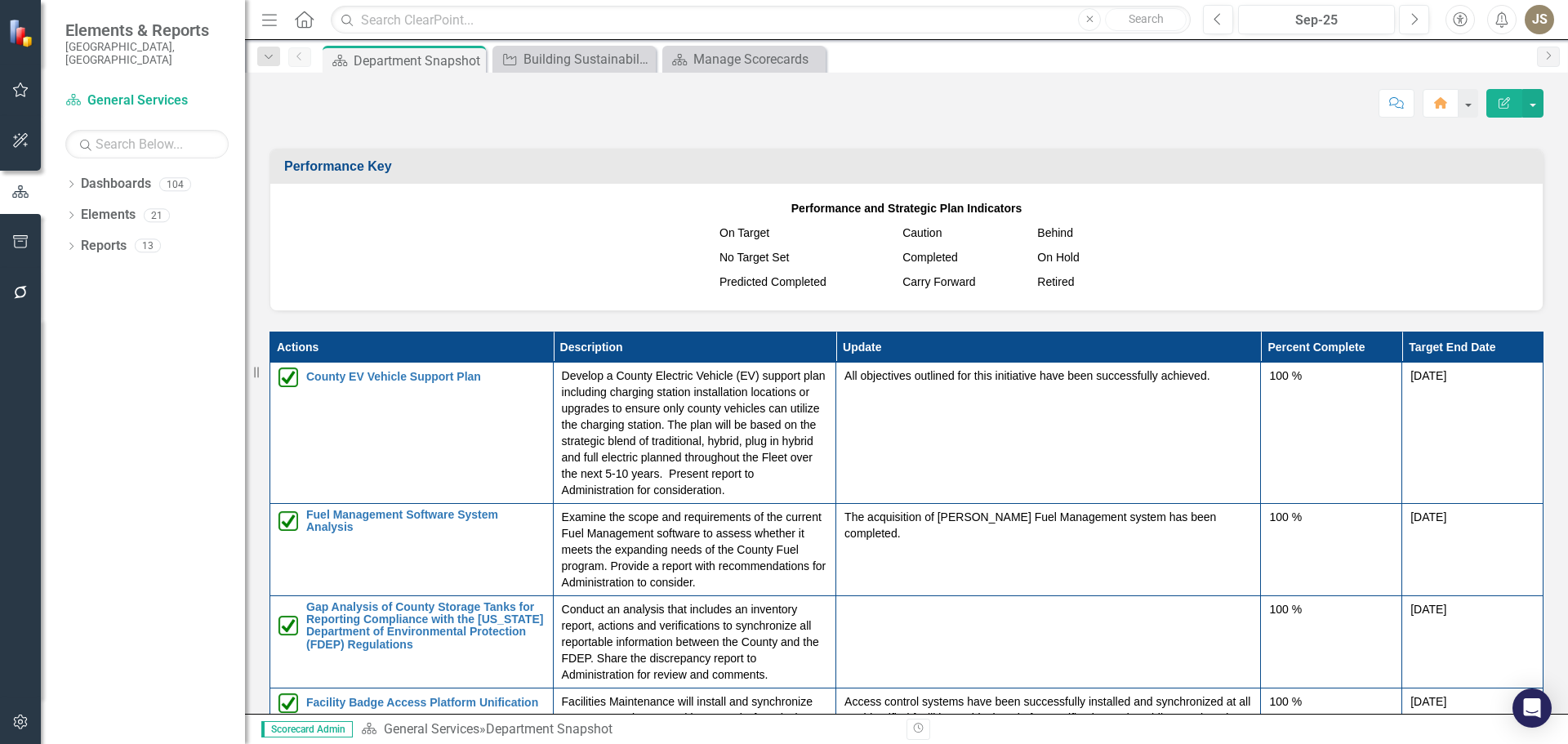
scroll to position [1878, 0]
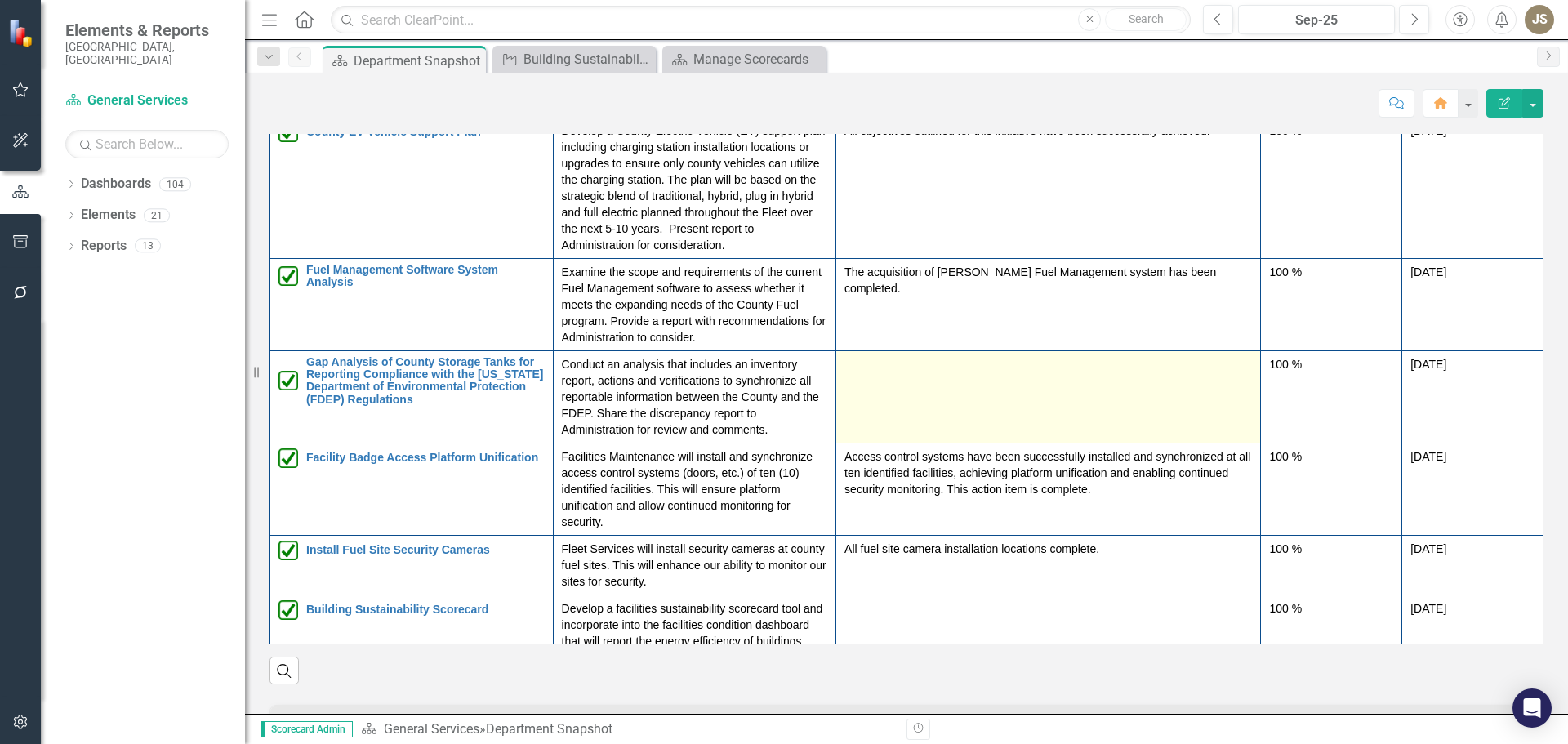
click at [900, 391] on td at bounding box center [1048, 396] width 425 height 92
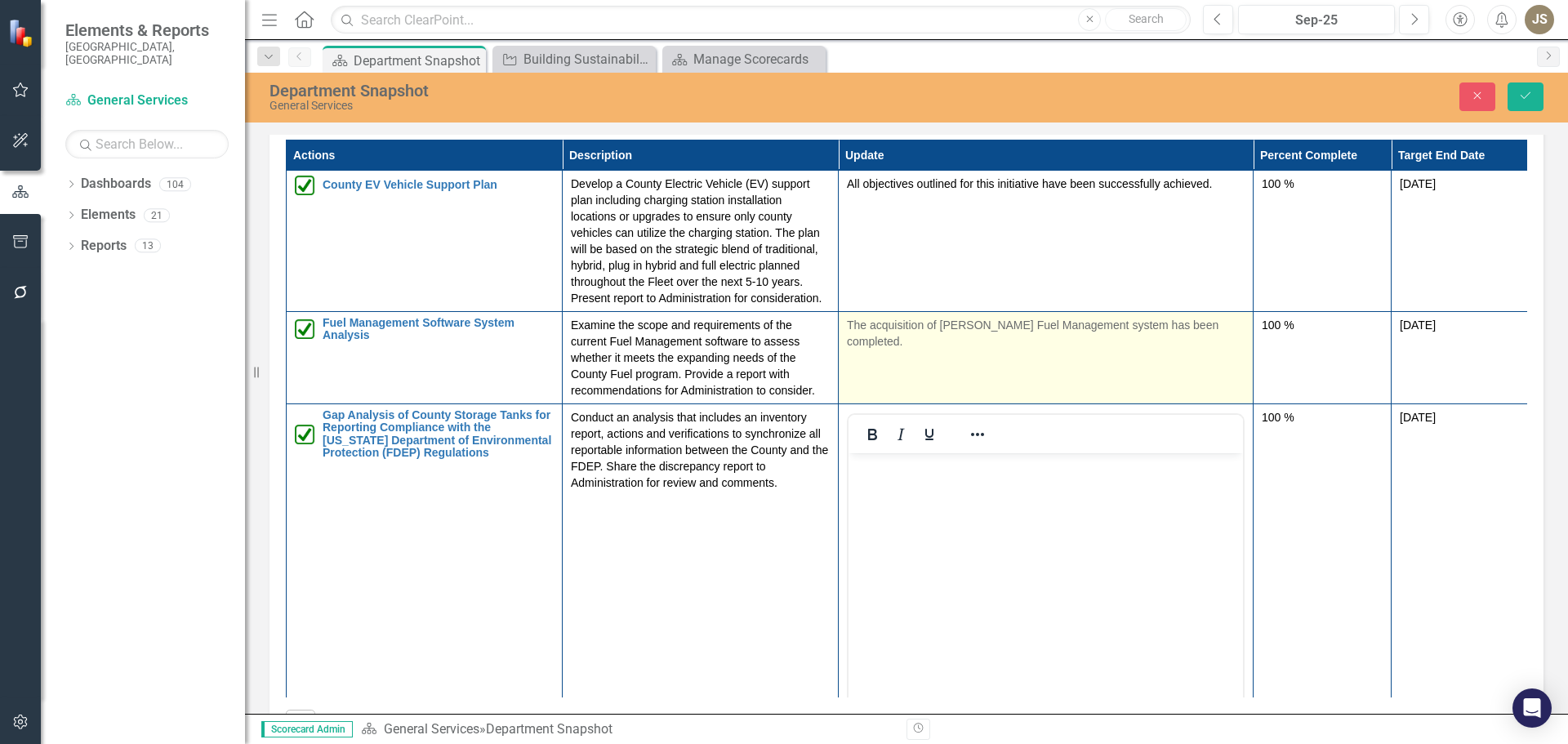
scroll to position [0, 0]
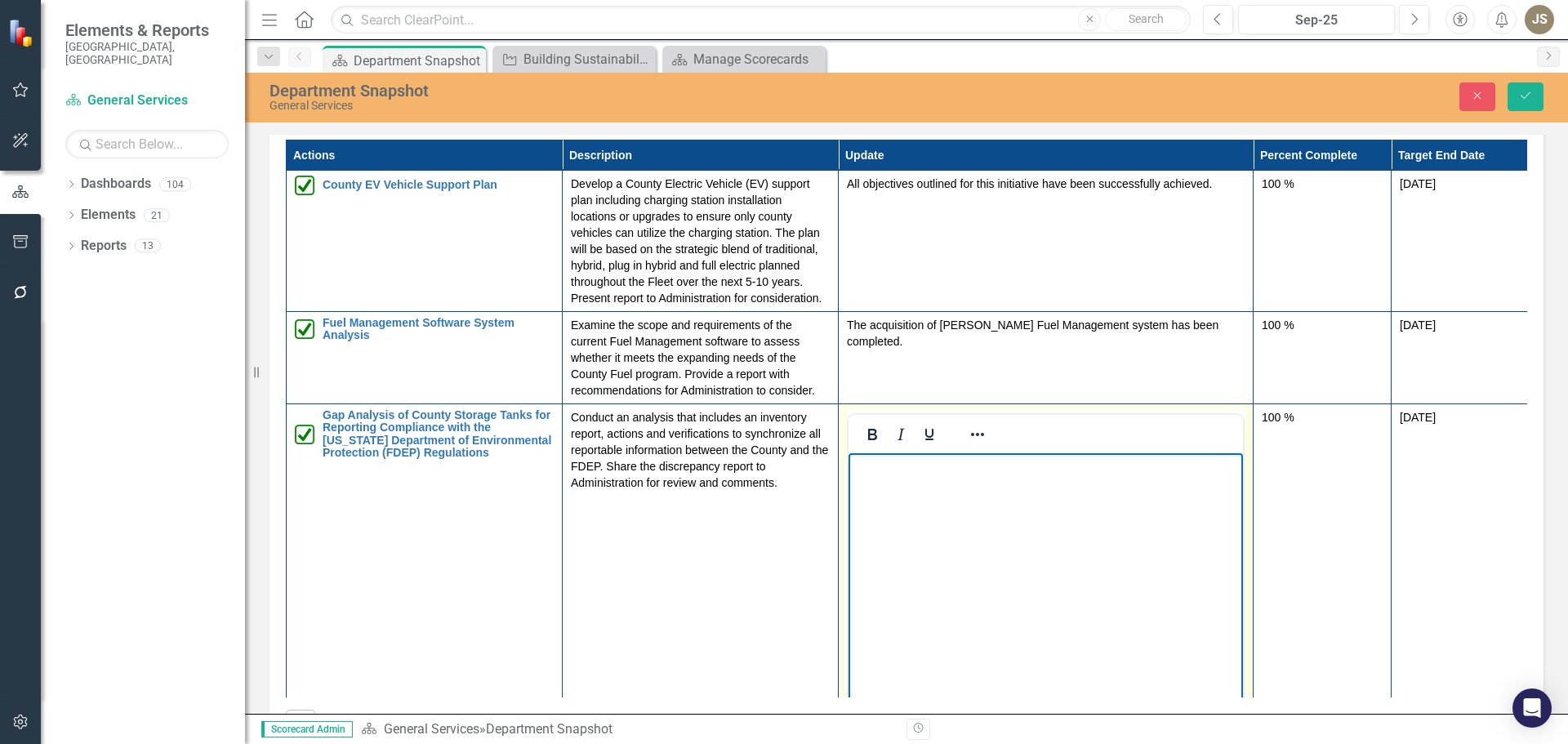
click at [892, 481] on body "Rich Text Area. Press ALT-0 for help." at bounding box center [1046, 575] width 394 height 245
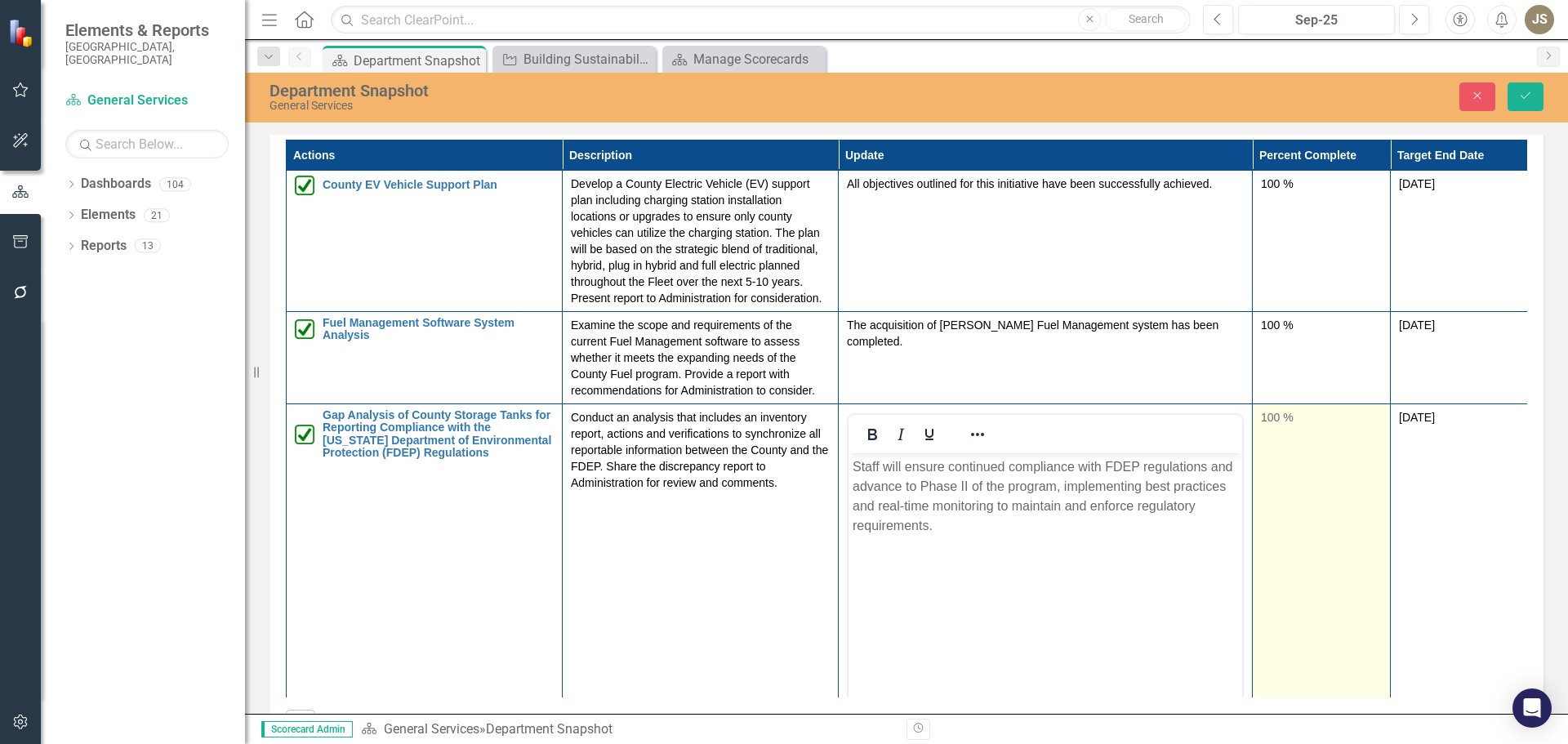
click at [1290, 527] on td "100 %" at bounding box center [1322, 597] width 138 height 387
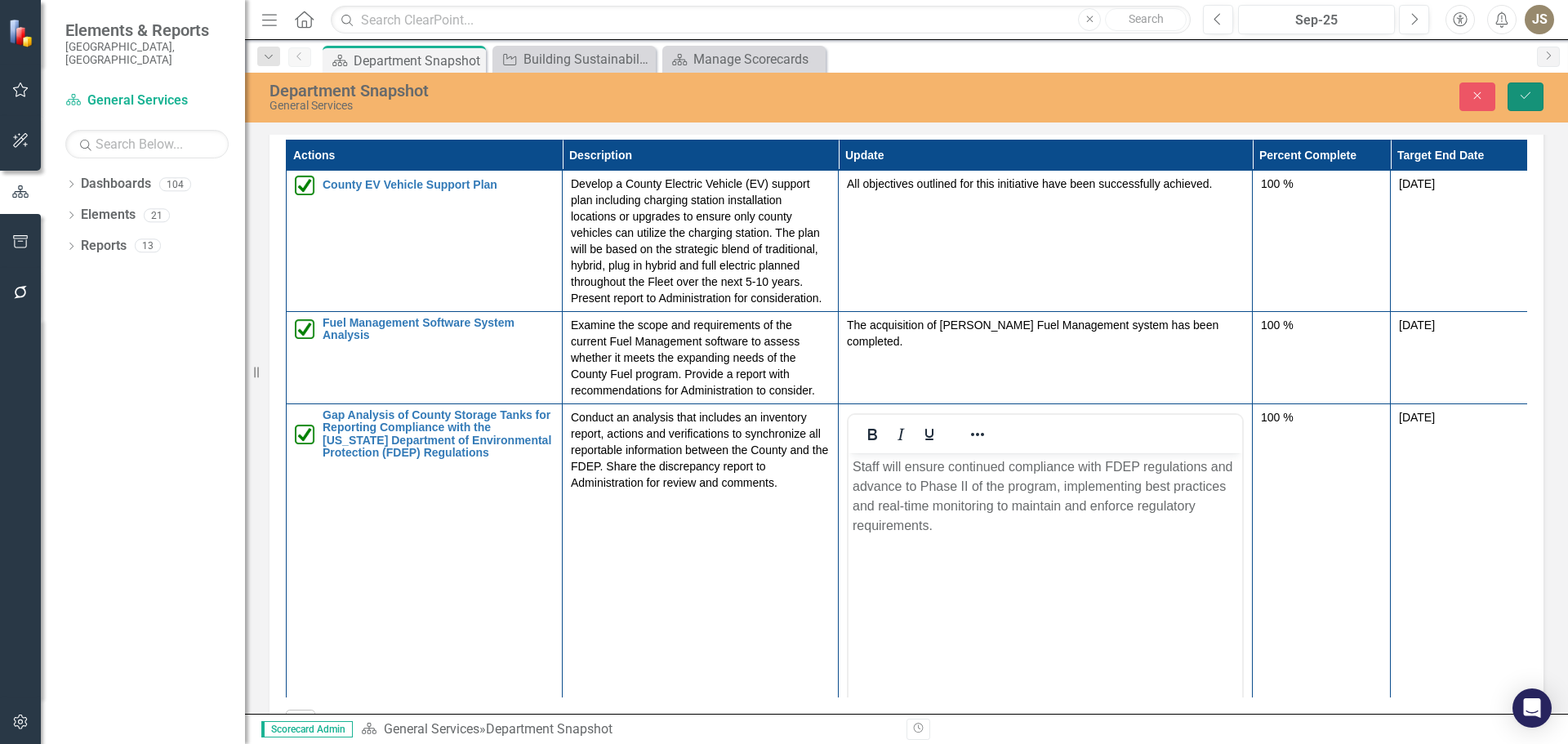
click at [1526, 101] on icon "Save" at bounding box center [1526, 96] width 15 height 12
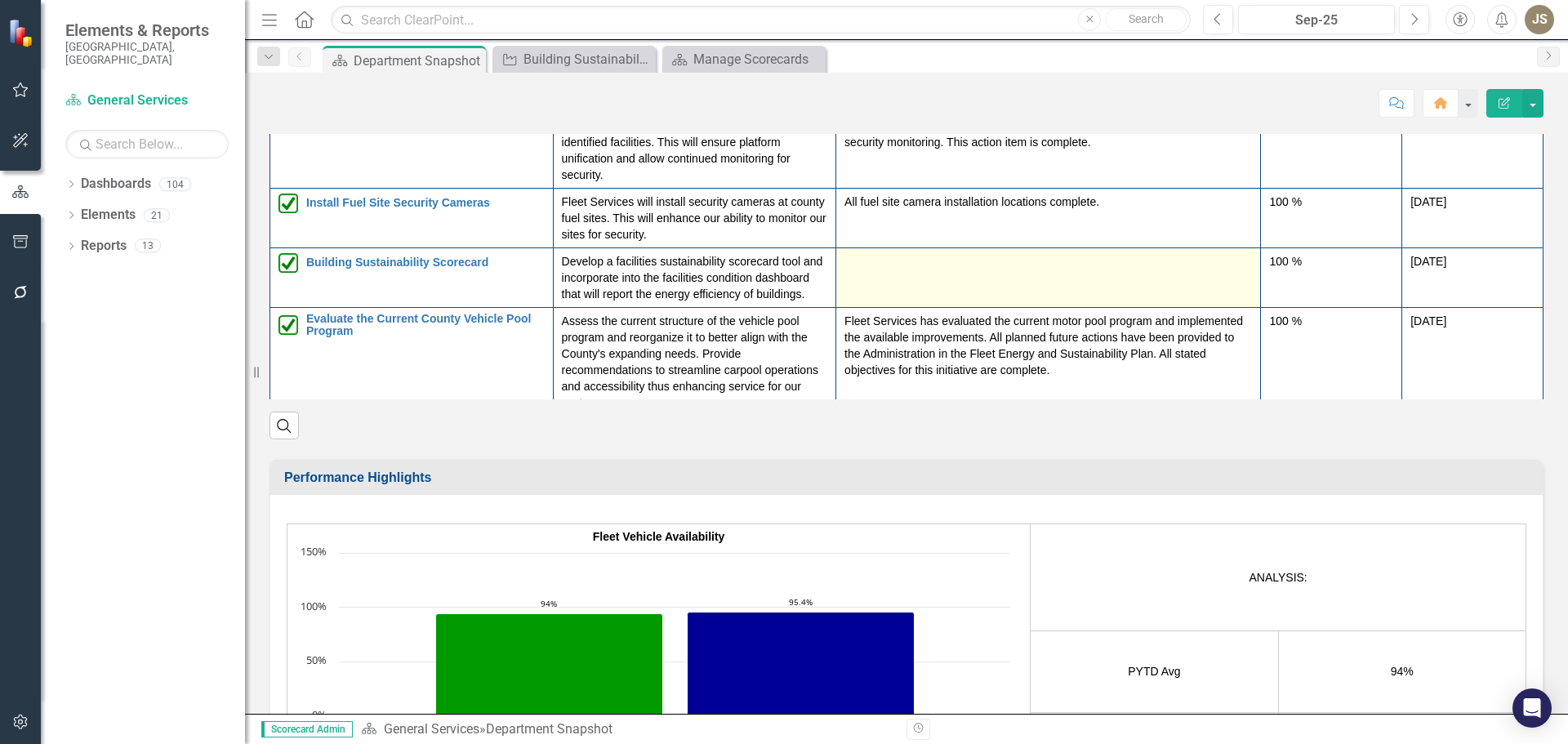
scroll to position [184, 0]
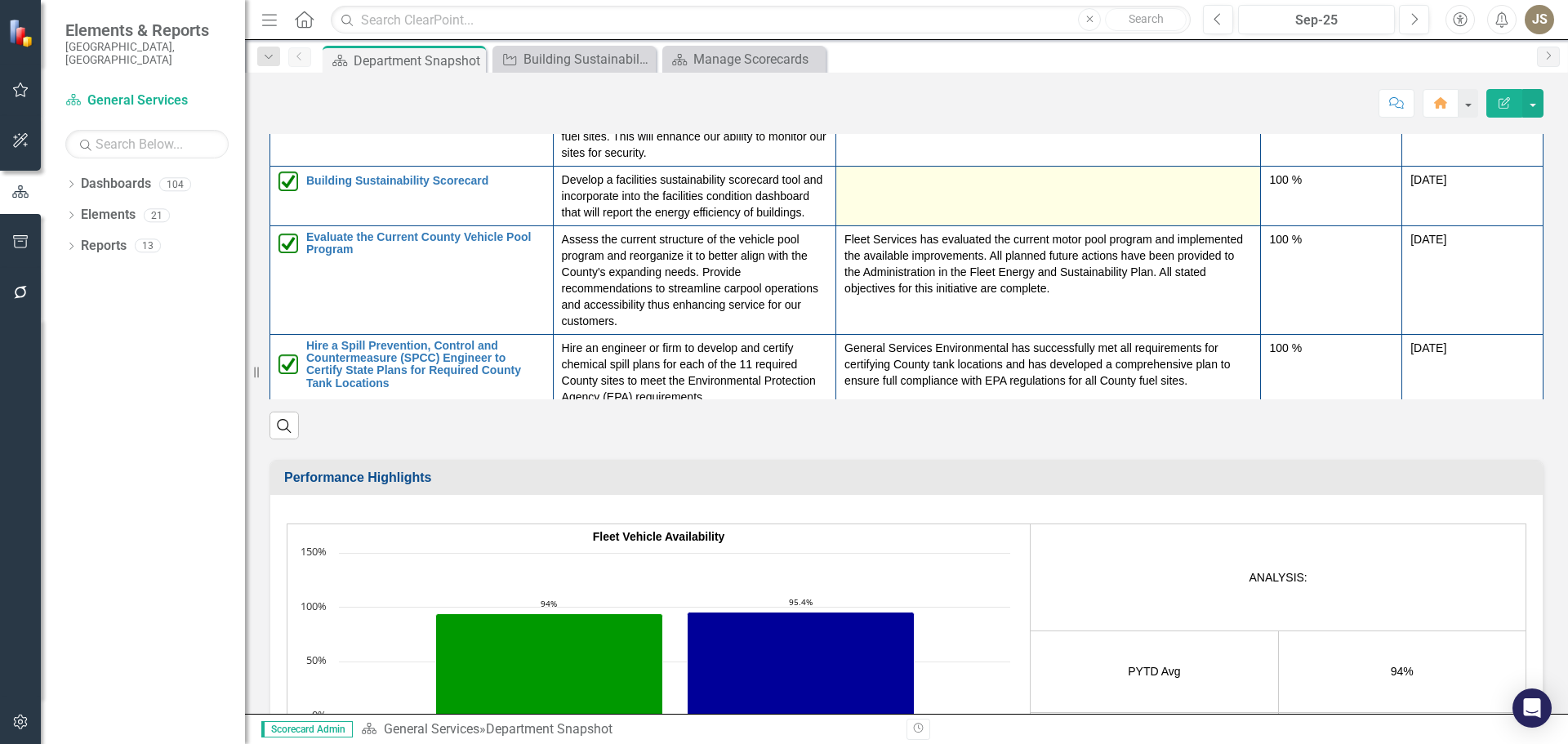
click at [862, 202] on td at bounding box center [1048, 195] width 425 height 60
click at [859, 197] on td at bounding box center [1048, 195] width 425 height 60
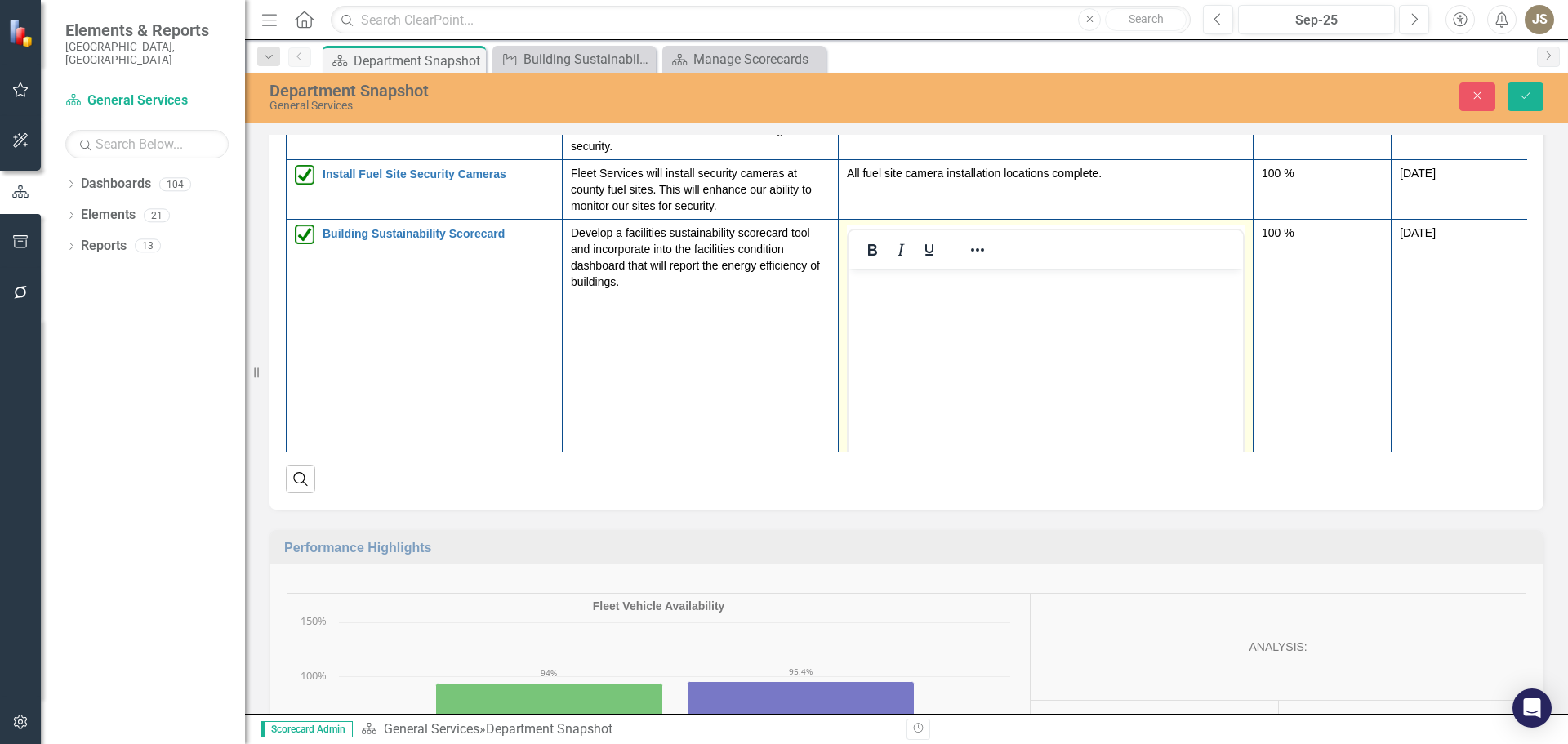
scroll to position [0, 0]
click at [873, 292] on p "Rich Text Area. Press ALT-0 for help." at bounding box center [1046, 283] width 387 height 20
click at [918, 312] on body "To enrich screen reader interactions, please activate Accessibility in Grammarl…" at bounding box center [1046, 391] width 394 height 245
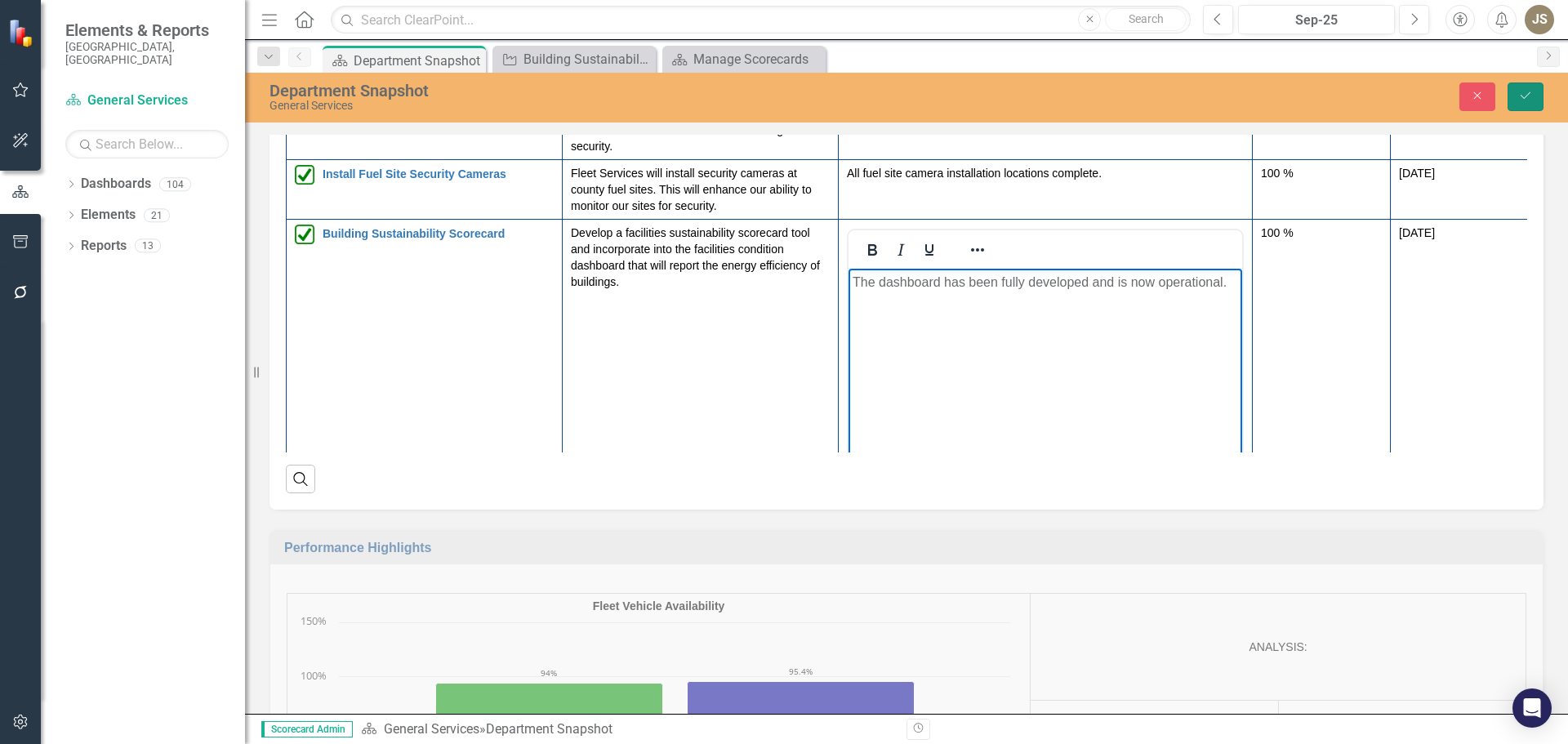
click at [1529, 101] on icon "Save" at bounding box center [1526, 96] width 15 height 12
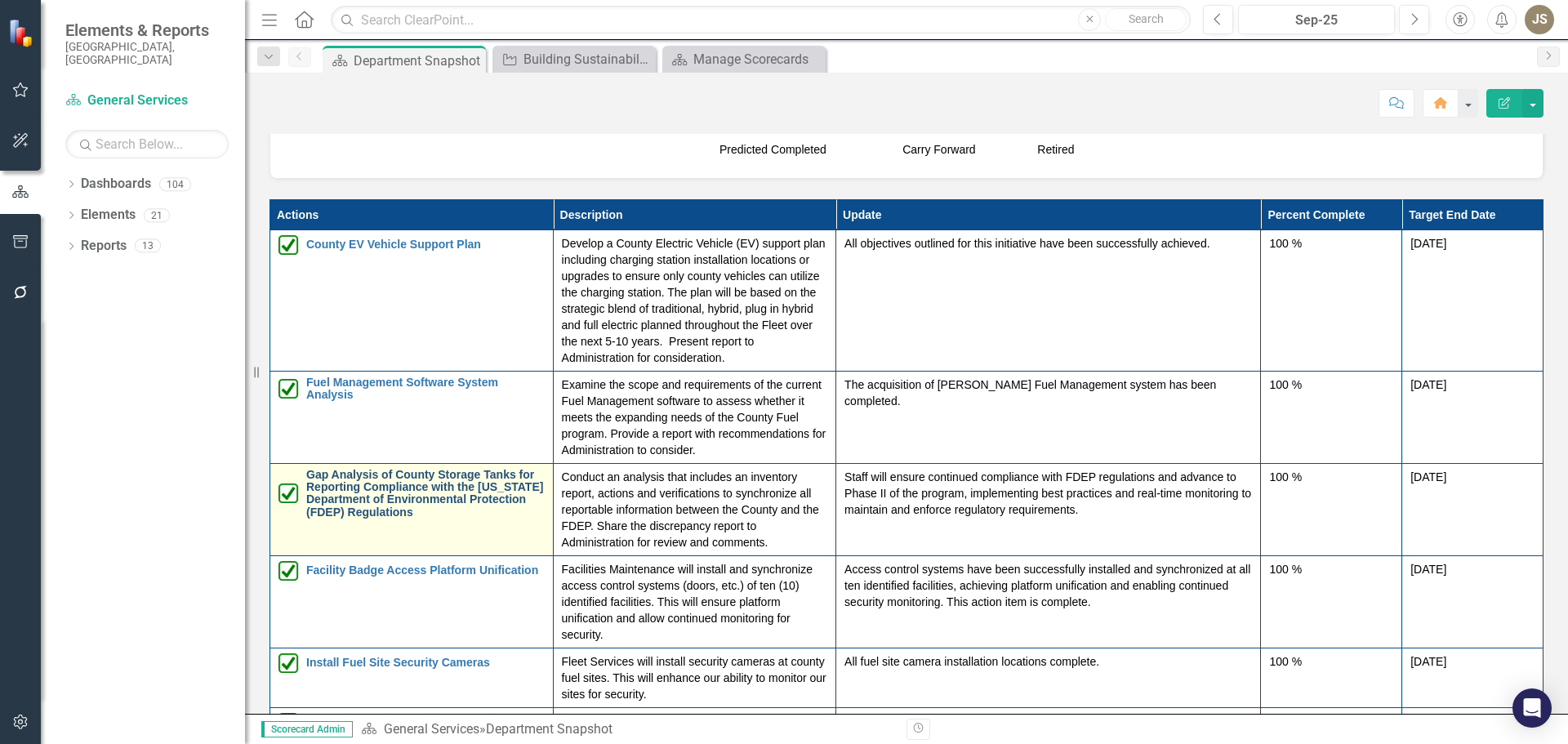
scroll to position [81, 0]
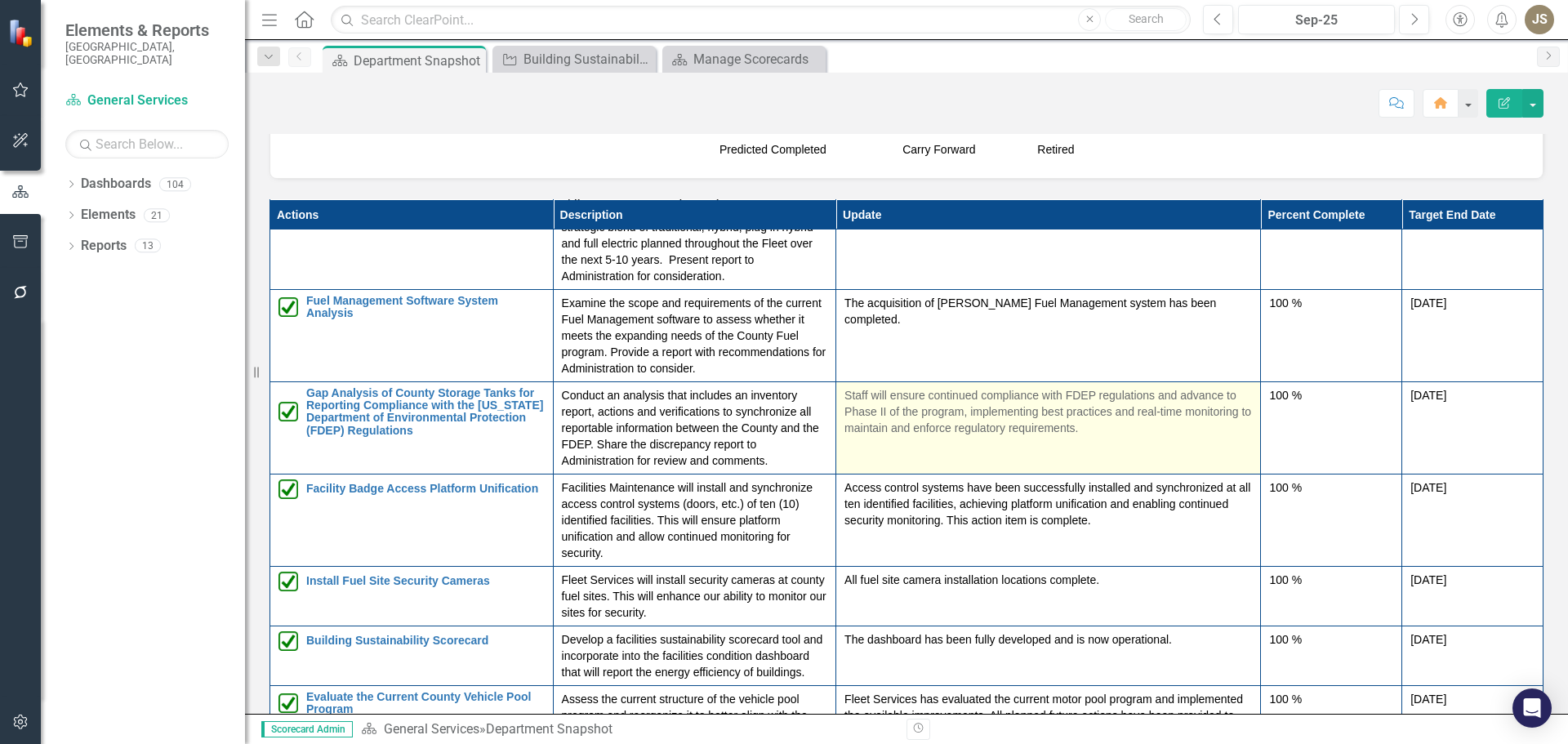
click at [880, 428] on p "Staff will ensure continued compliance with FDEP regulations and advance to Pha…" at bounding box center [1048, 411] width 407 height 49
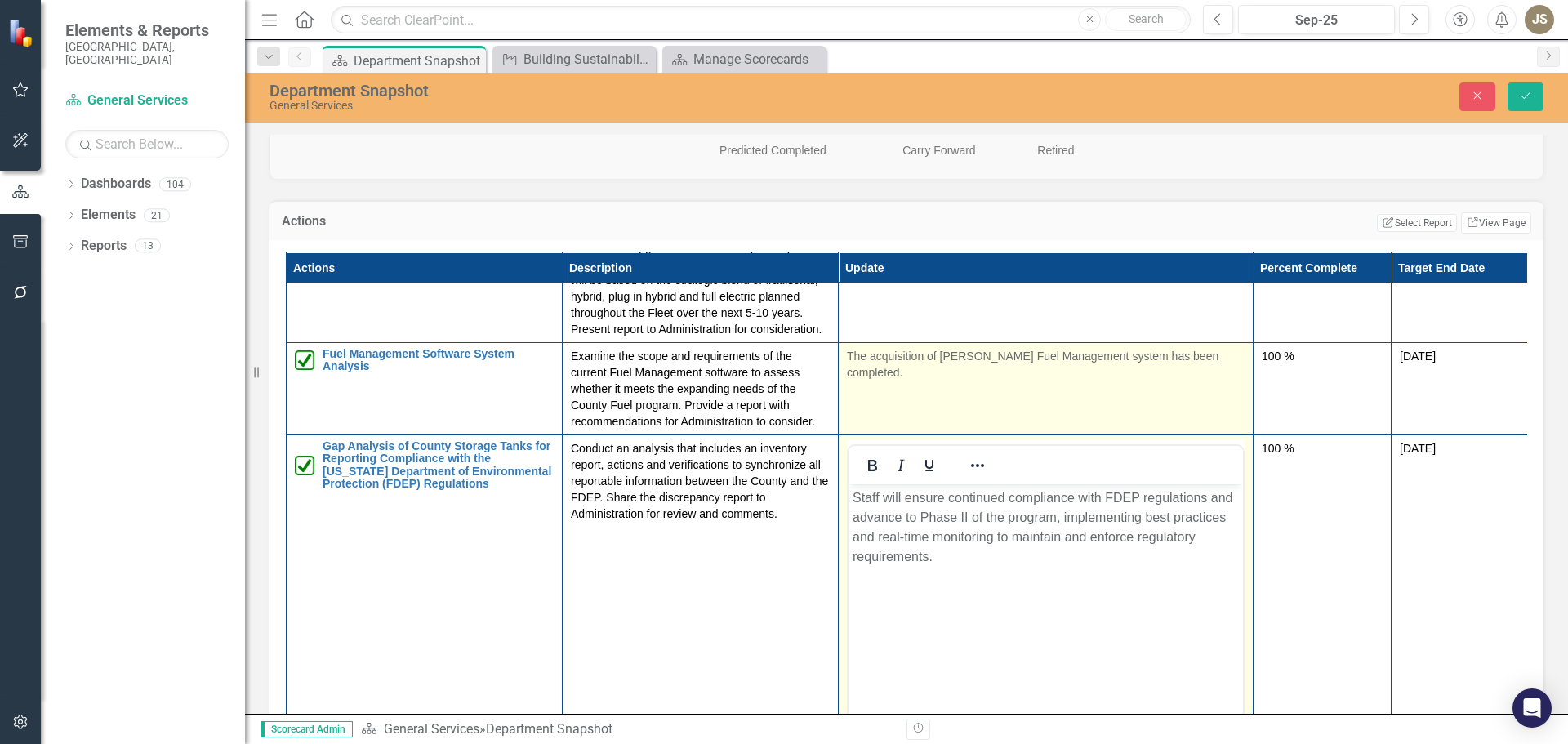
scroll to position [0, 0]
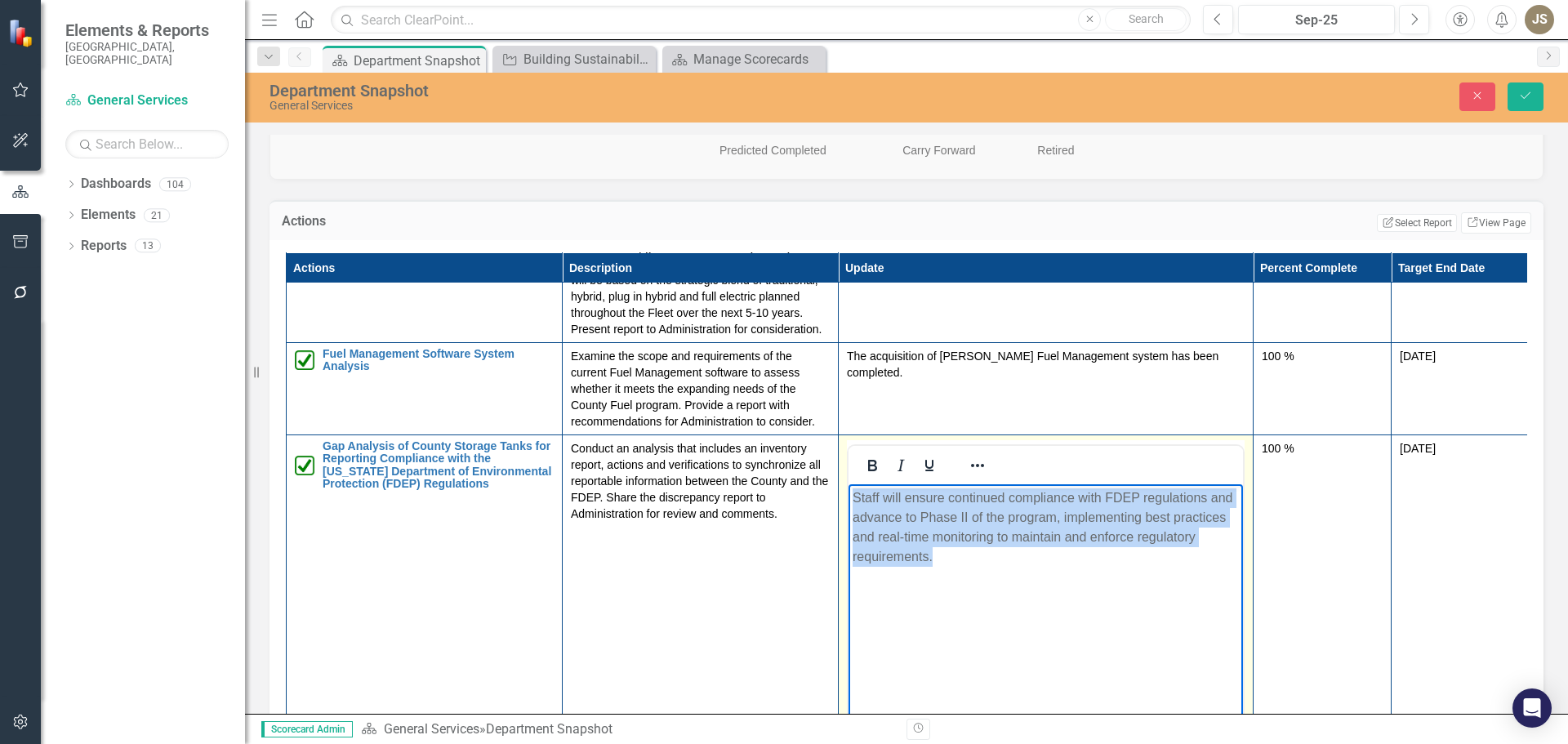
drag, startPoint x: 945, startPoint y: 554, endPoint x: 855, endPoint y: 497, distance: 106.5
click at [855, 497] on p "Staff will ensure continued compliance with FDEP regulations and advance to Pha…" at bounding box center [1046, 527] width 387 height 78
copy p "Staff will ensure continued compliance with FDEP regulations and advance to Pha…"
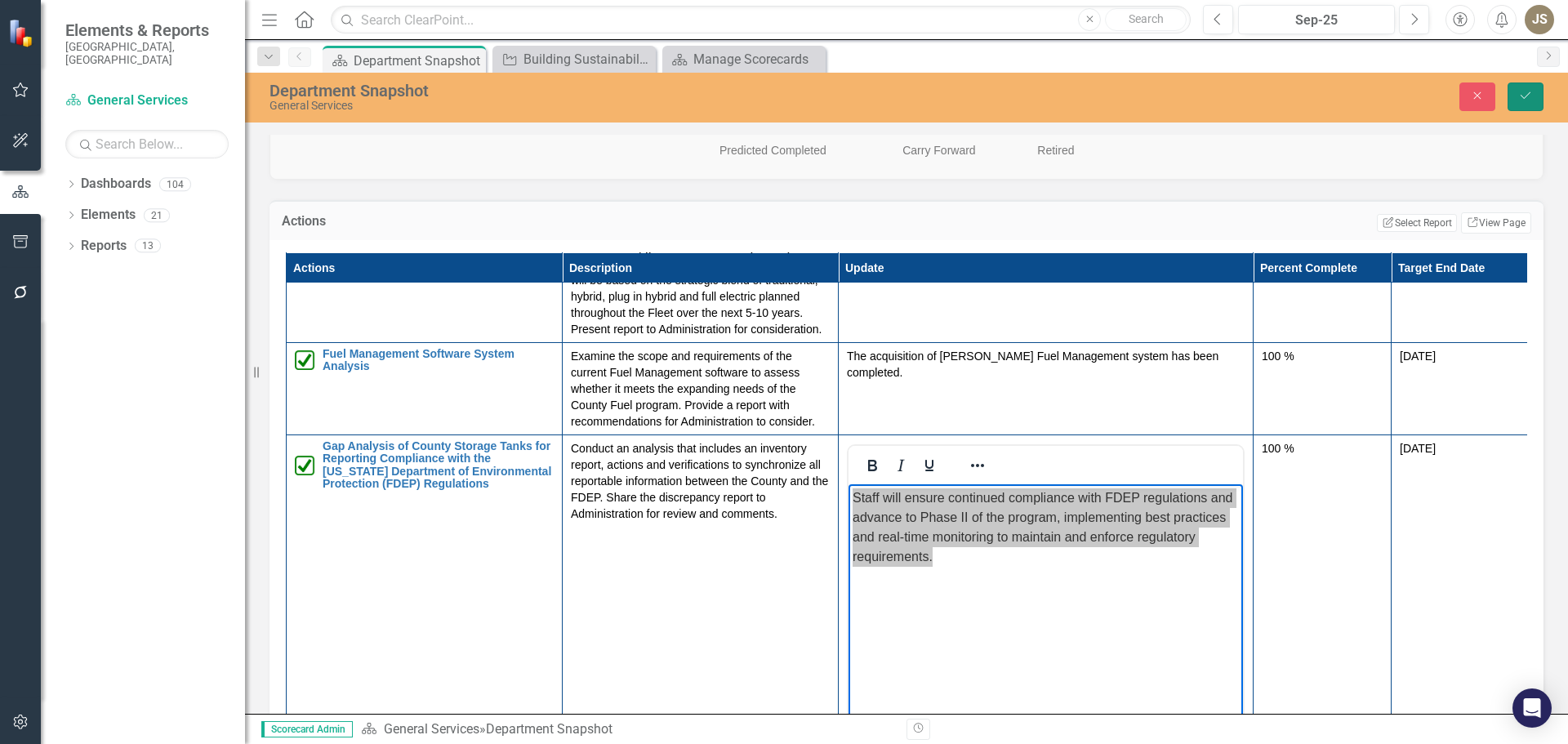
click at [1522, 100] on icon "Save" at bounding box center [1526, 96] width 15 height 12
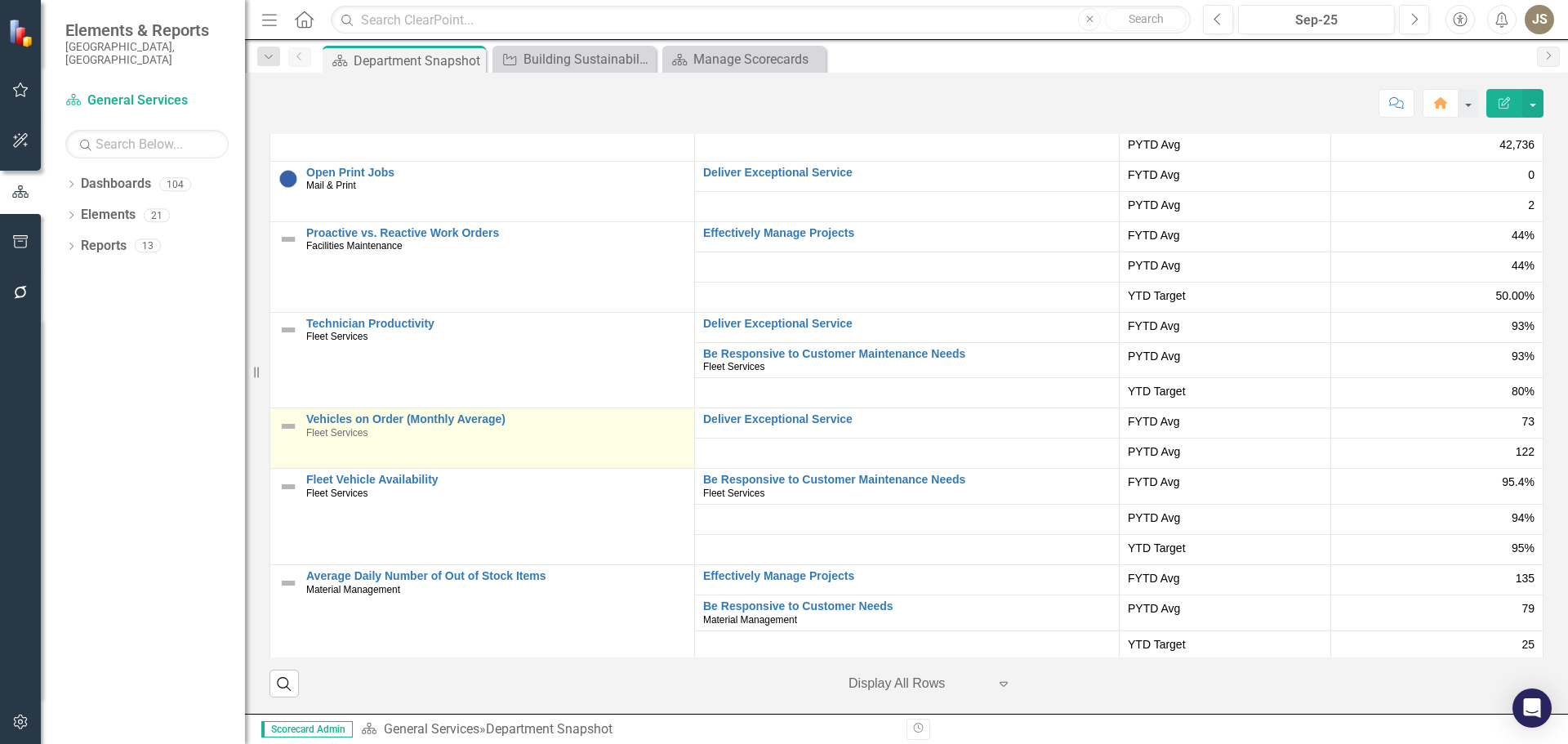
scroll to position [170, 0]
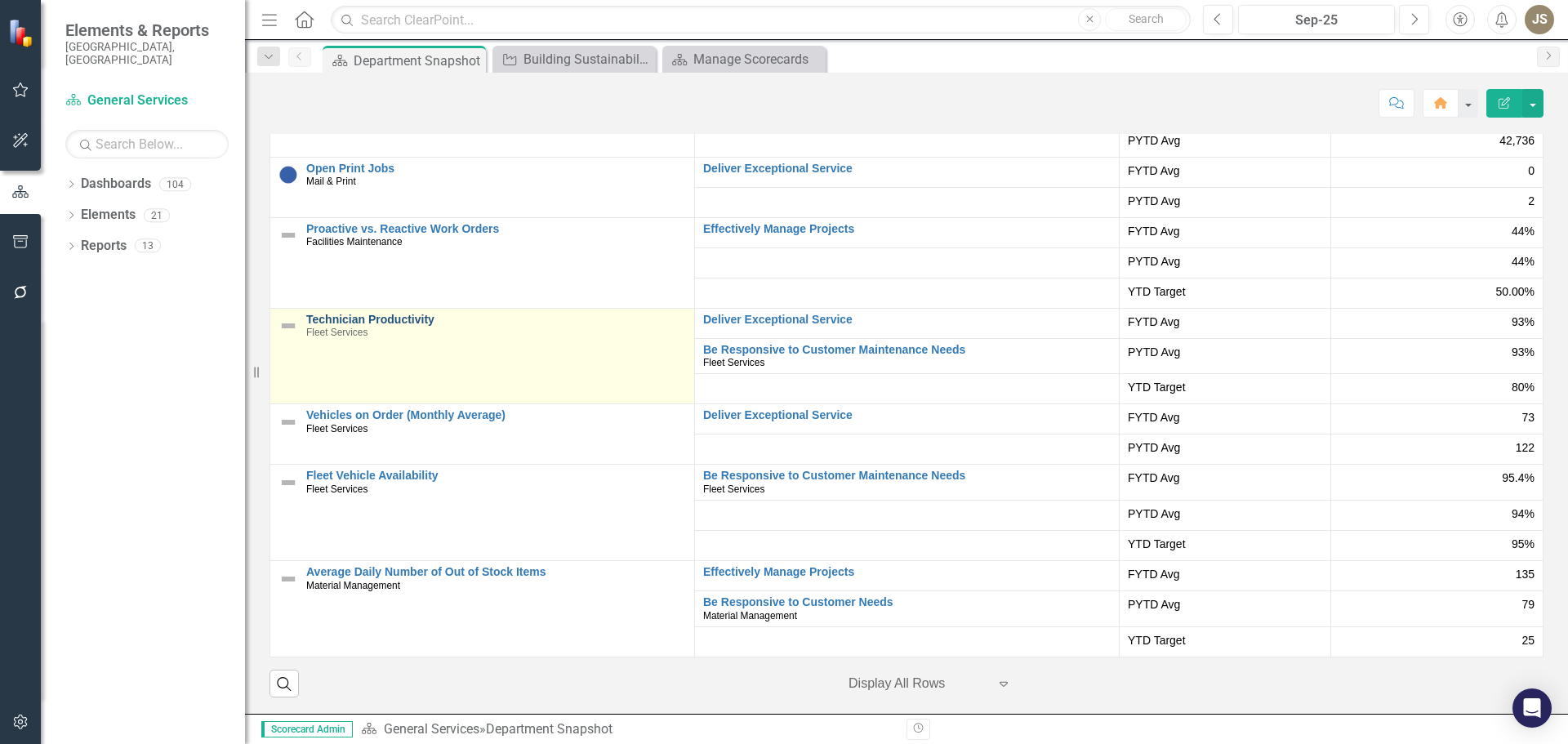
click at [377, 321] on link "Technician Productivity" at bounding box center [496, 319] width 380 height 12
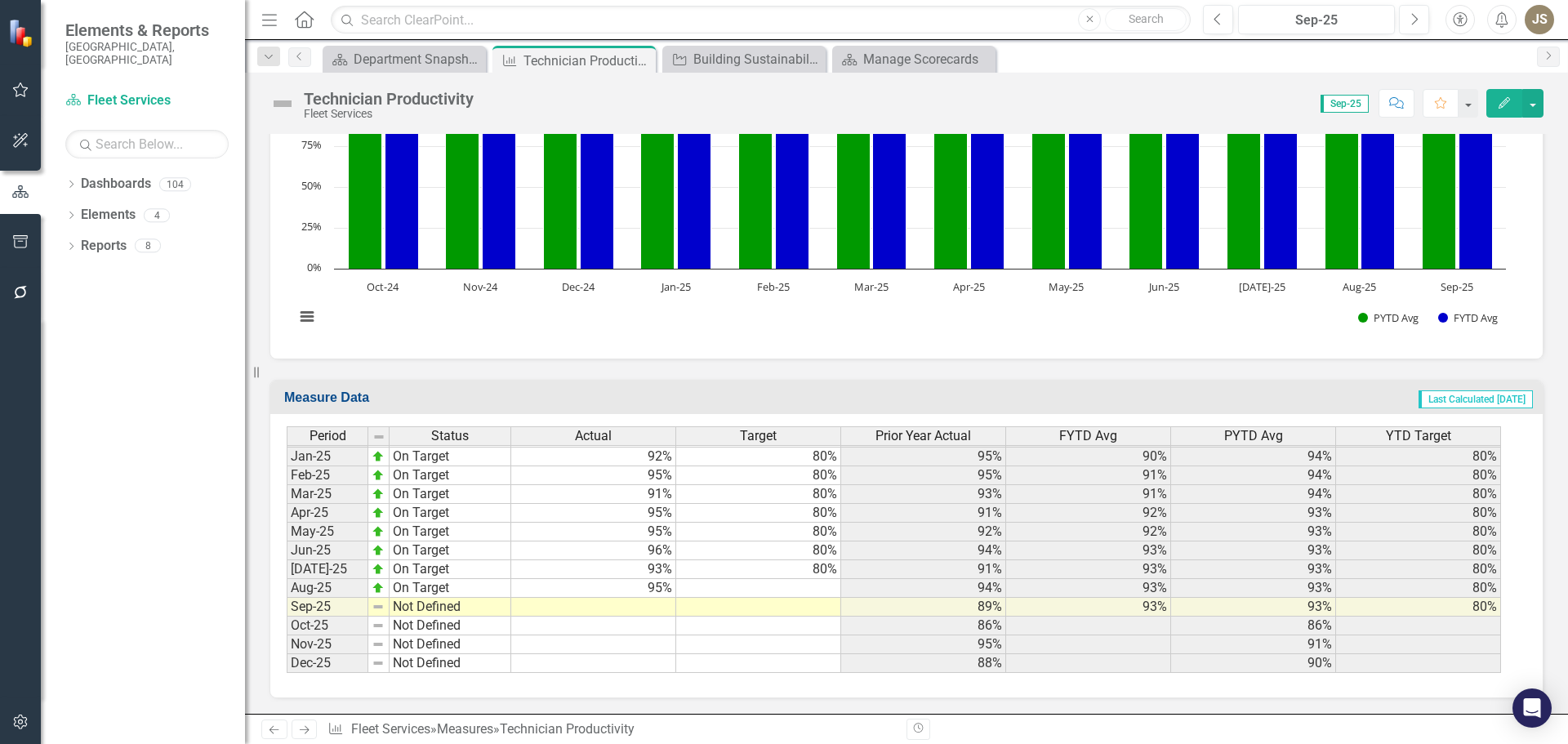
scroll to position [898, 0]
click at [382, 608] on img at bounding box center [378, 606] width 13 height 13
click at [763, 590] on td at bounding box center [758, 587] width 165 height 19
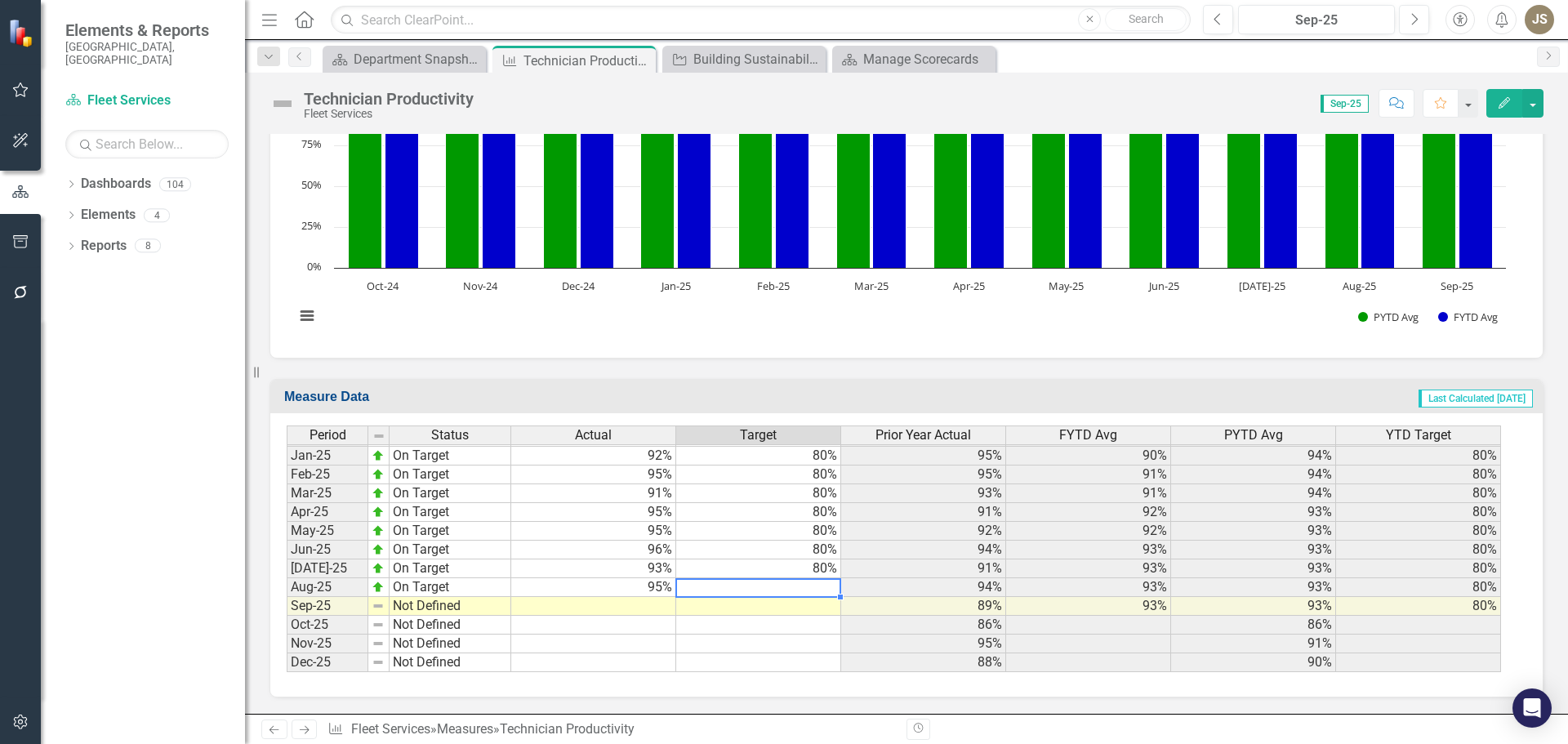
click at [796, 590] on td at bounding box center [758, 587] width 165 height 19
type textarea "8"
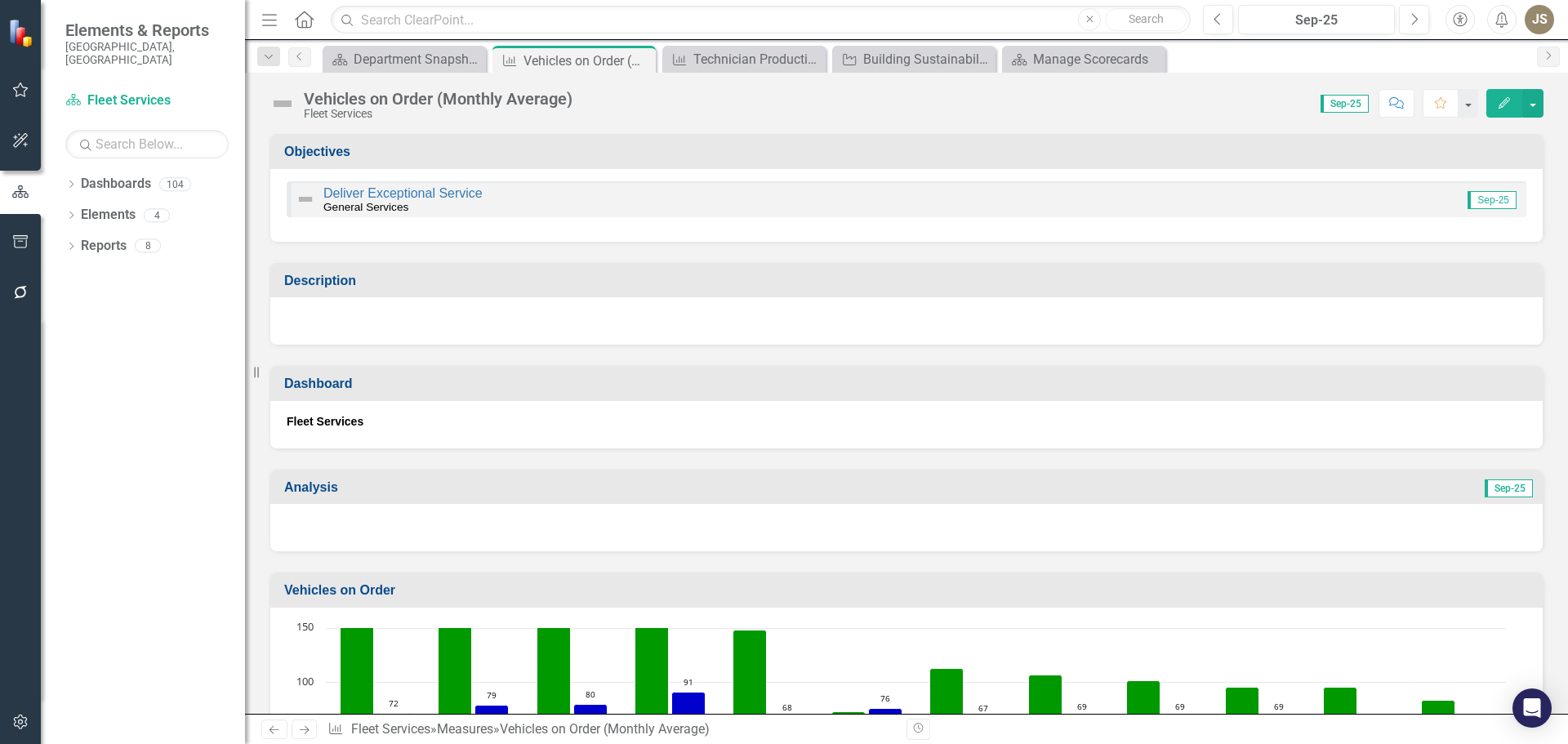
scroll to position [2535, 0]
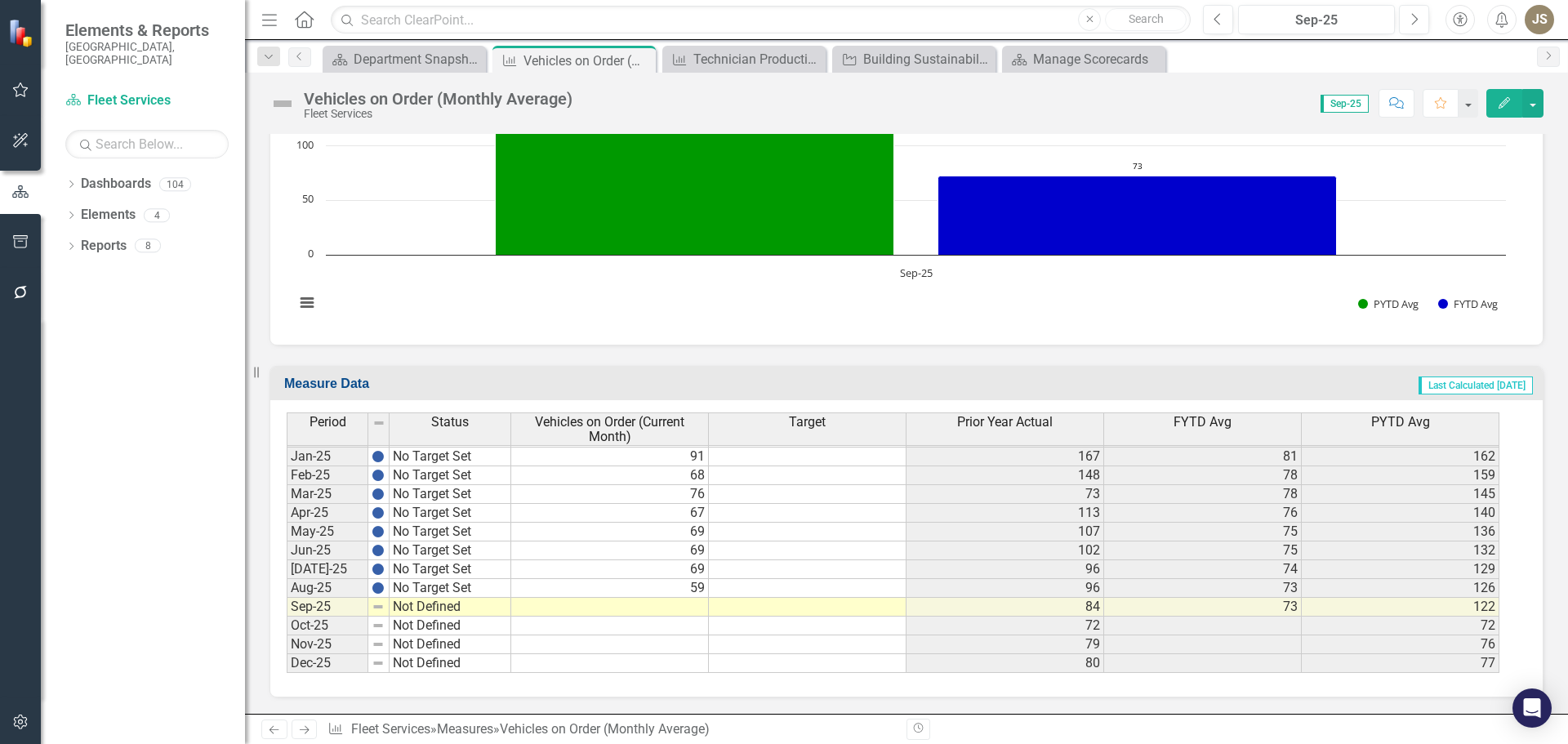
click at [402, 541] on td "No Target Set" at bounding box center [451, 532] width 121 height 19
click at [410, 601] on td "Not Defined" at bounding box center [451, 607] width 121 height 19
type textarea "Not Defined"
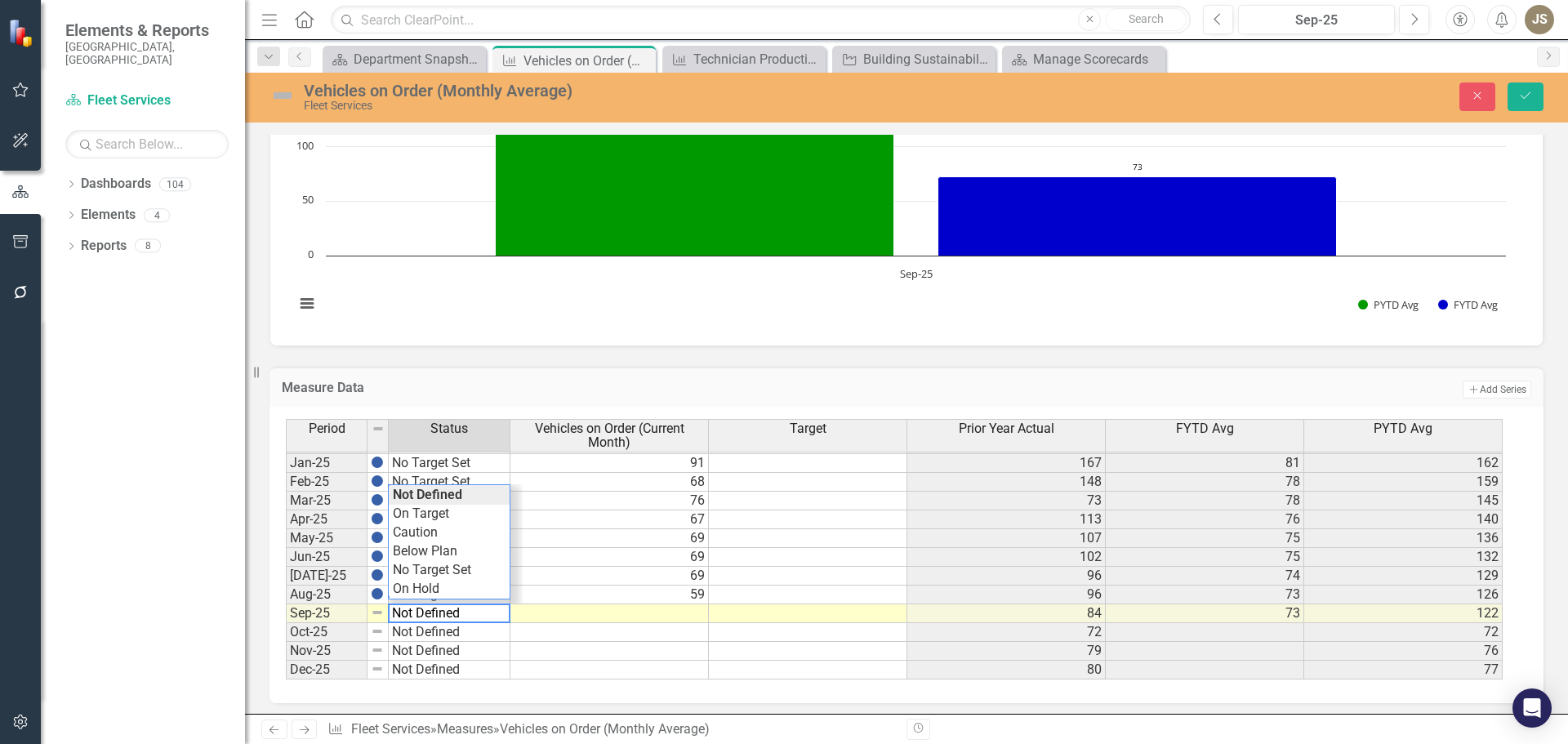
click at [448, 496] on div "Period Status Vehicles on Order (Current Month) Target Prior Year Actual FYTD A…" at bounding box center [900, 549] width 1229 height 260
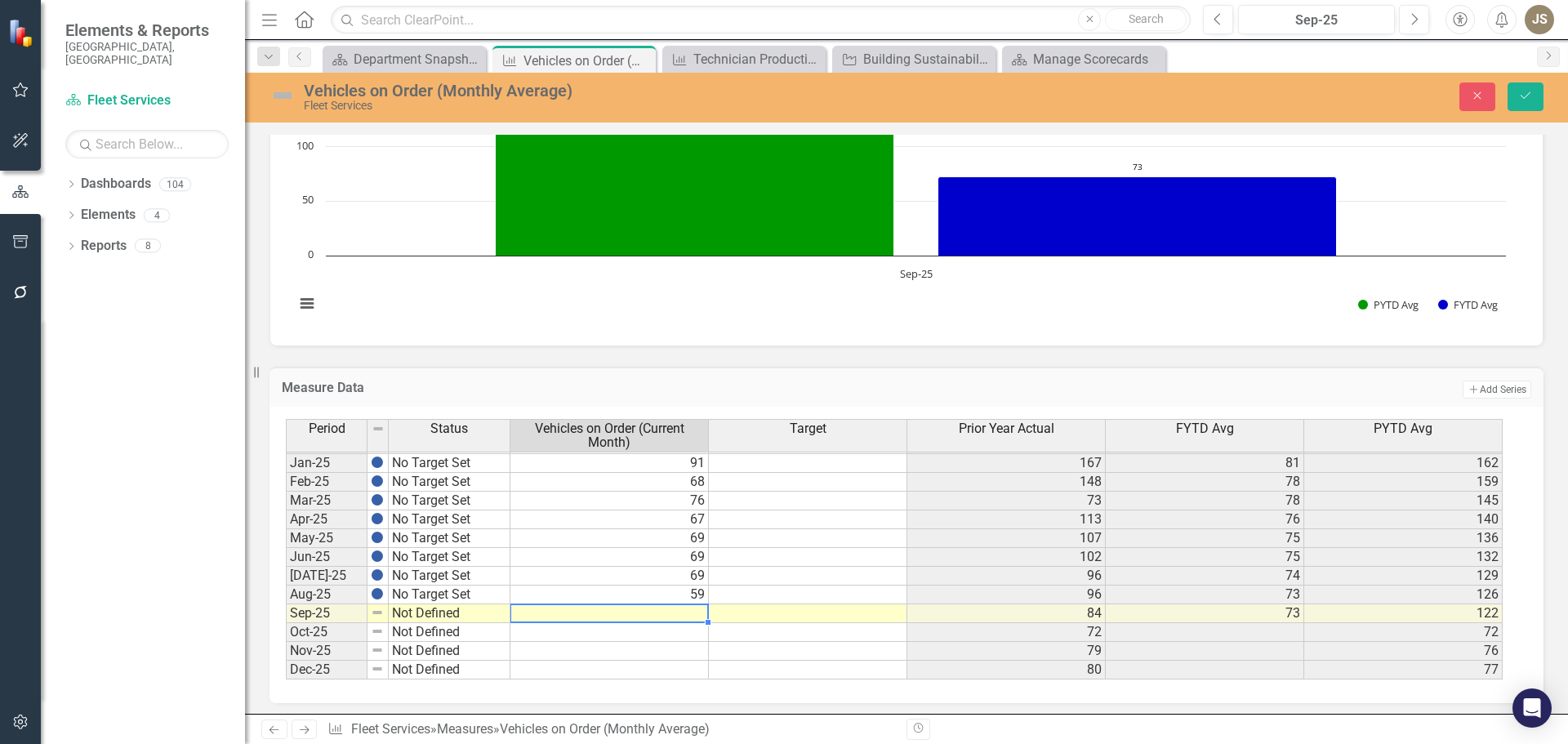
click at [703, 618] on td at bounding box center [609, 613] width 199 height 19
type textarea "89"
click at [286, 641] on div "Period Status Vehicles on Order (Current Month) Target Prior Year Actual FYTD A…" at bounding box center [286, 427] width 0 height 504
click at [409, 614] on td "Not Defined" at bounding box center [450, 613] width 121 height 19
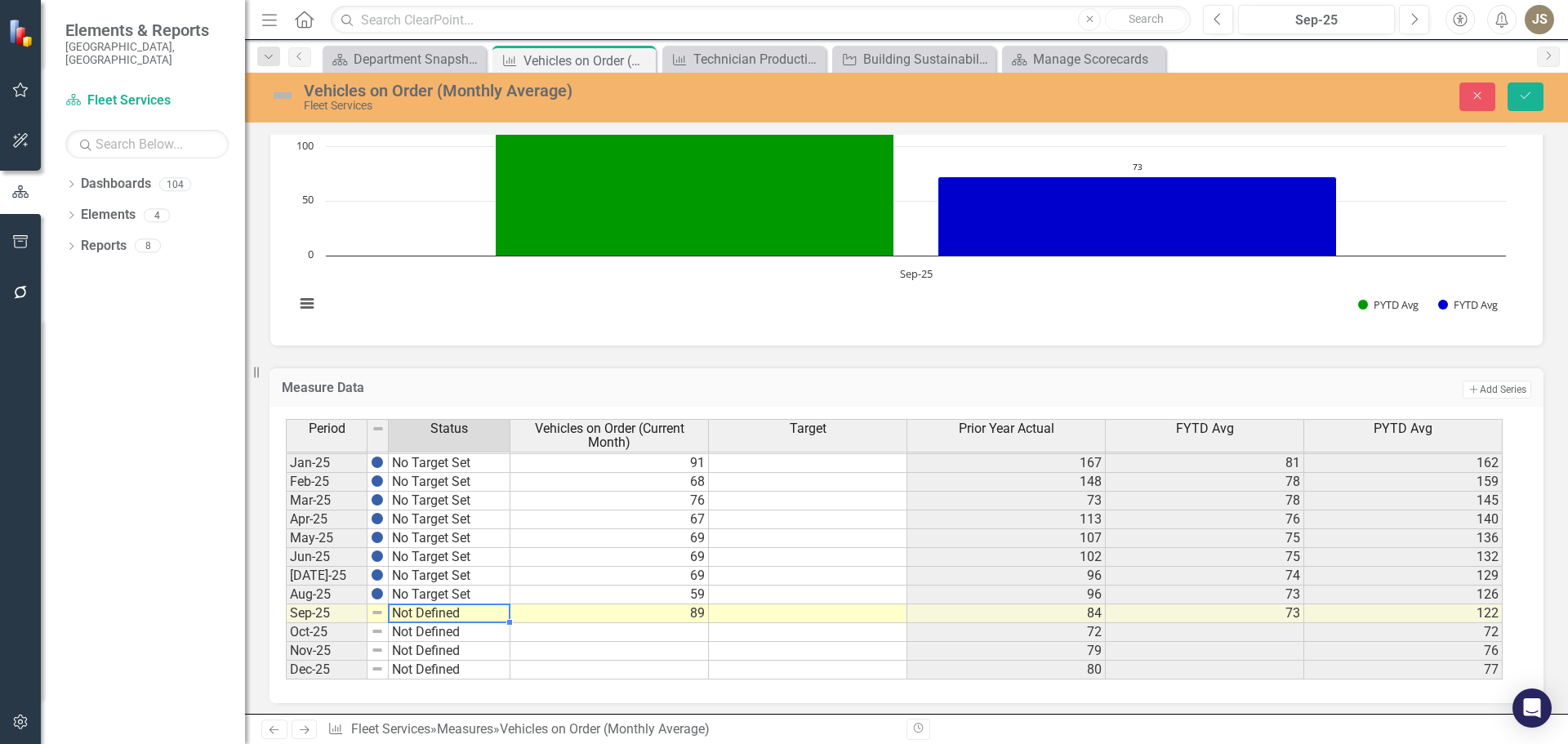
click at [409, 614] on td "Not Defined" at bounding box center [450, 613] width 121 height 19
type textarea "No Target Set"
click at [417, 569] on div "Period Status Vehicles on Order (Current Month) Target Prior Year Actual FYTD A…" at bounding box center [900, 549] width 1229 height 260
click at [1532, 91] on icon "Save" at bounding box center [1526, 96] width 15 height 12
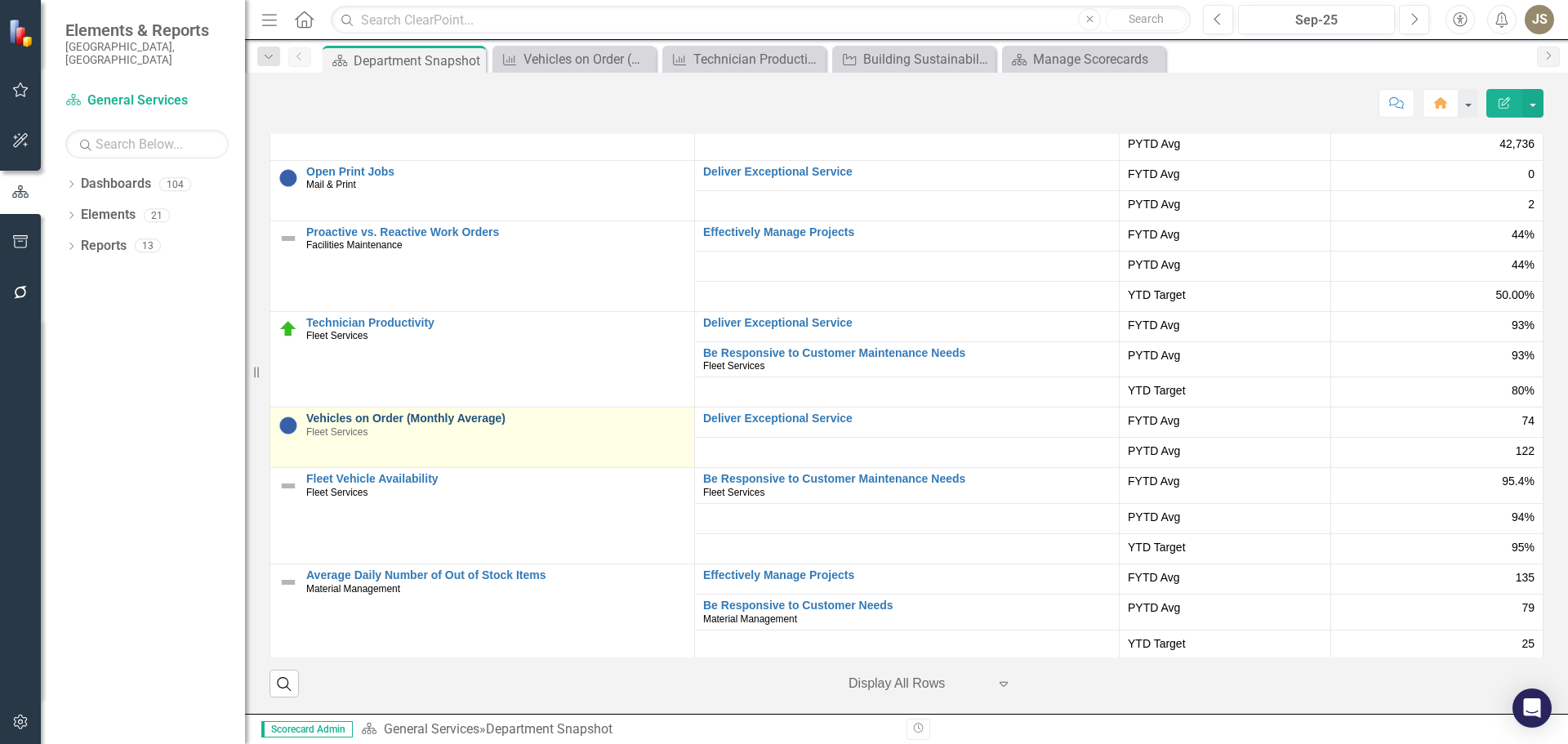
scroll to position [170, 0]
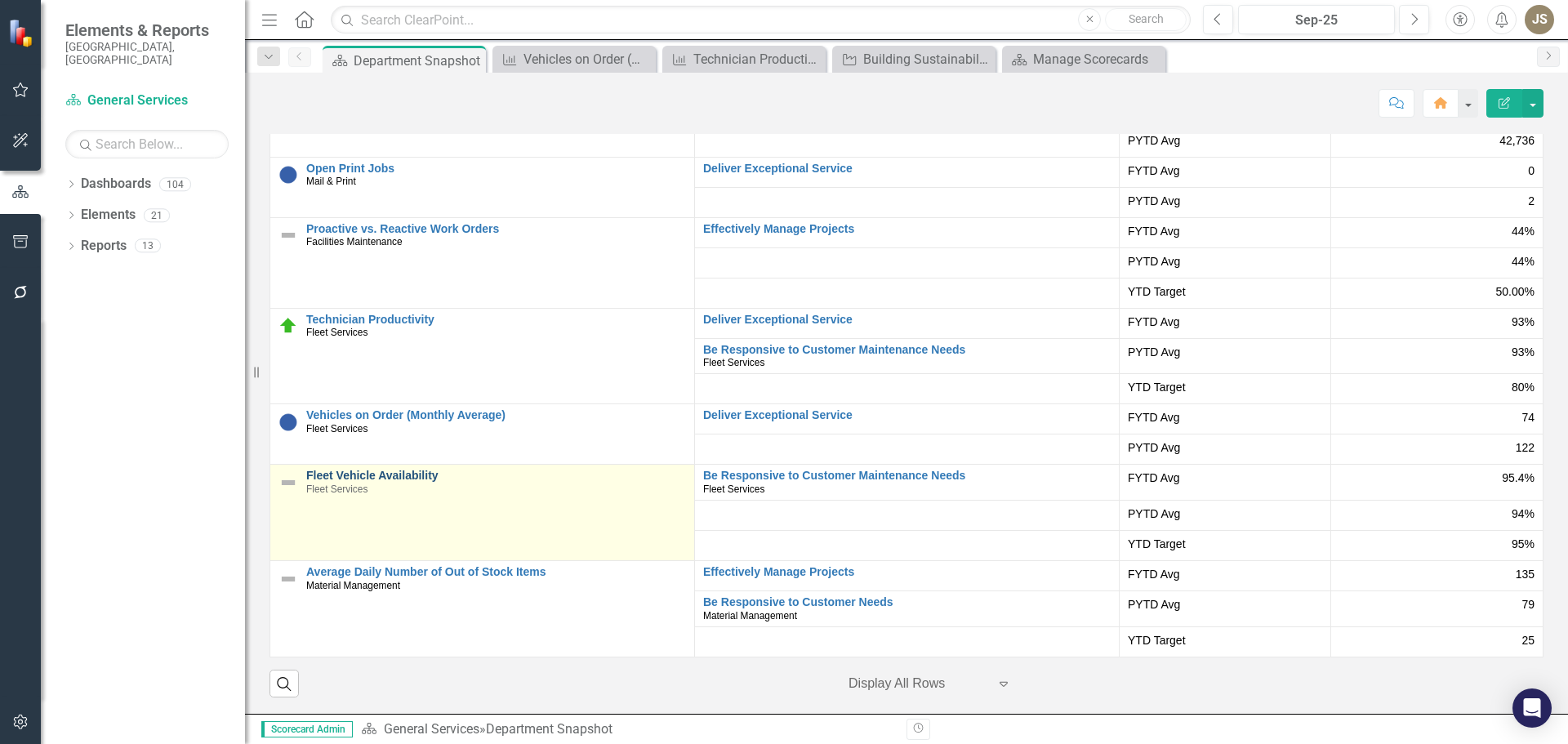
click at [331, 476] on link "Fleet Vehicle Availability" at bounding box center [496, 475] width 380 height 12
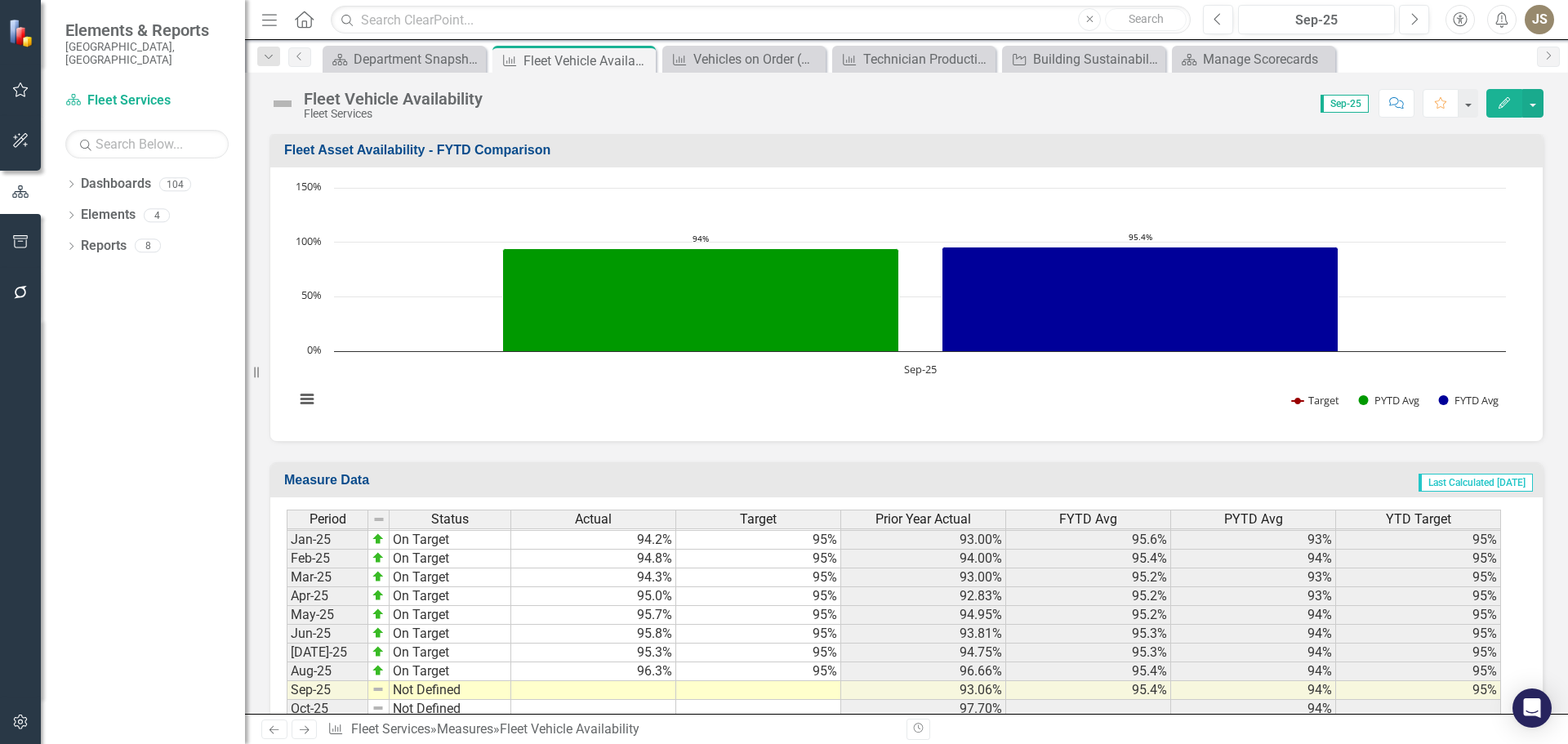
scroll to position [751, 0]
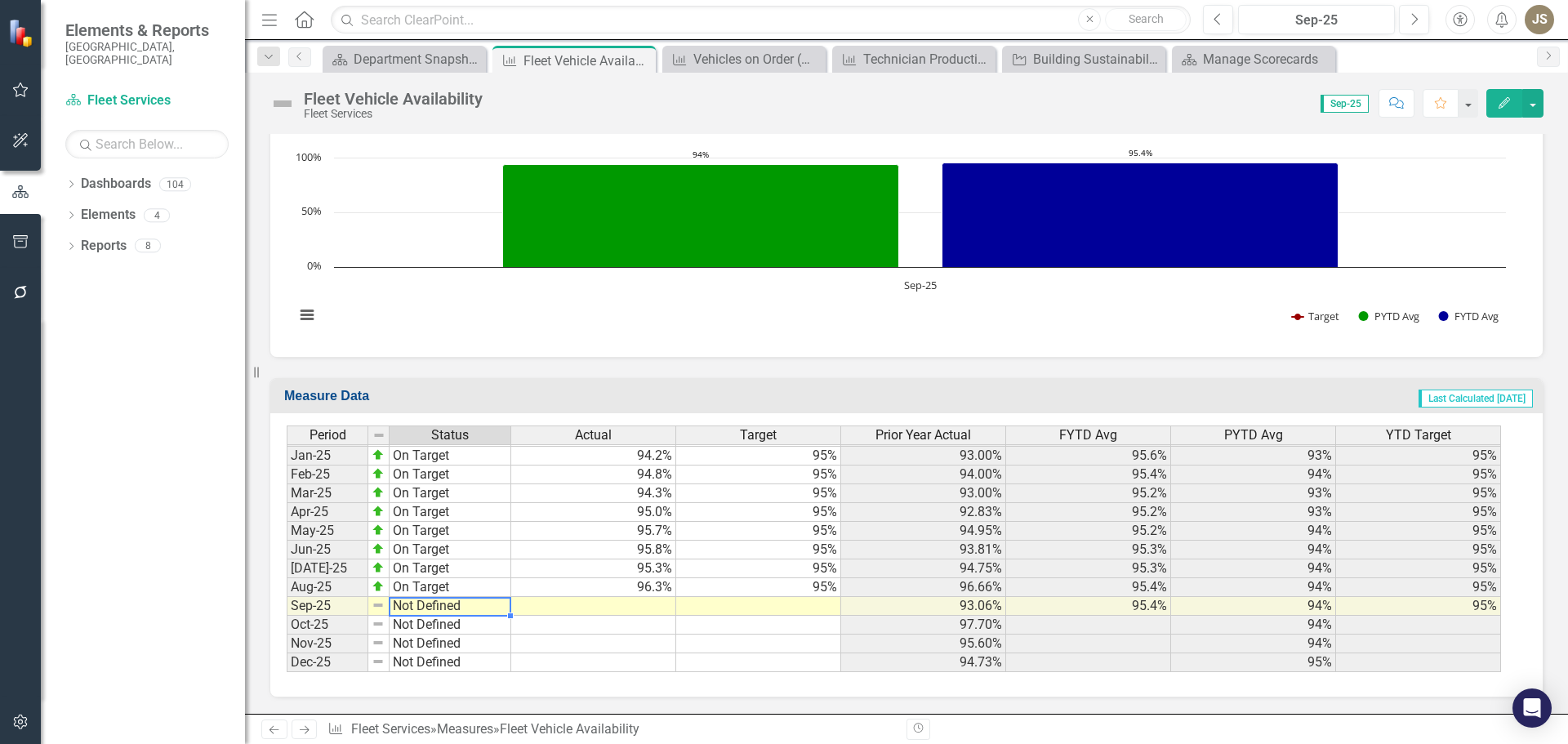
click at [408, 608] on td "Not Defined" at bounding box center [451, 606] width 121 height 19
click at [450, 609] on td "Not Defined" at bounding box center [451, 606] width 121 height 19
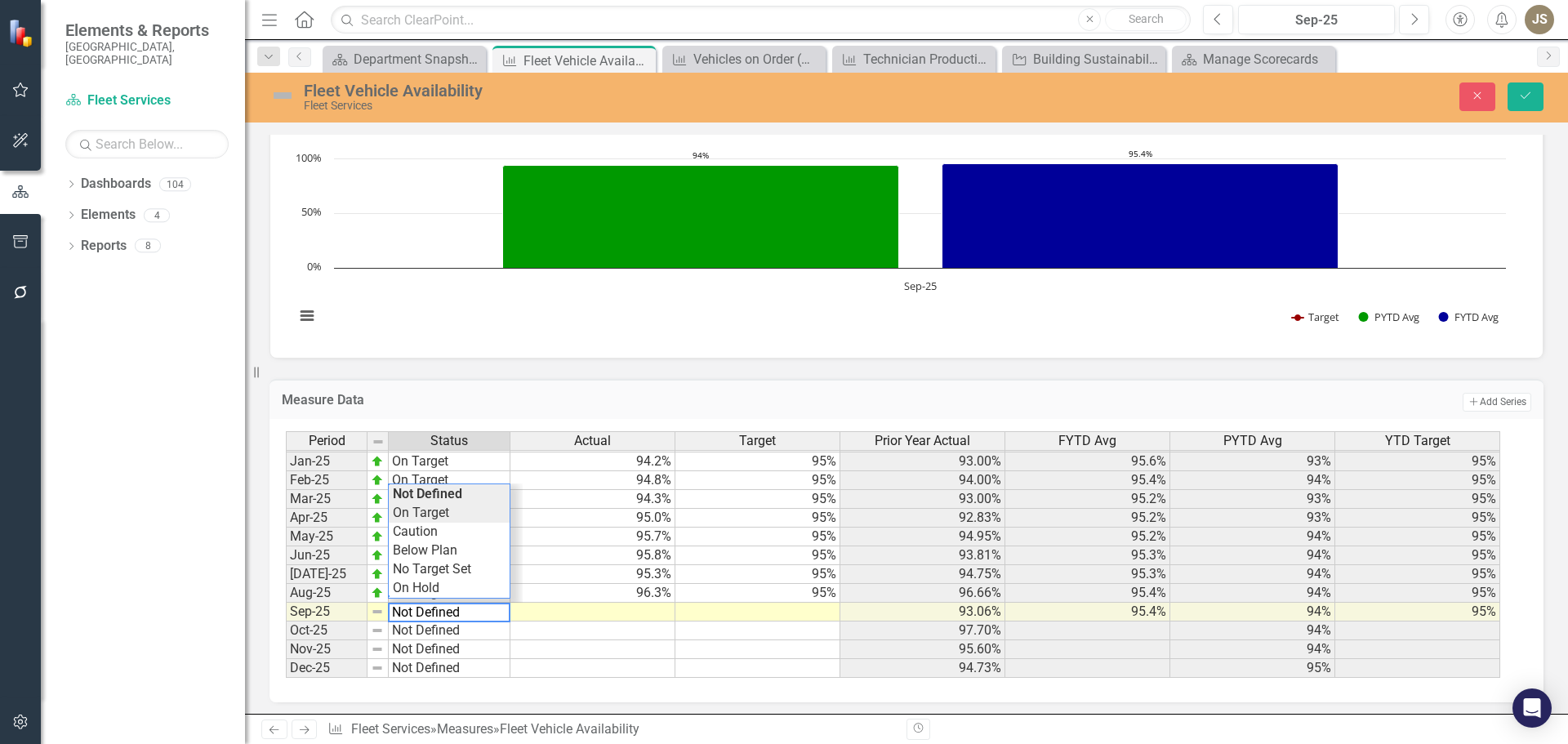
type textarea "On Target"
click at [449, 515] on div "Period Status Actual Target Prior Year Actual FYTD Avg PYTD Avg YTD Target Dec-…" at bounding box center [900, 555] width 1229 height 248
click at [650, 618] on td at bounding box center [593, 612] width 165 height 19
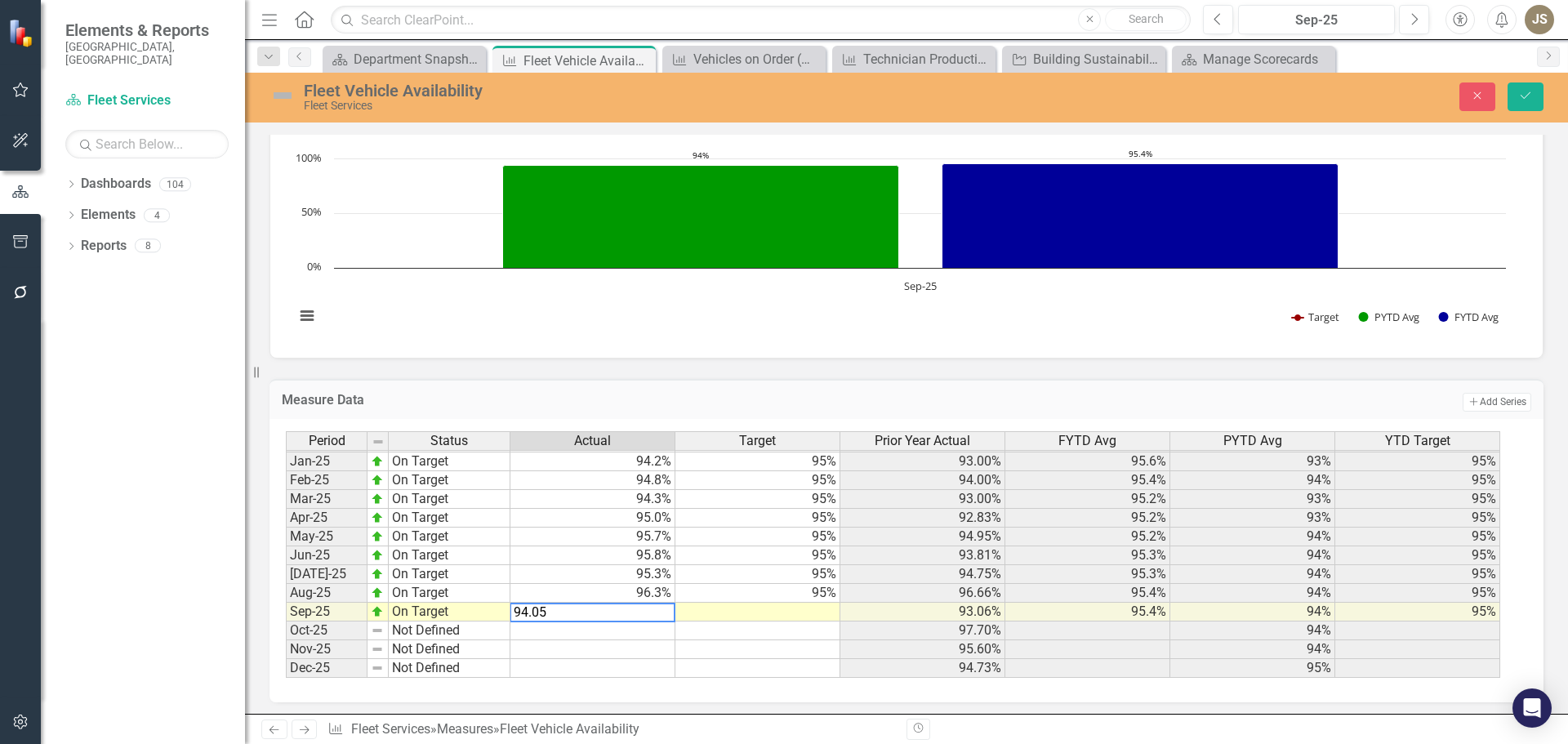
type textarea "94.05"
click at [793, 613] on td at bounding box center [757, 612] width 165 height 19
click at [794, 613] on td at bounding box center [757, 612] width 165 height 19
type textarea "95"
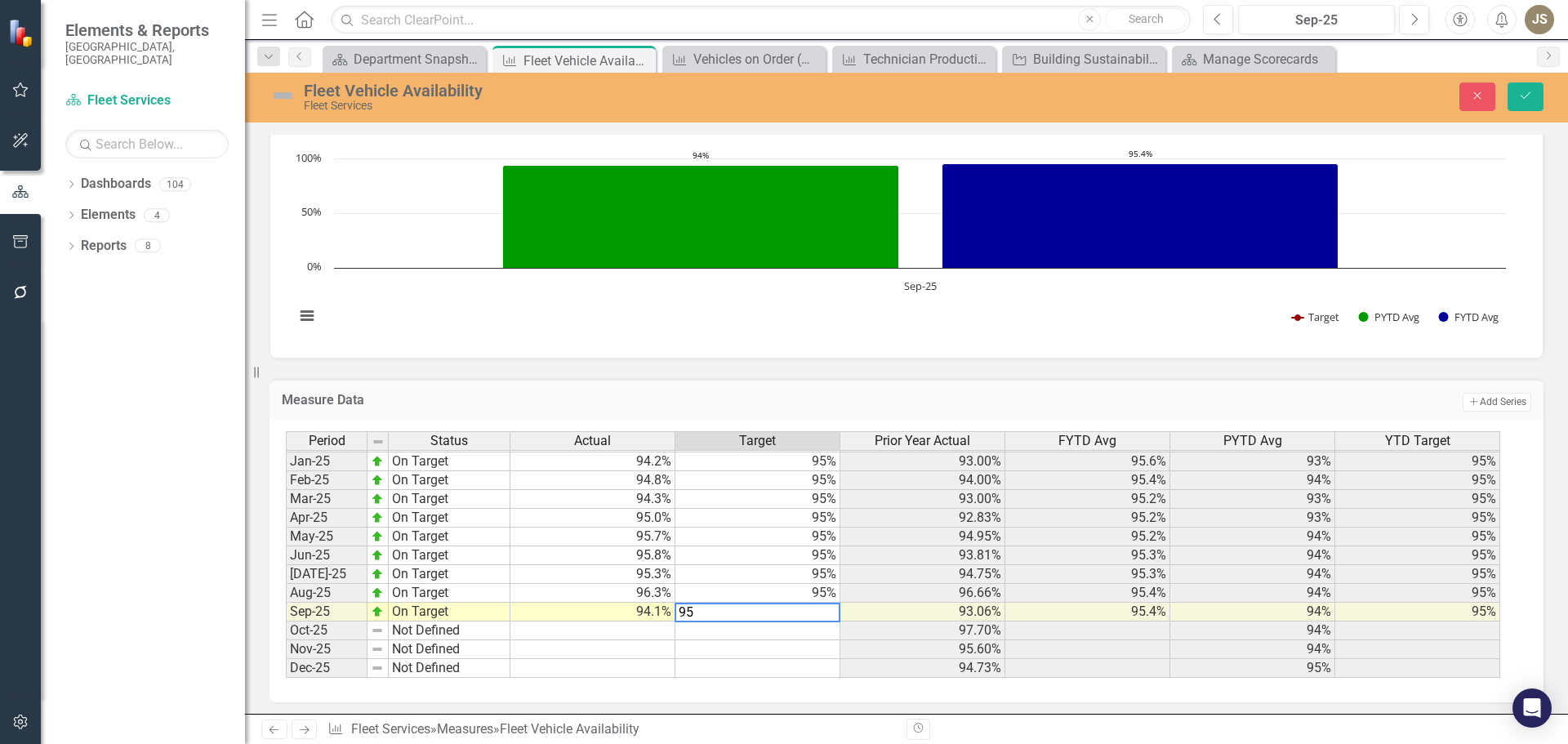
click at [286, 640] on div "Period Status Actual Target Prior Year Actual FYTD Avg PYTD Avg YTD Target Dec-…" at bounding box center [286, 432] width 0 height 490
click at [401, 613] on td "On Target" at bounding box center [450, 612] width 121 height 19
click at [421, 533] on div "Period Status Actual Target Prior Year Actual FYTD Avg PYTD Avg YTD Target Dec-…" at bounding box center [900, 555] width 1229 height 248
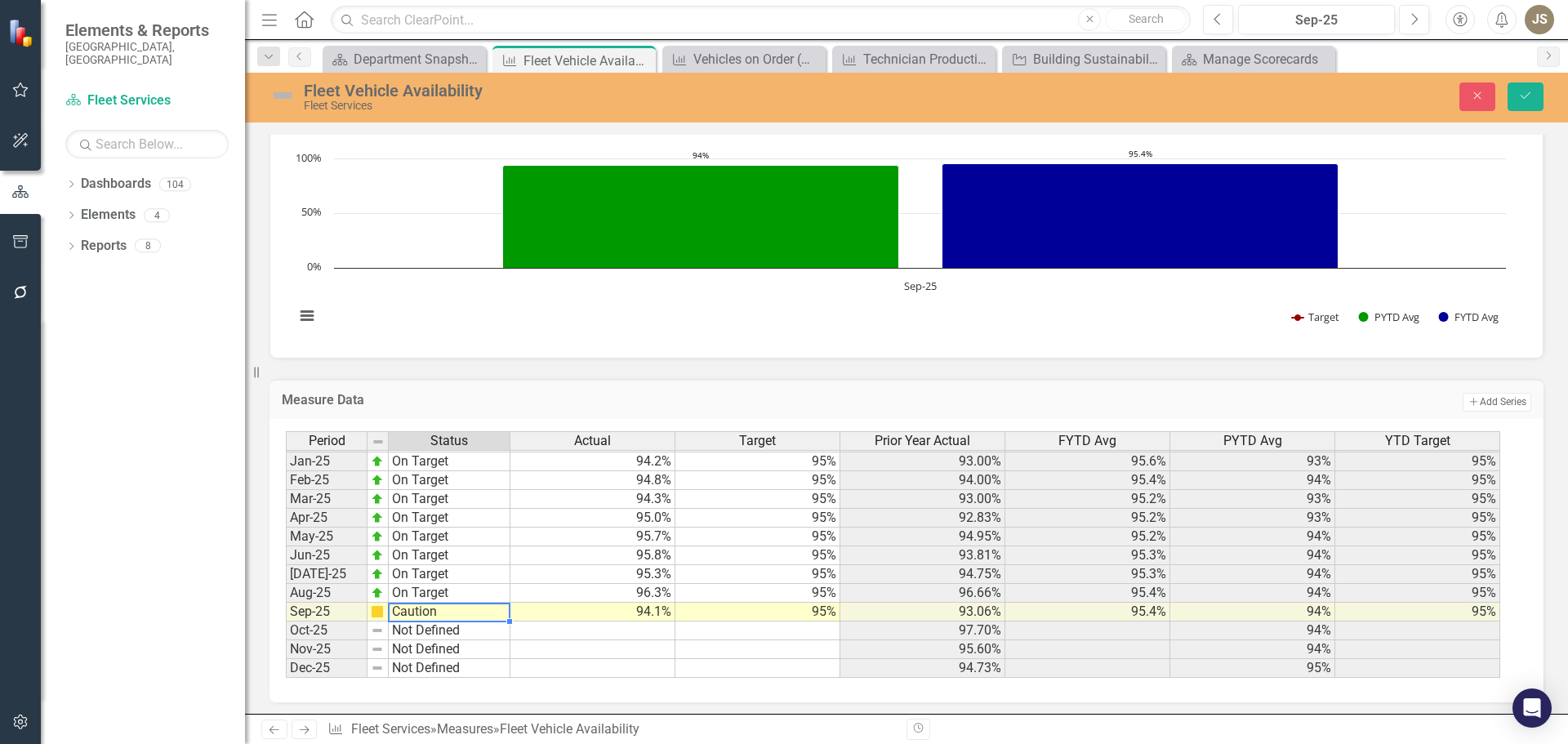
click at [505, 384] on div "Measure Data Add Add Series" at bounding box center [906, 399] width 1274 height 40
click at [458, 616] on td "Caution" at bounding box center [450, 612] width 121 height 19
type textarea "Below Plan"
click at [442, 551] on div "Period Status Actual Target Prior Year Actual FYTD Avg PYTD Avg YTD Target Dec-…" at bounding box center [900, 555] width 1229 height 248
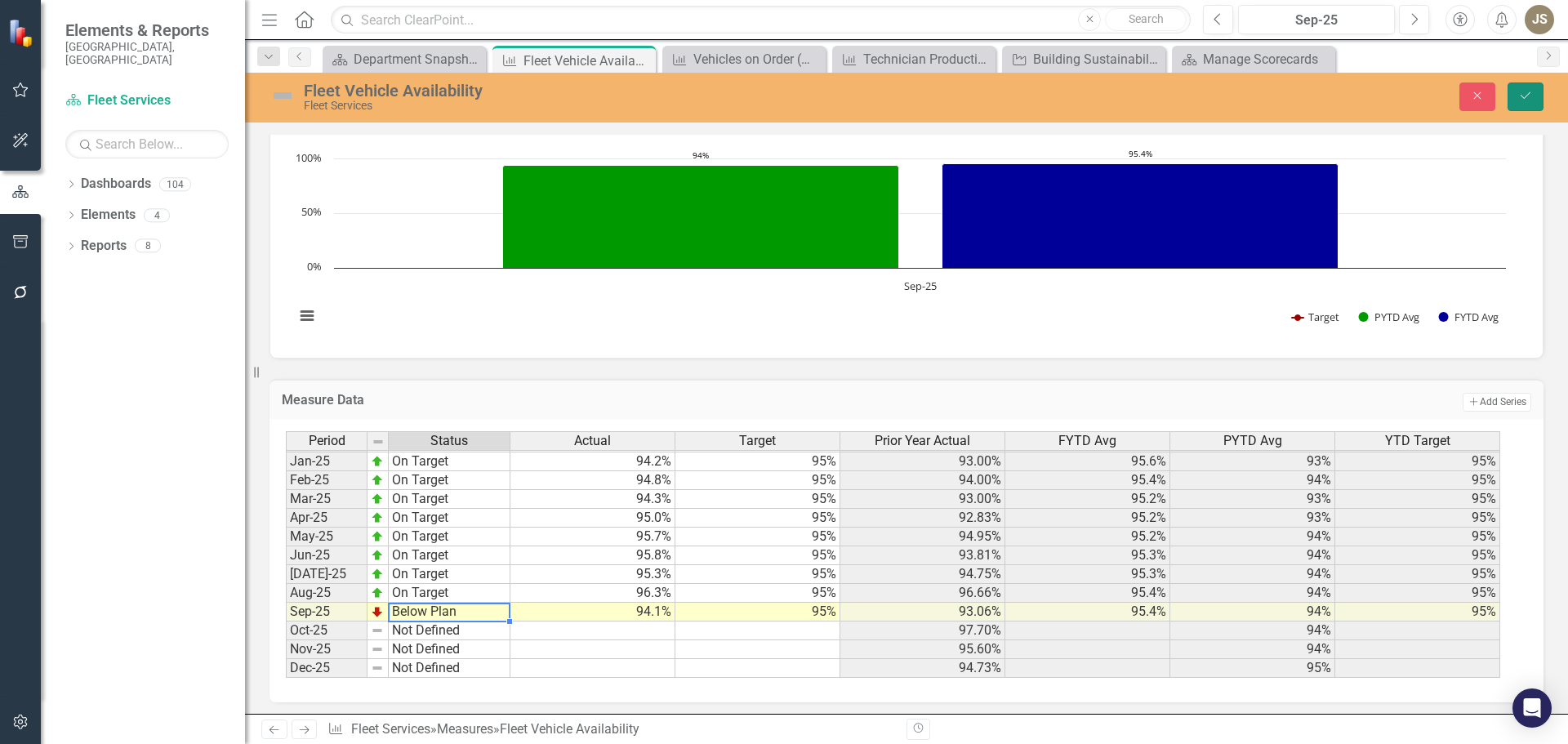
click at [1526, 91] on icon "Save" at bounding box center [1526, 96] width 15 height 12
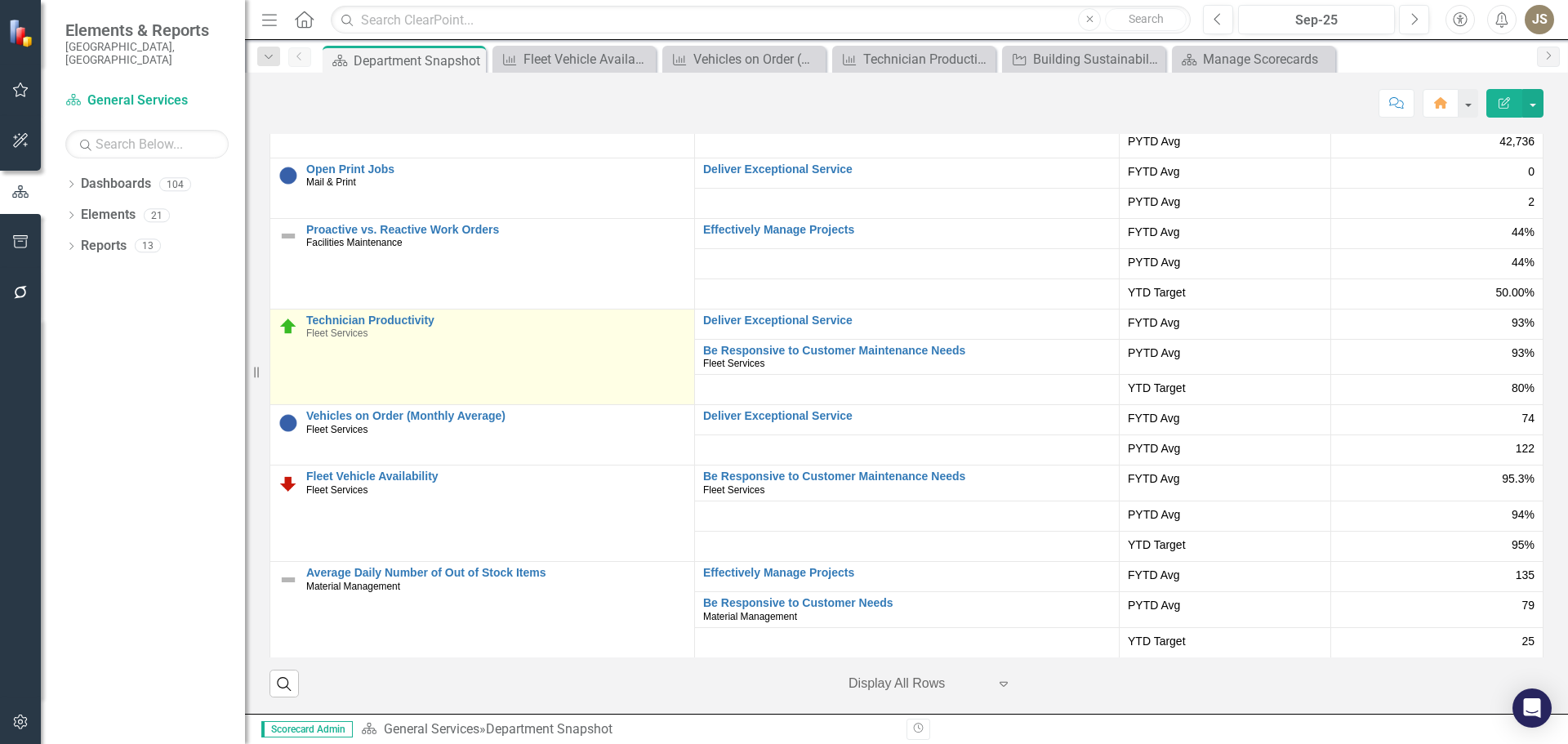
scroll to position [170, 0]
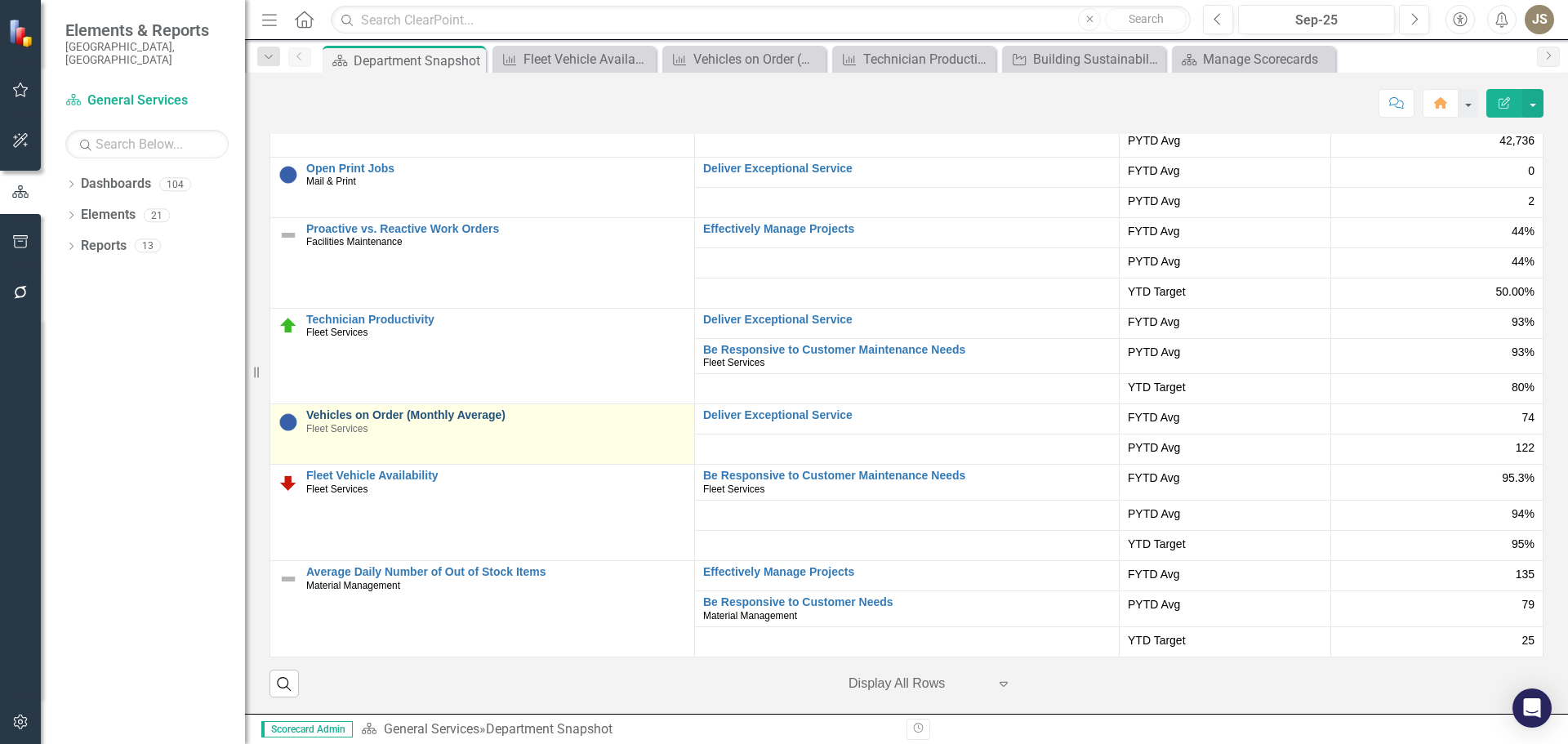
click at [348, 411] on link "Vehicles on Order (Monthly Average)" at bounding box center [496, 415] width 380 height 12
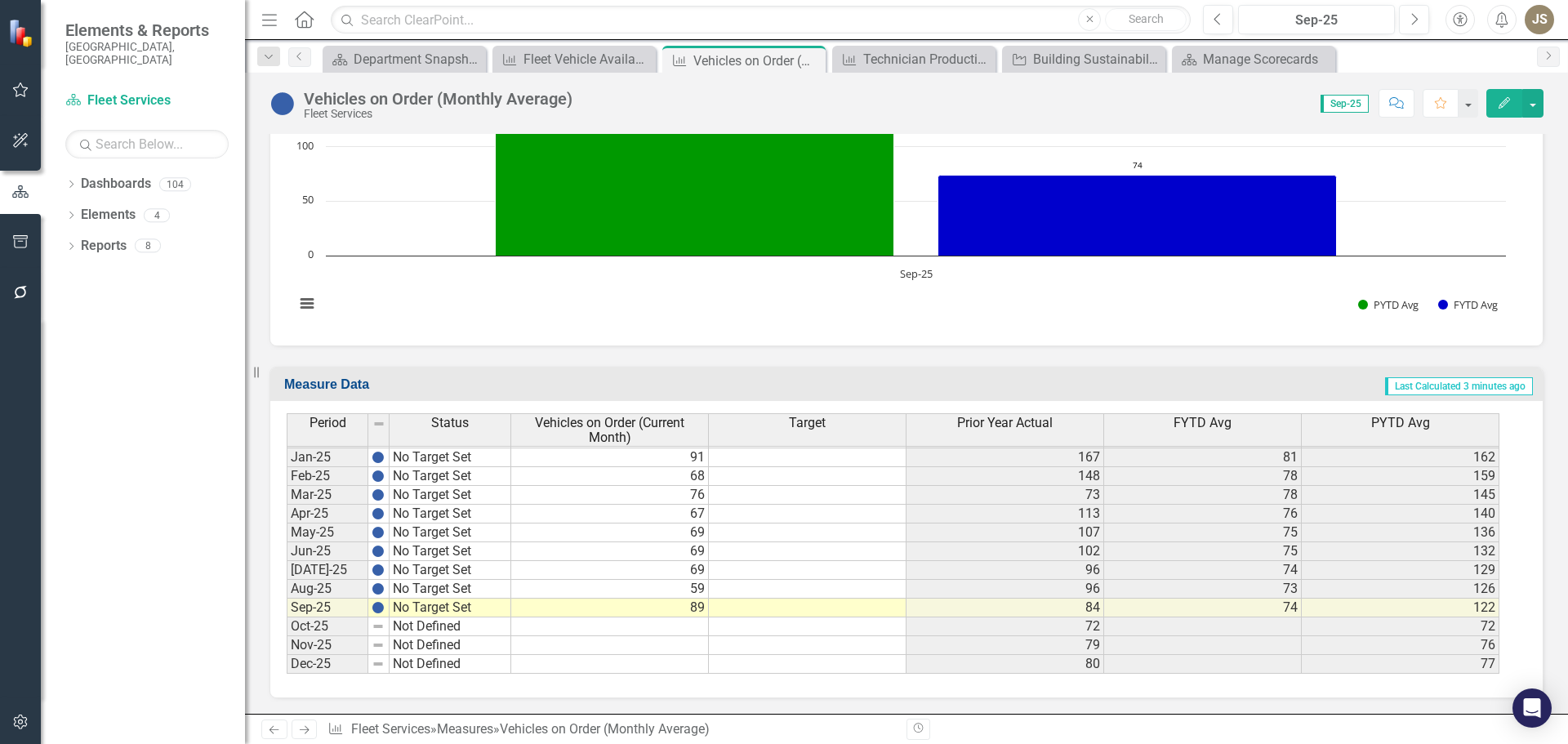
scroll to position [866, 0]
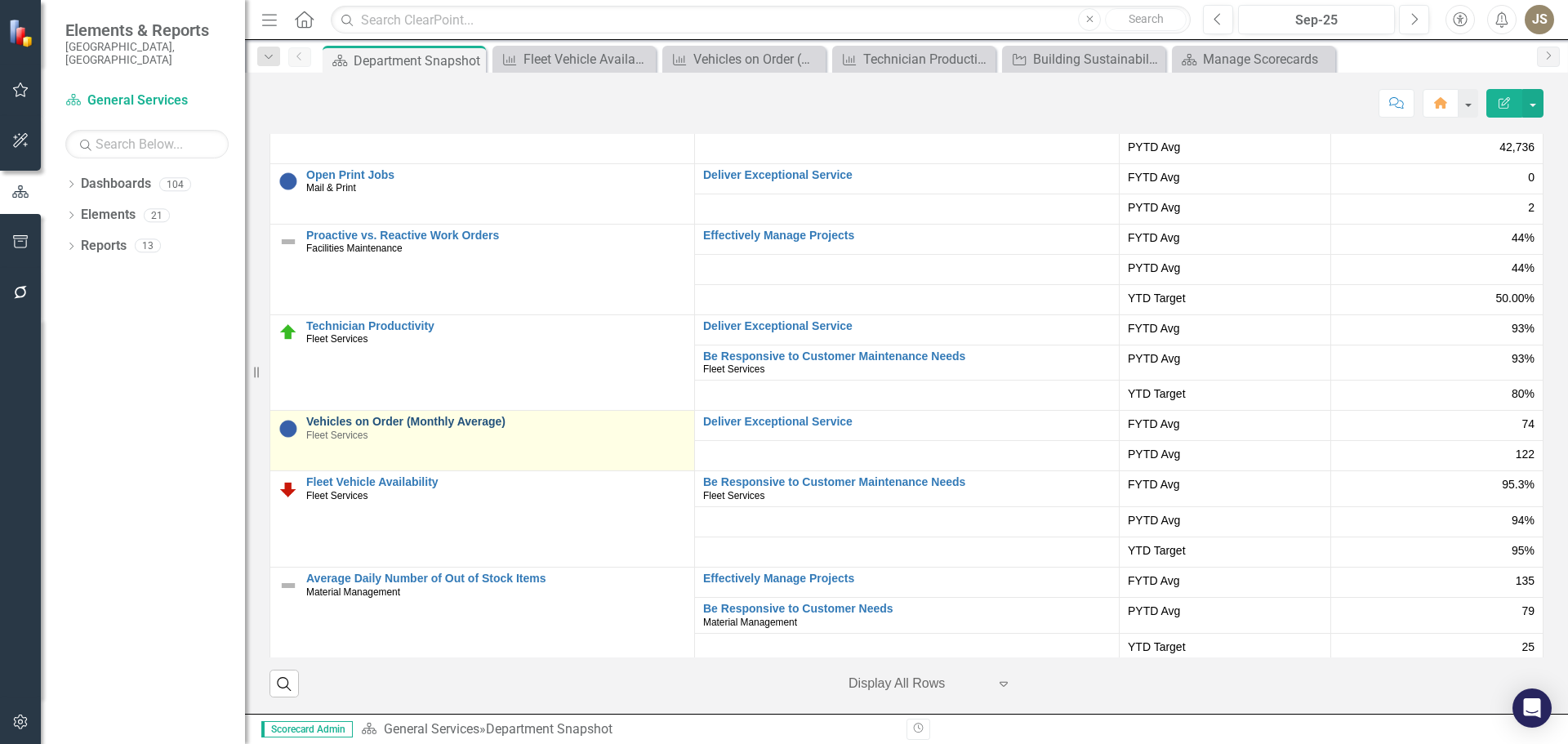
scroll to position [170, 0]
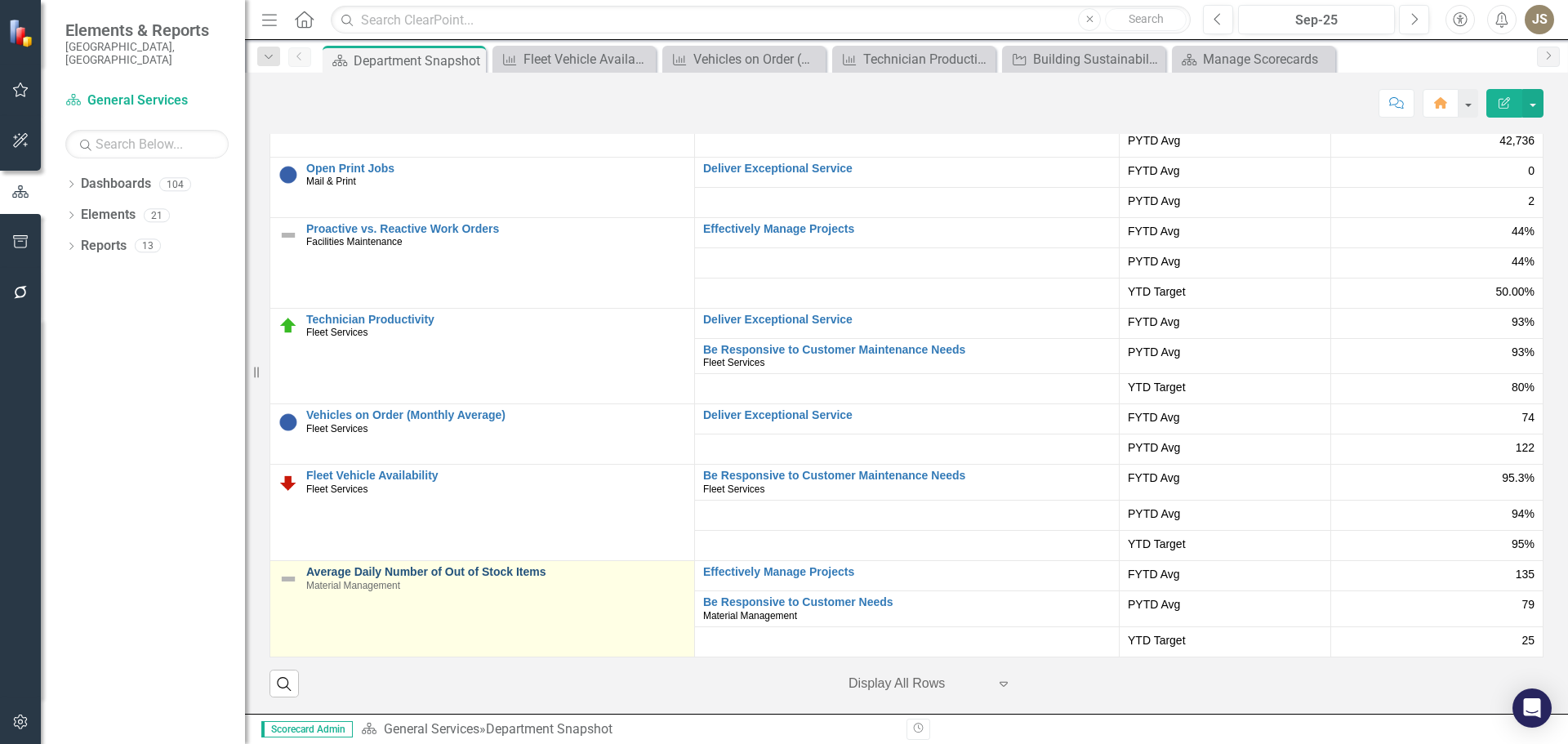
click at [407, 569] on link "Average Daily Number of Out of Stock Items" at bounding box center [496, 572] width 380 height 12
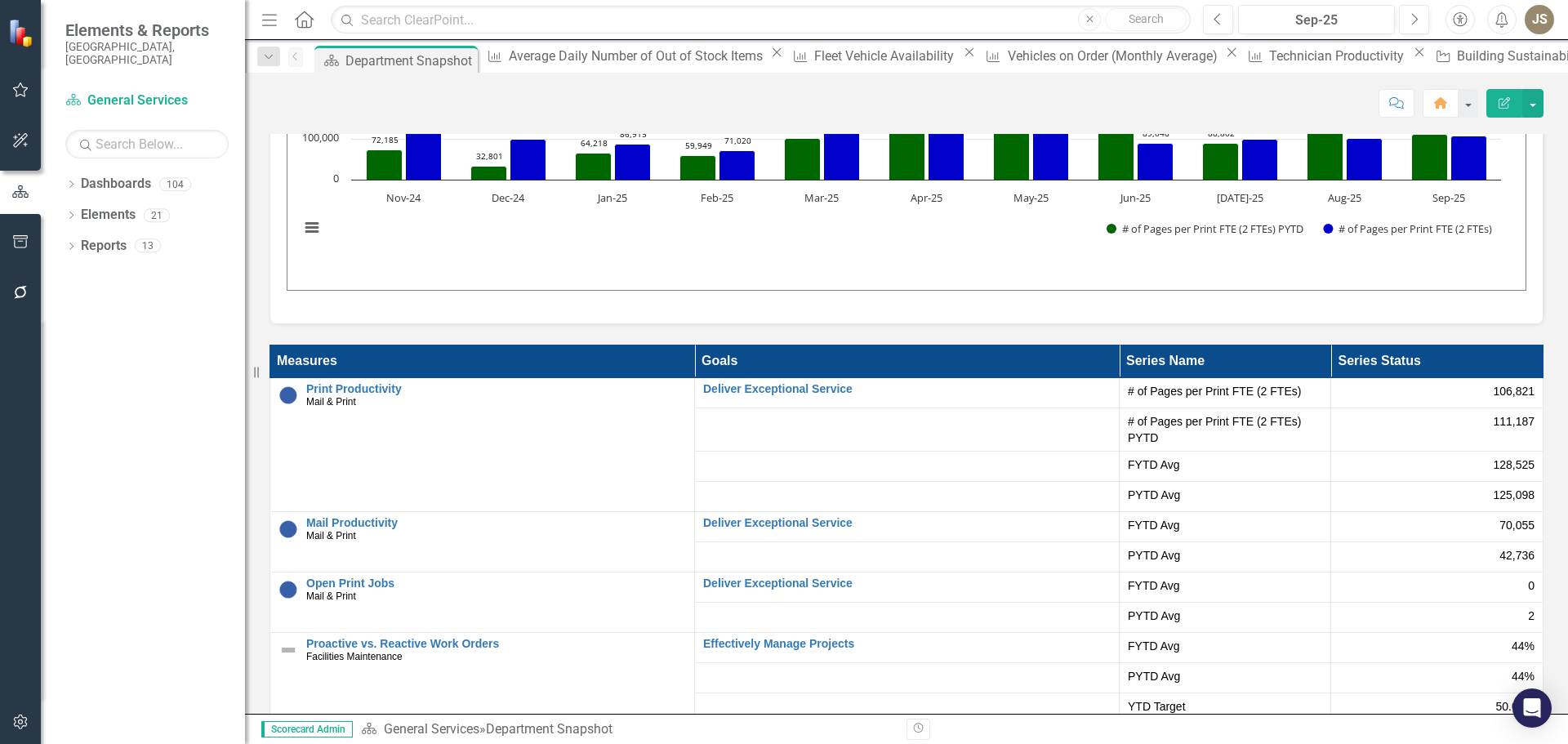
scroll to position [3266, 0]
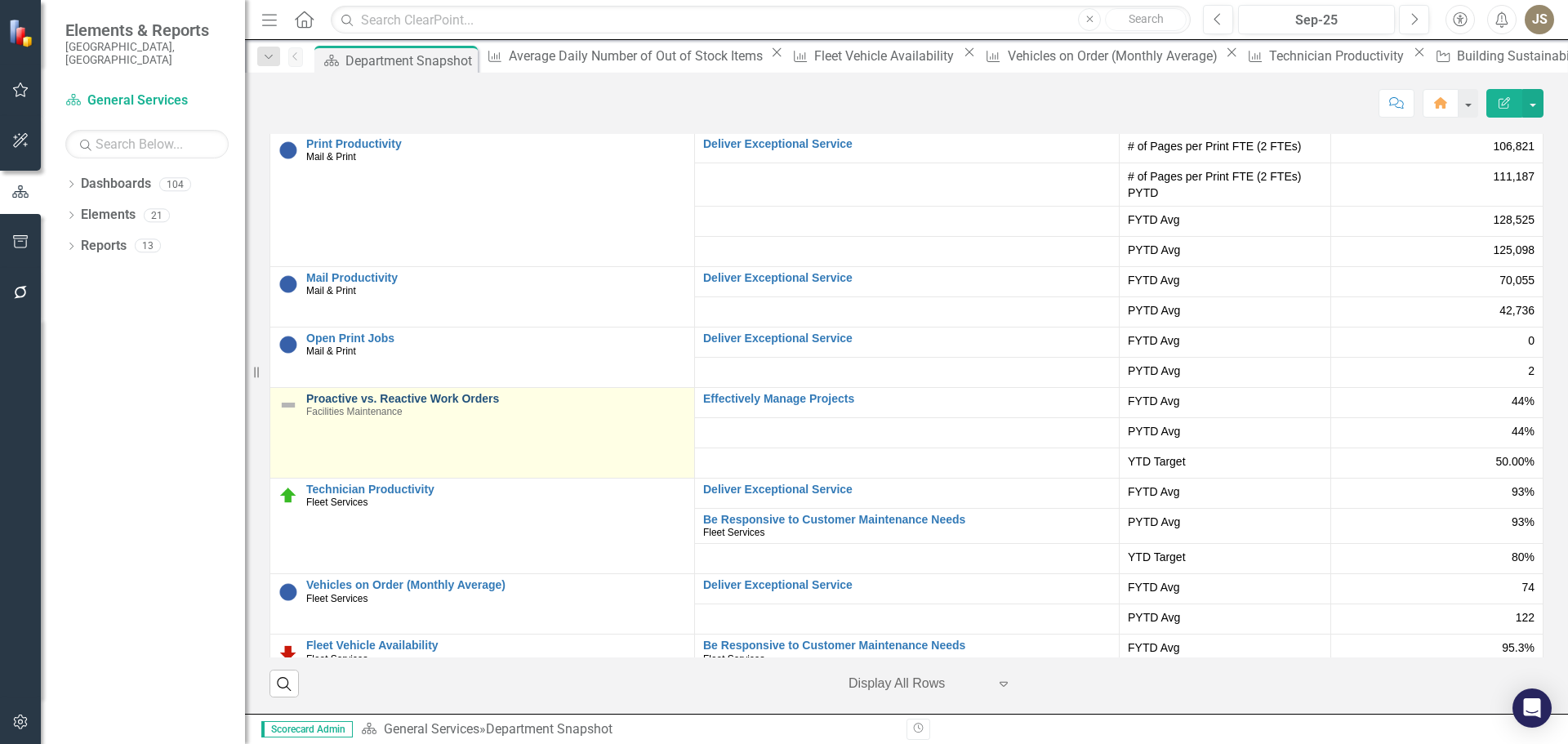
click at [386, 401] on link "Proactive vs. Reactive Work Orders" at bounding box center [496, 398] width 380 height 12
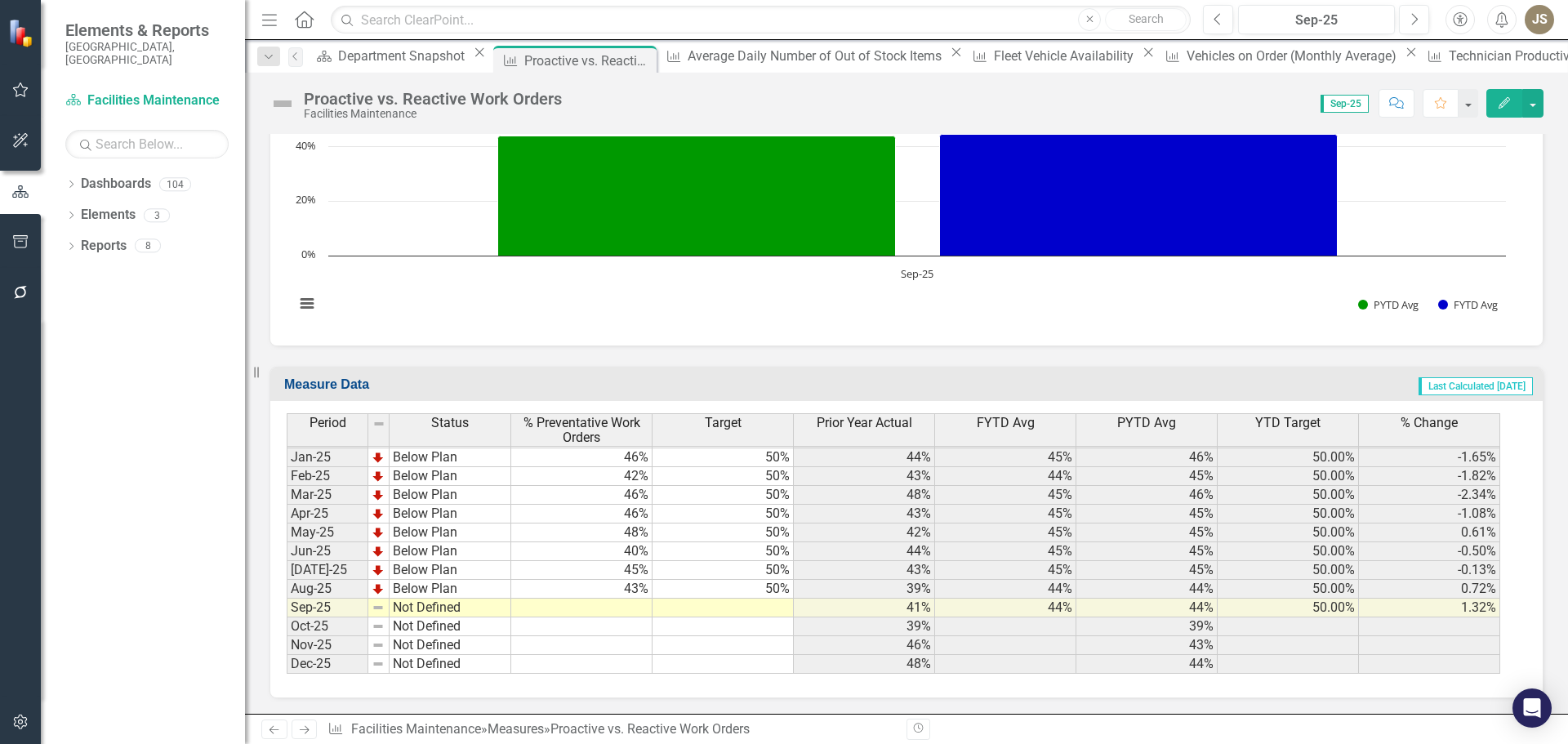
scroll to position [866, 0]
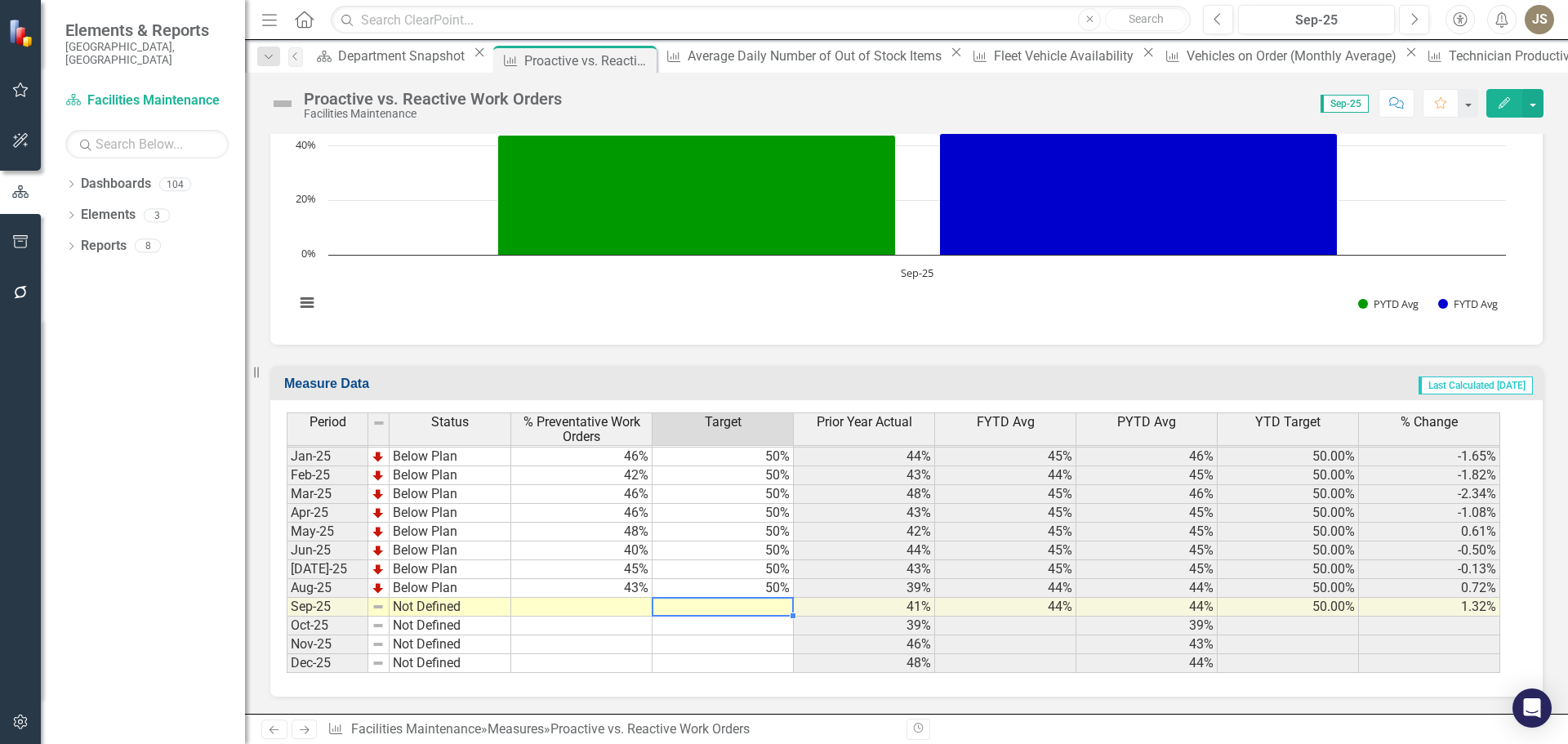
click at [770, 605] on td at bounding box center [723, 607] width 141 height 19
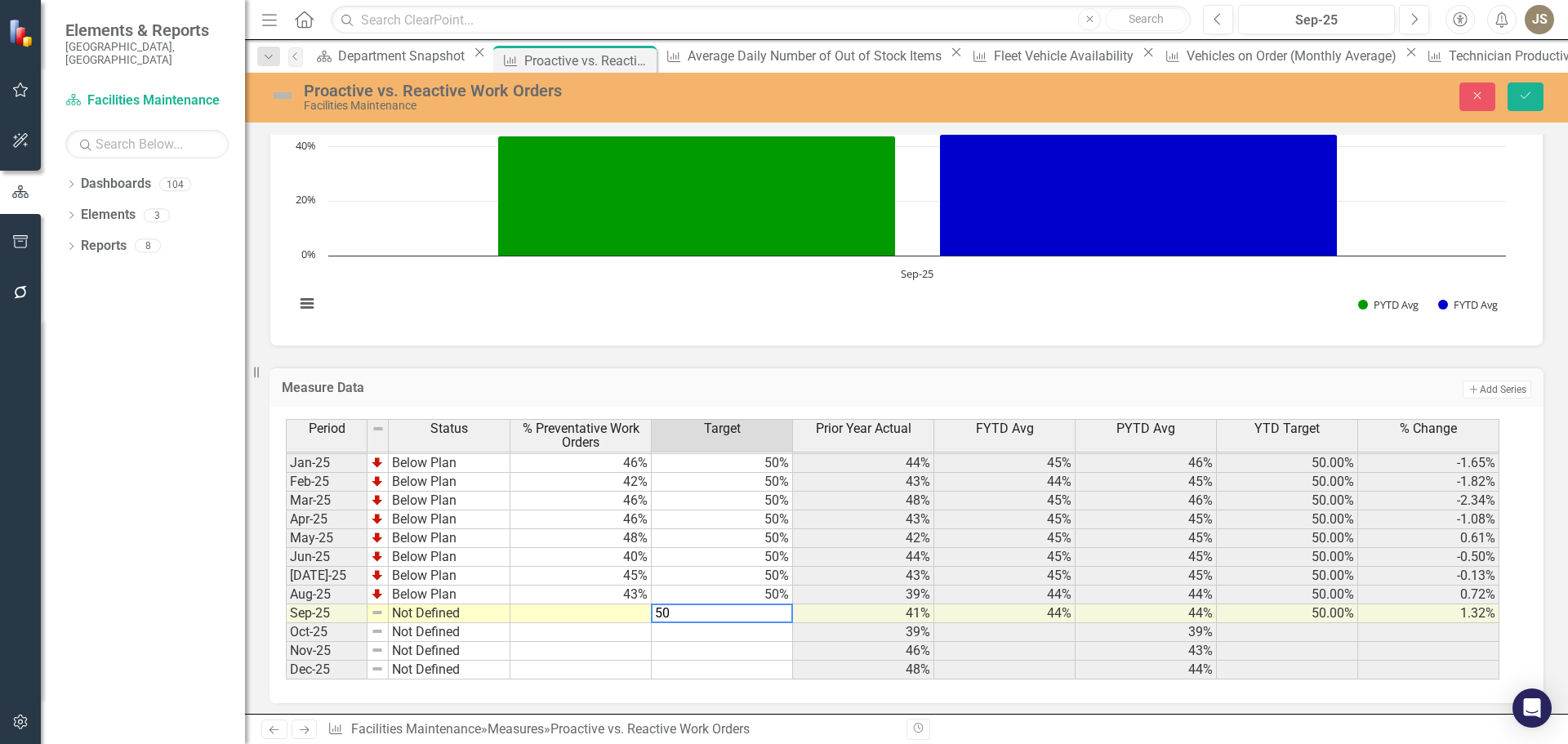
type textarea "50"
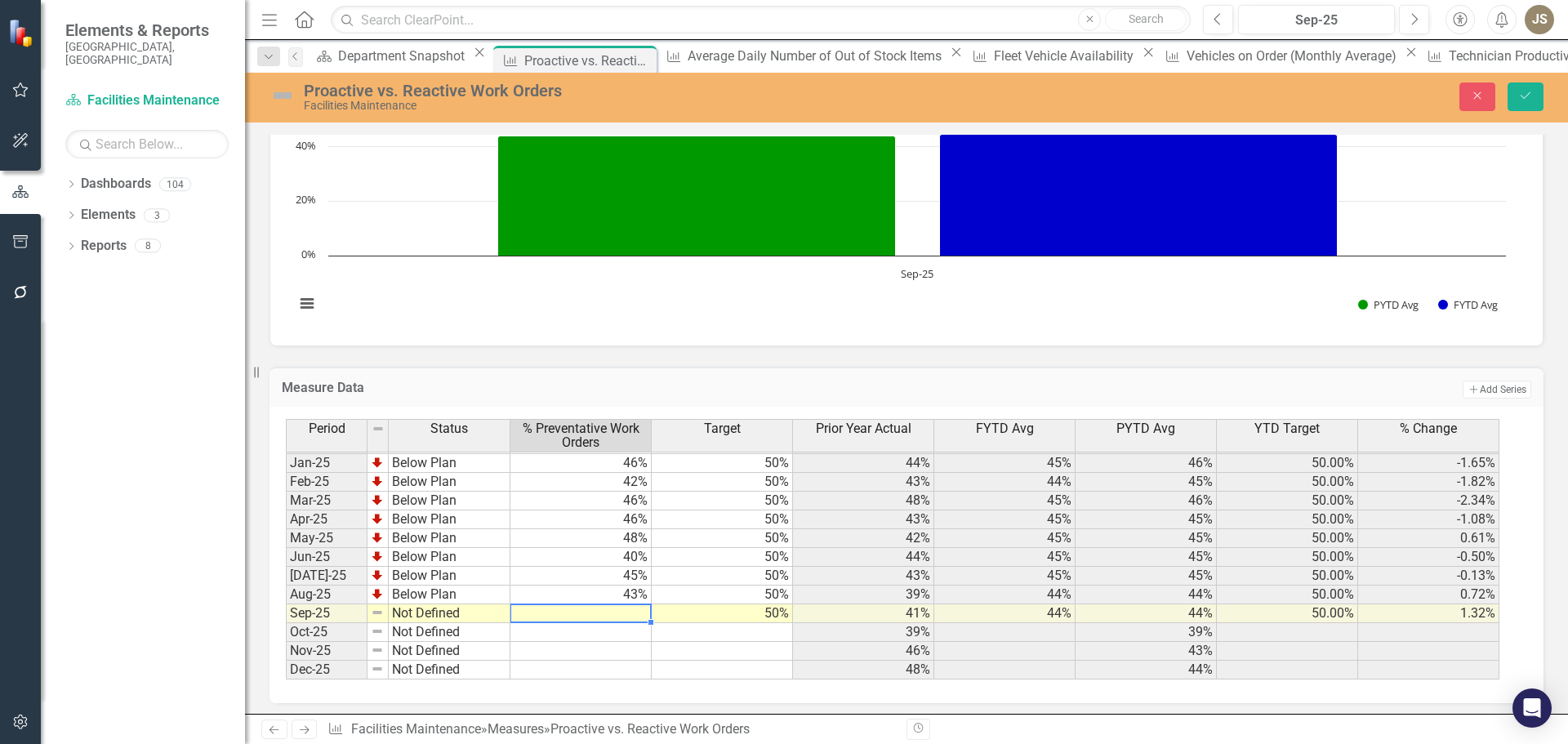
click at [623, 613] on td at bounding box center [581, 613] width 141 height 19
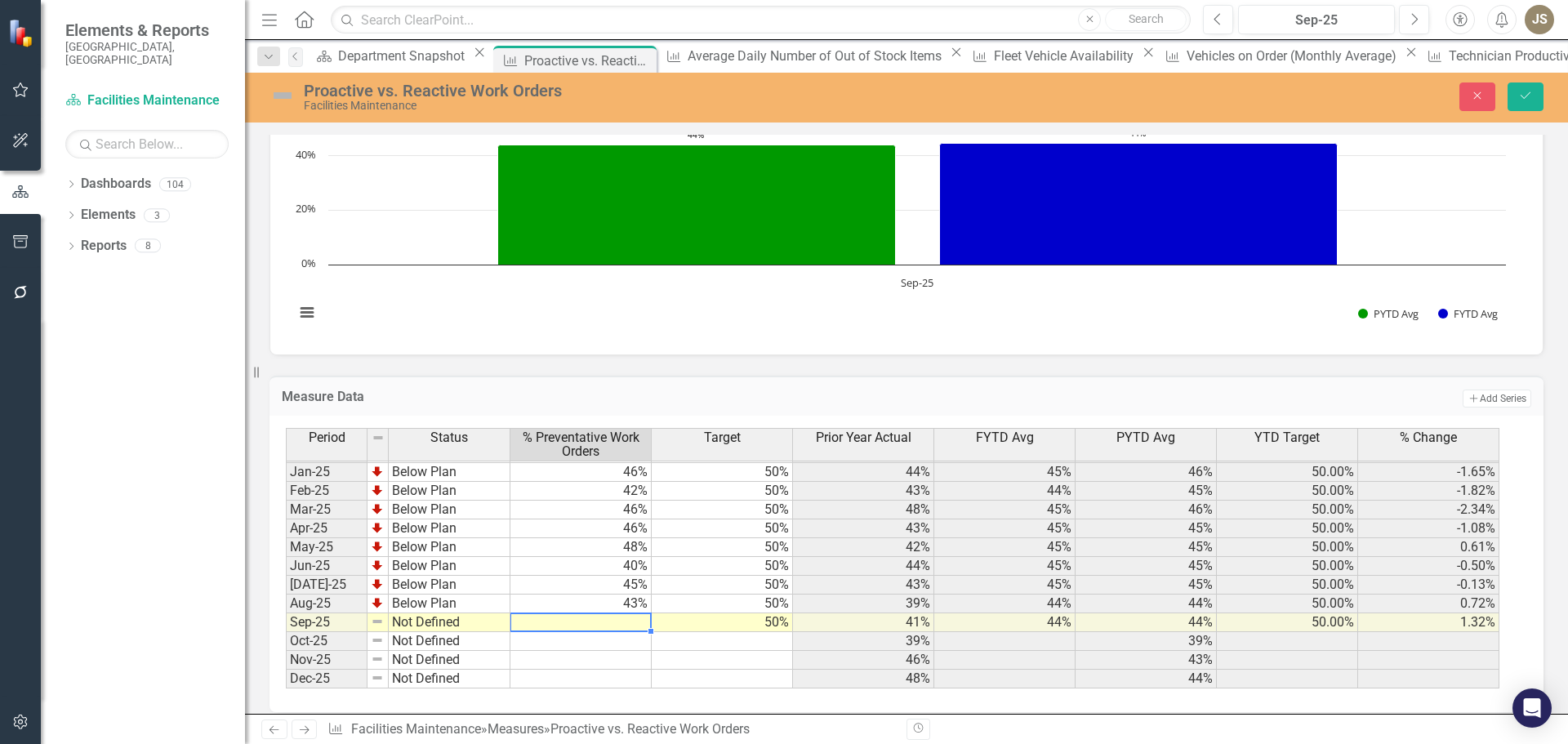
scroll to position [871, 0]
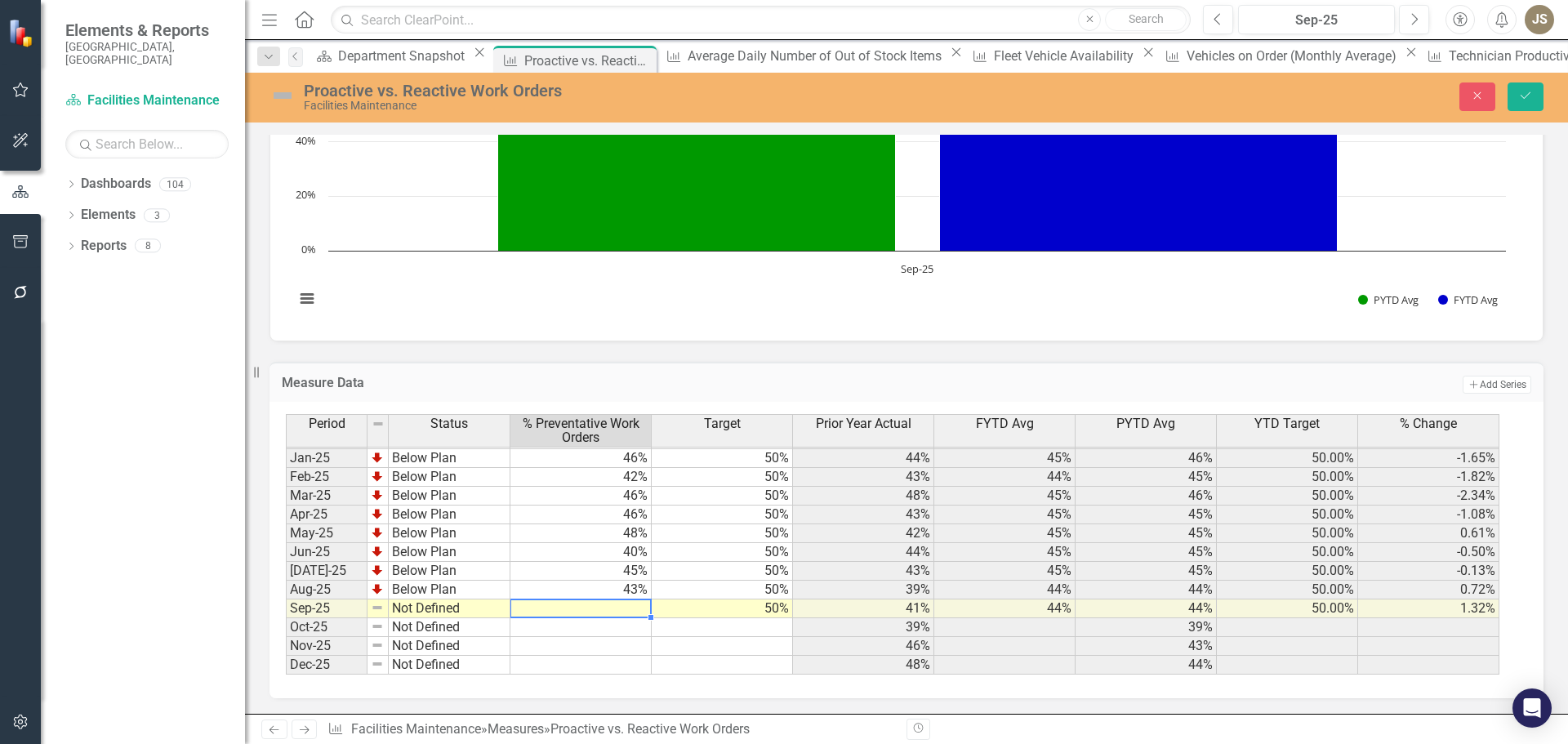
click at [632, 611] on td at bounding box center [581, 609] width 141 height 19
type textarea "44.7"
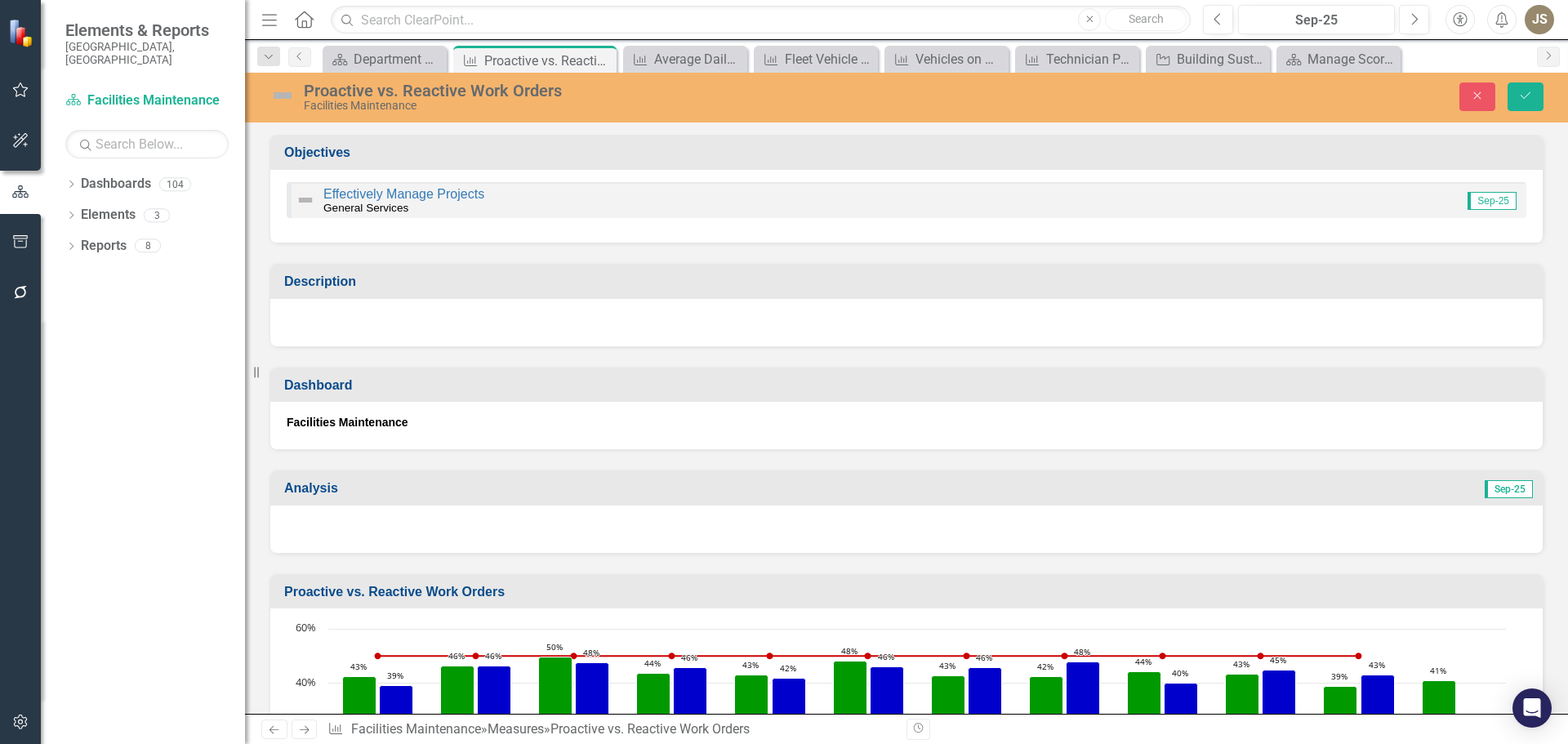
scroll to position [2535, 0]
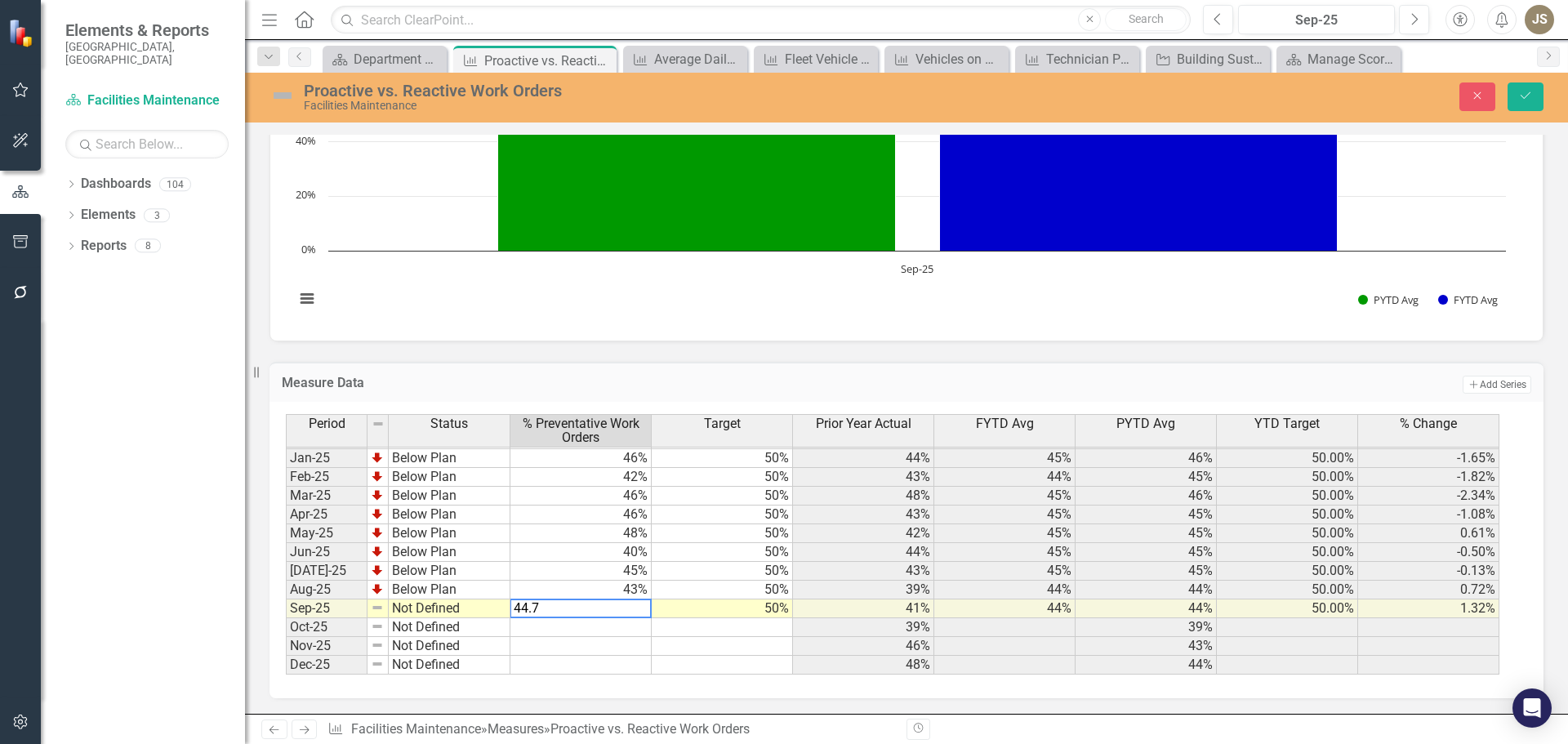
type textarea "44.7"
click at [715, 638] on td at bounding box center [722, 646] width 141 height 19
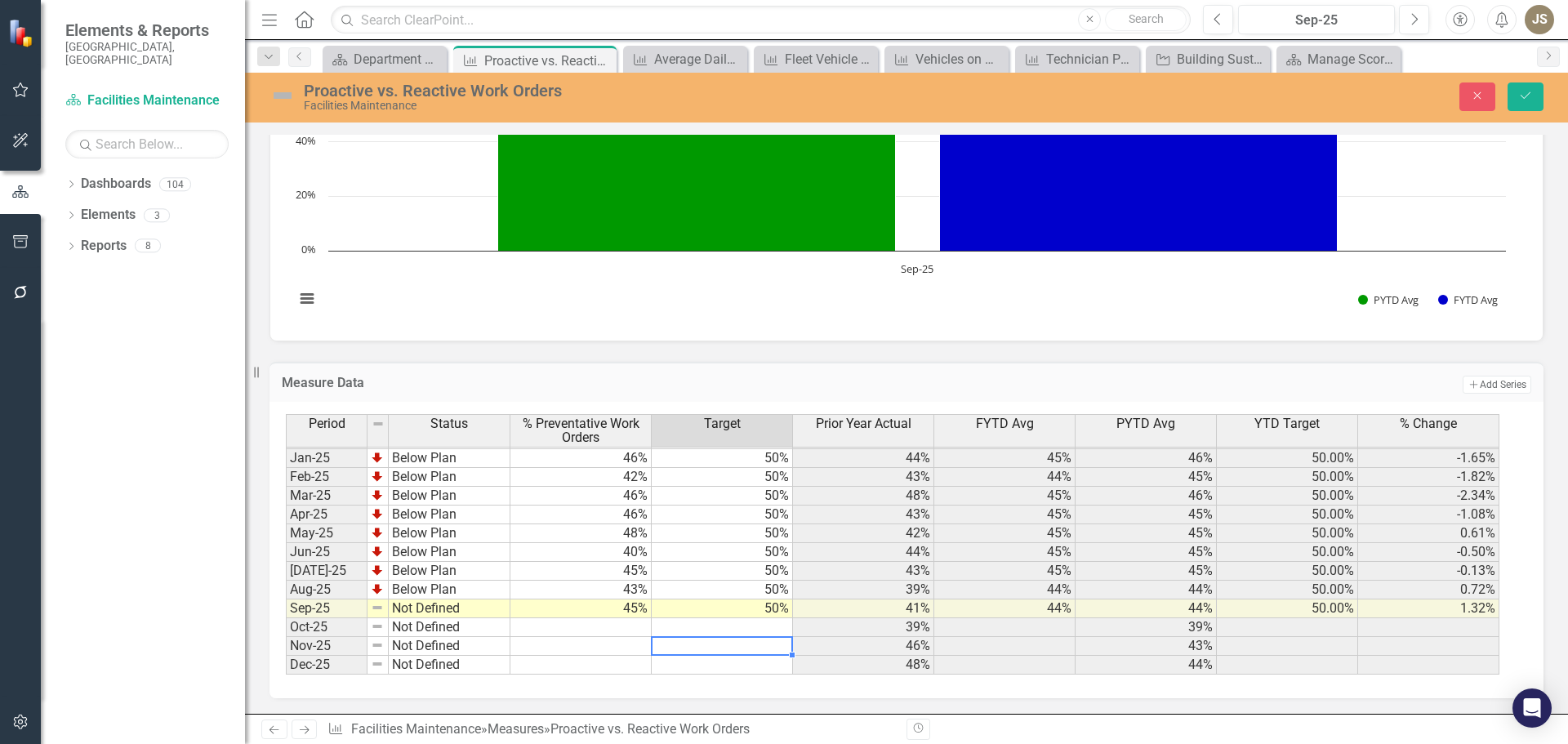
click at [413, 606] on td "Not Defined" at bounding box center [450, 609] width 121 height 19
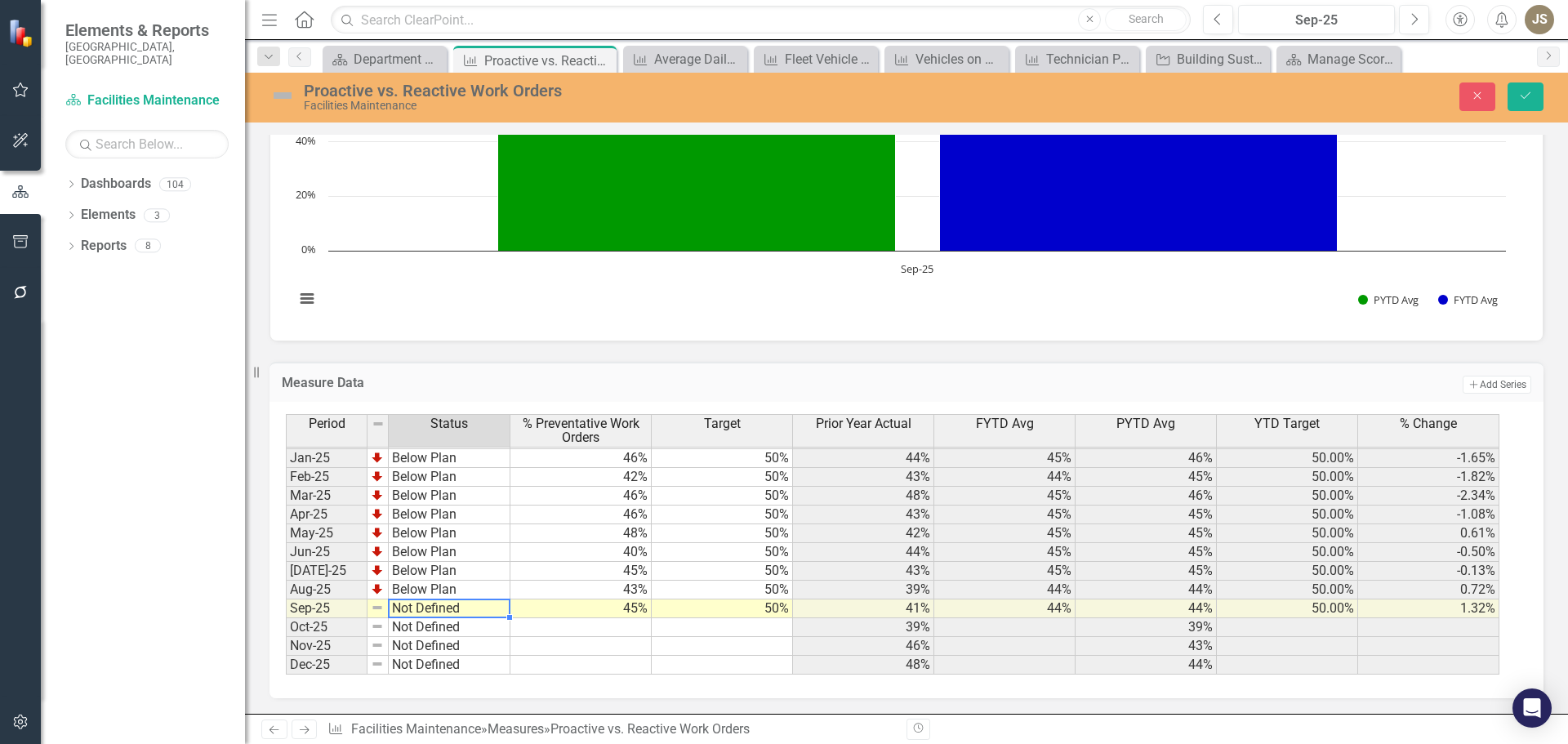
click at [413, 606] on td "Not Defined" at bounding box center [450, 609] width 121 height 19
type textarea "Below Plan"
click at [442, 544] on div "Period Status % Preventative Work Orders Target Prior Year Actual FYTD Avg PYTD…" at bounding box center [900, 544] width 1229 height 260
click at [1525, 91] on icon "Save" at bounding box center [1526, 96] width 15 height 12
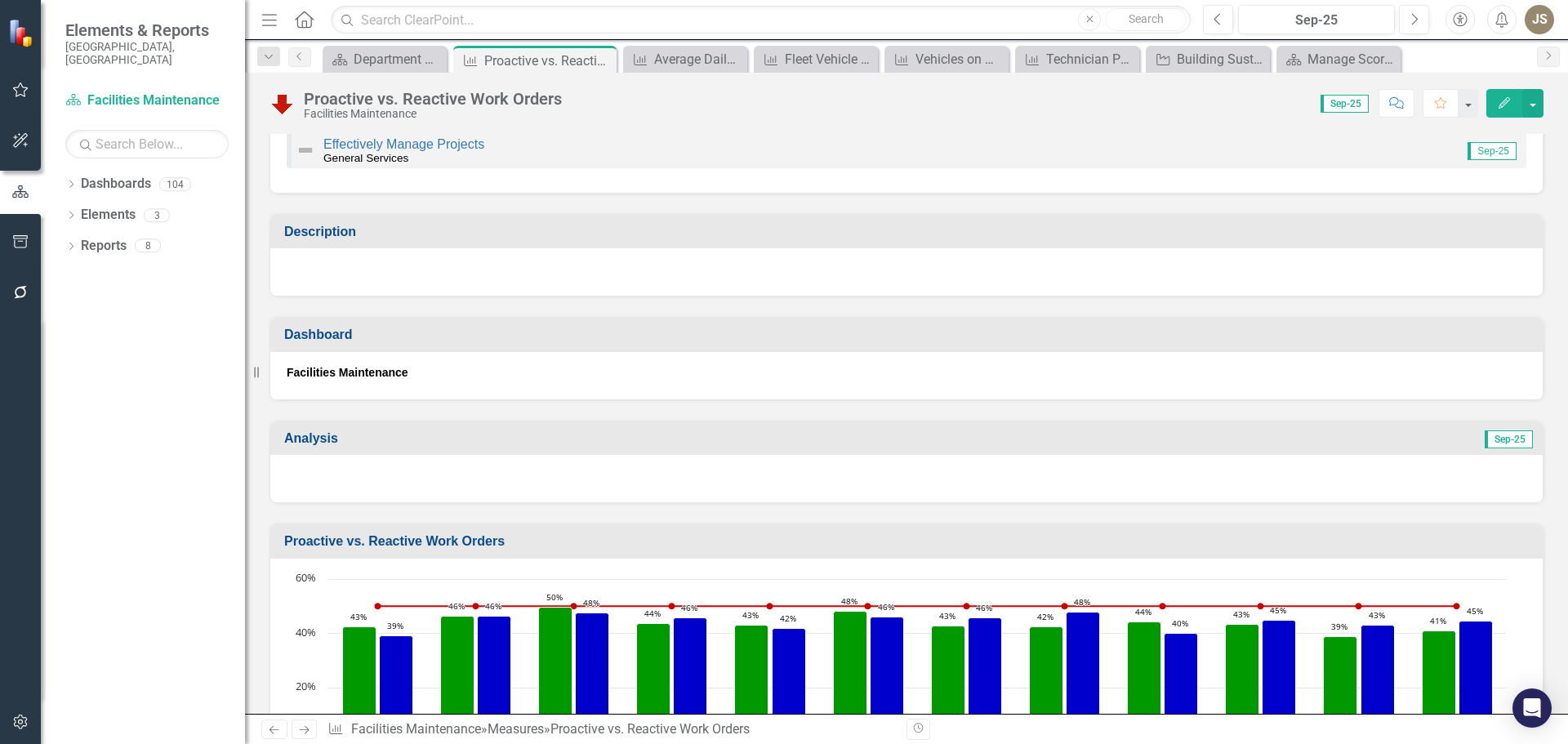
scroll to position [0, 0]
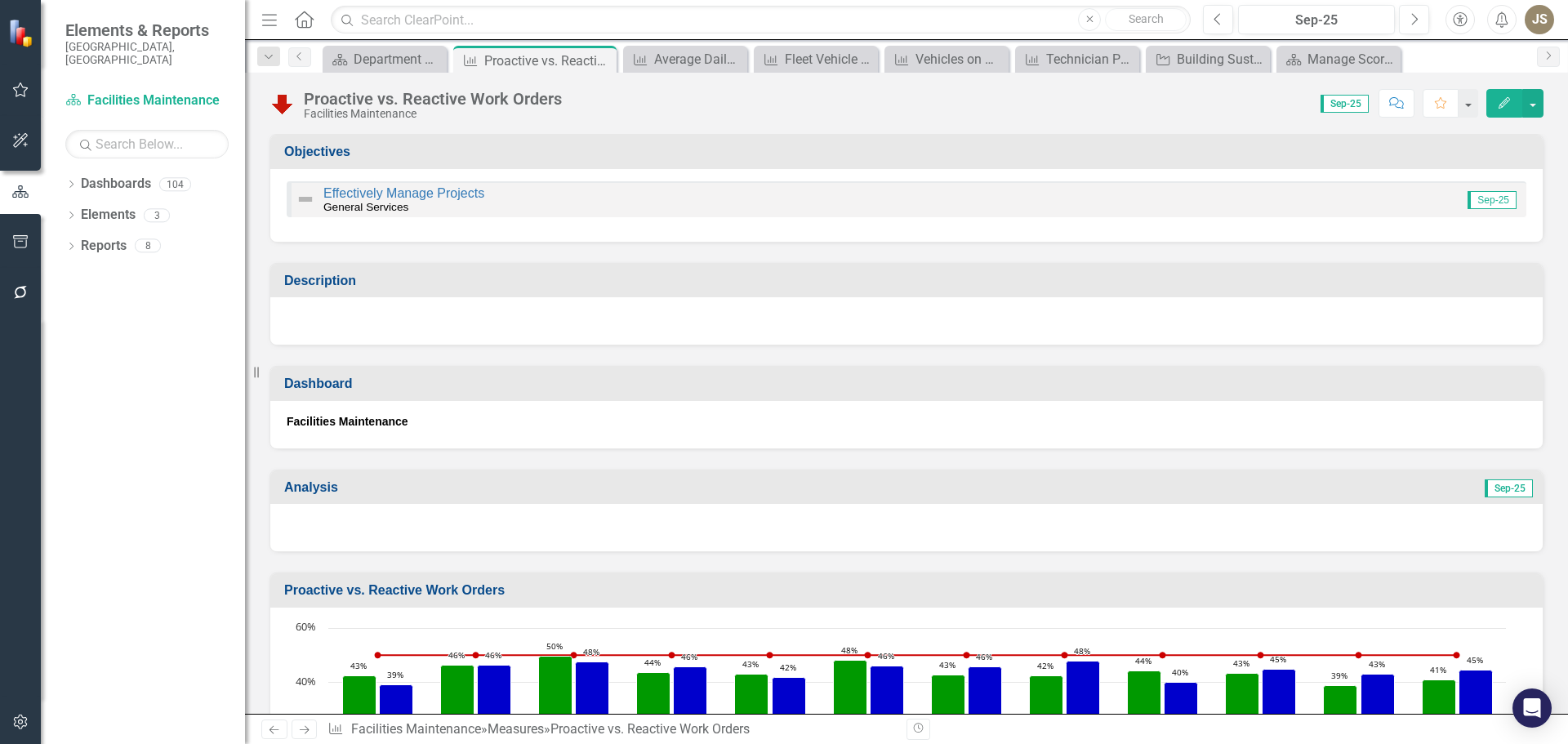
click at [302, 21] on icon "Home" at bounding box center [304, 19] width 22 height 17
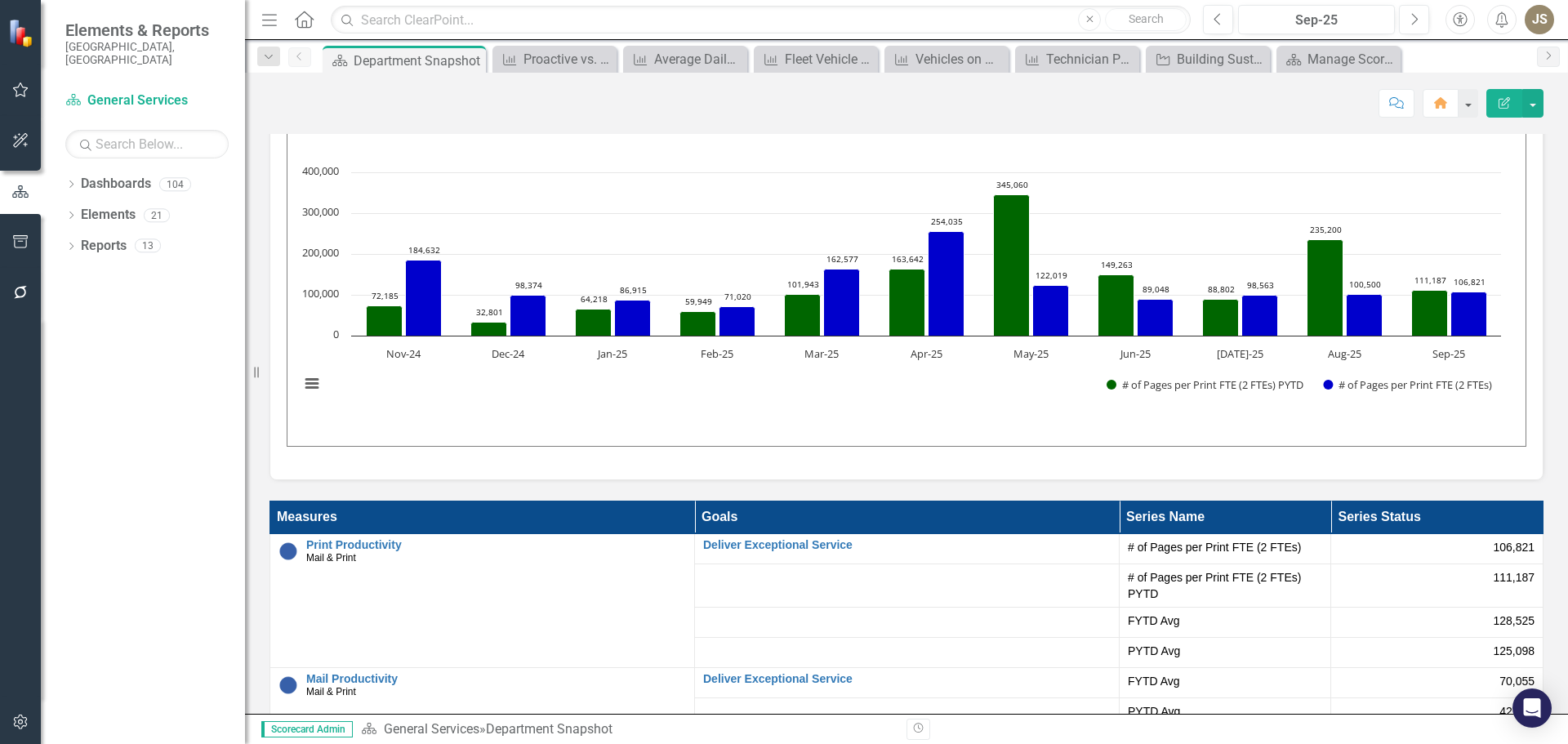
scroll to position [2858, 0]
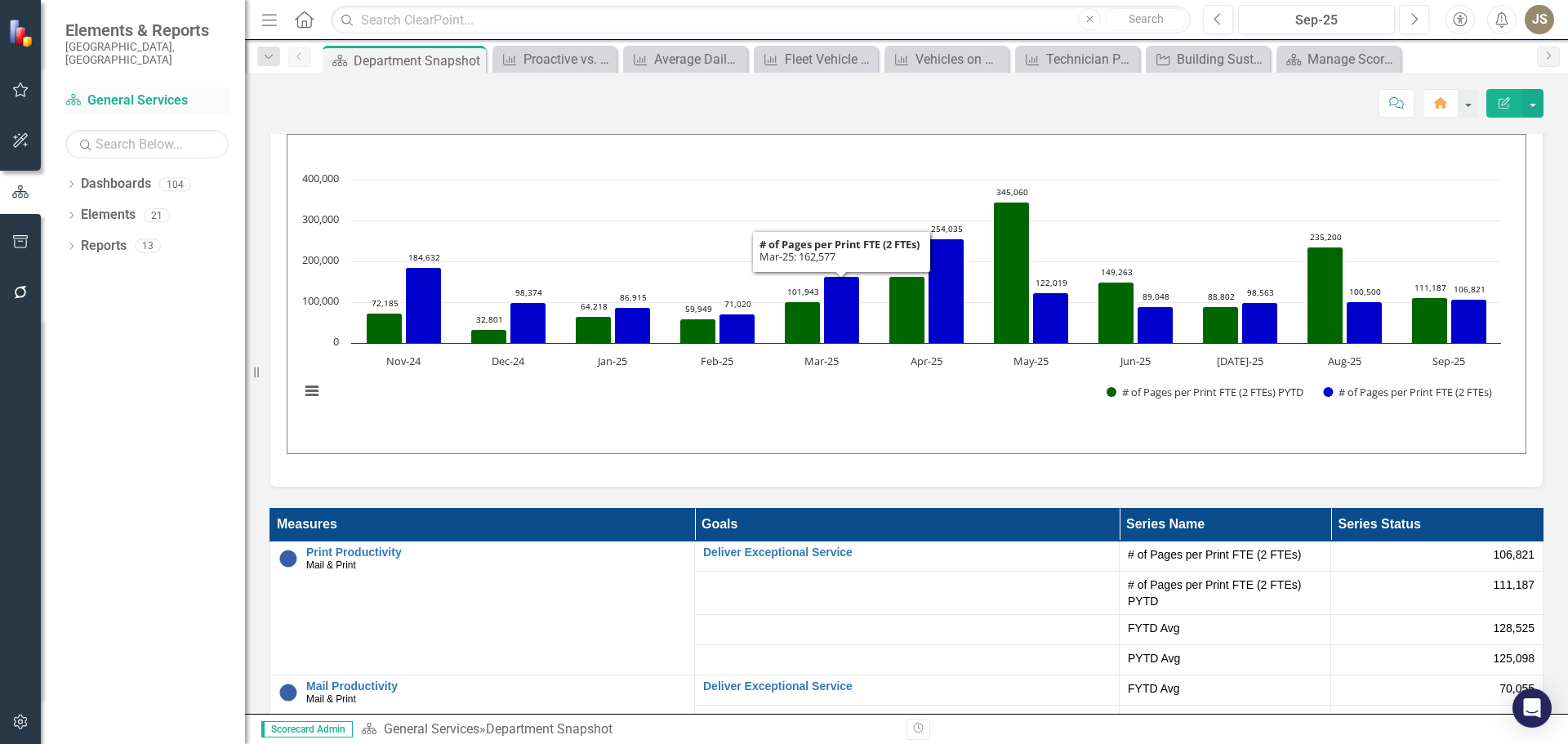
click at [134, 91] on link "Dashboard General Services" at bounding box center [147, 101] width 163 height 19
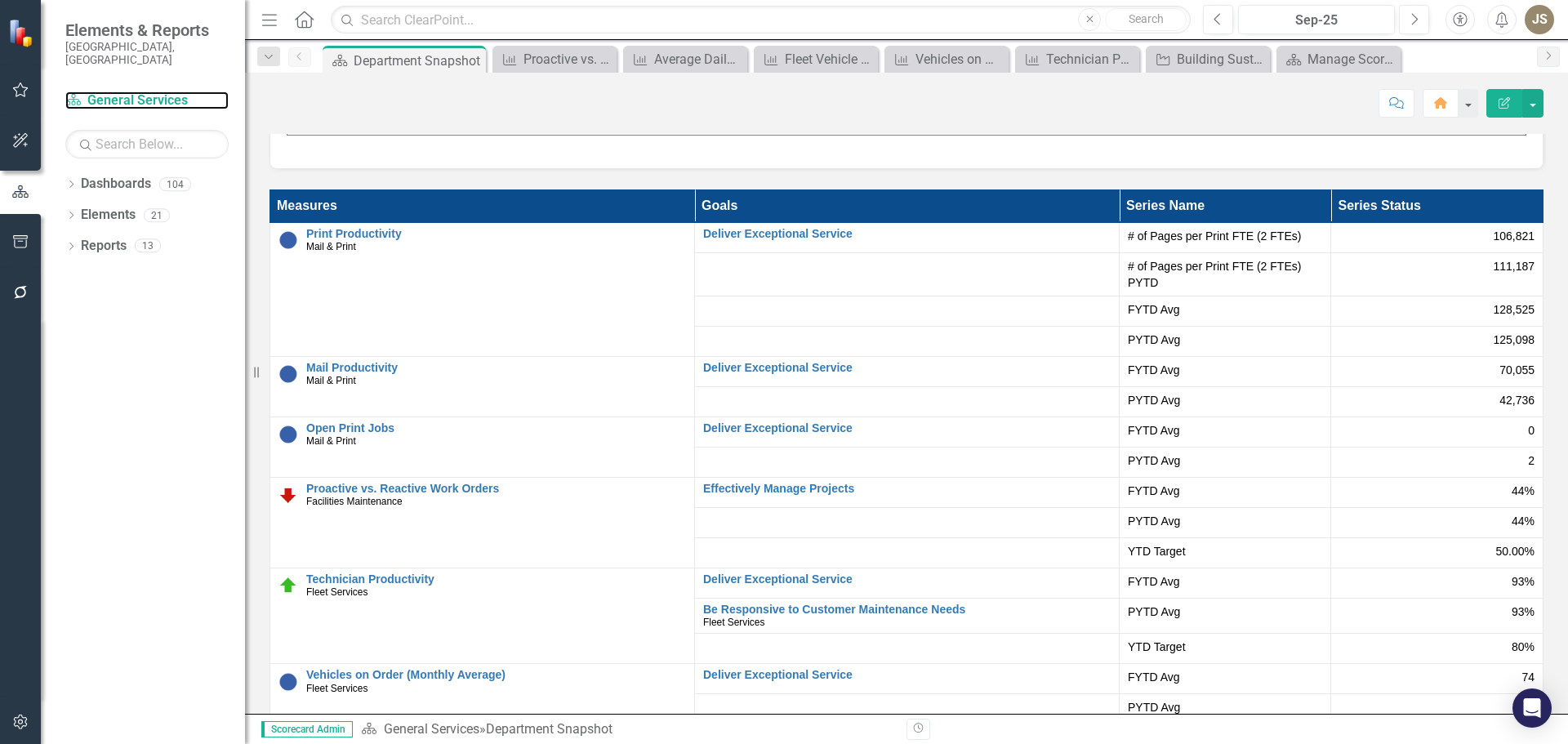
scroll to position [3185, 0]
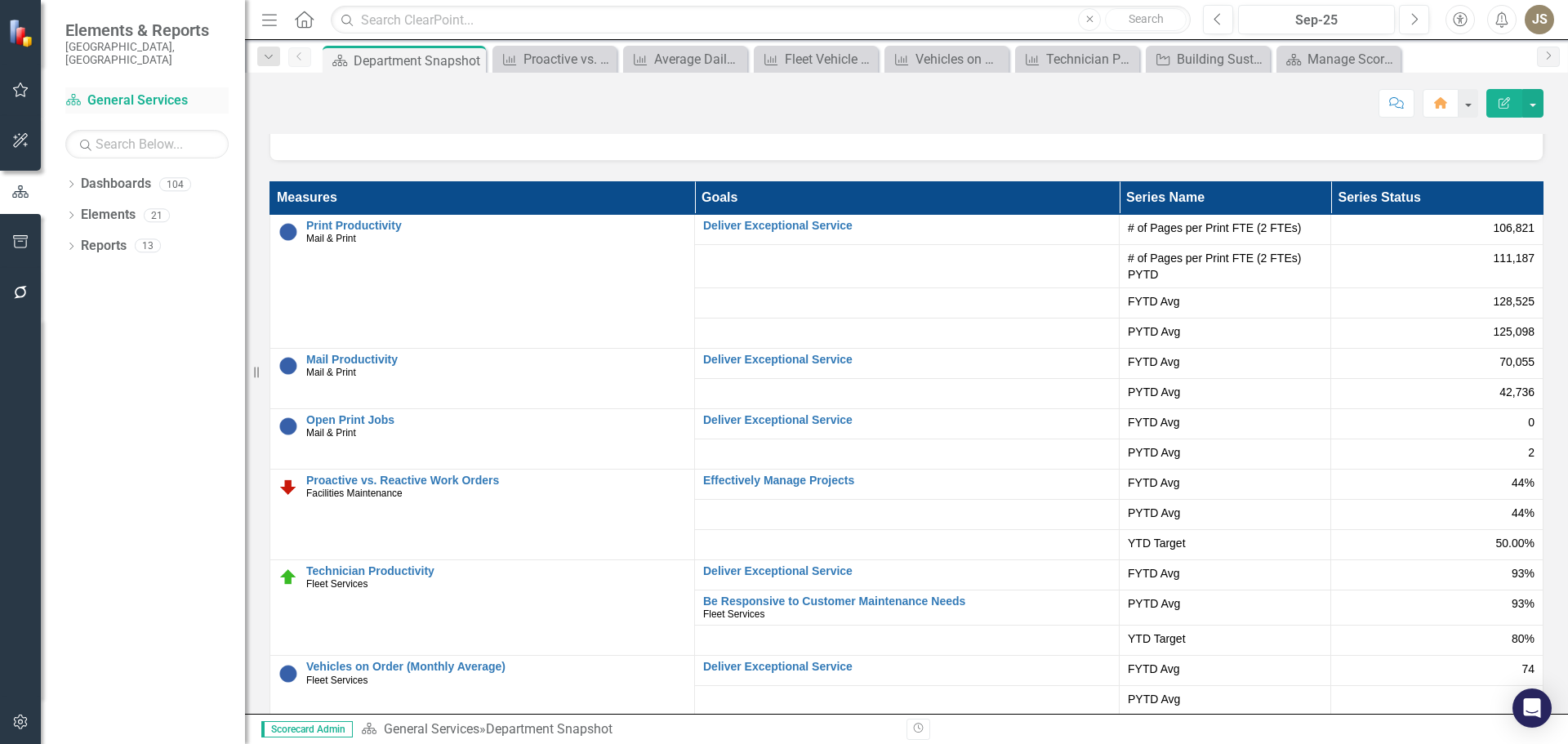
click at [126, 91] on link "Dashboard General Services" at bounding box center [147, 101] width 163 height 19
click at [384, 62] on div "Department Snapshot" at bounding box center [397, 61] width 87 height 21
click at [1383, 55] on icon "Close" at bounding box center [1386, 60] width 17 height 13
click at [1367, 56] on icon at bounding box center [1363, 59] width 9 height 9
click at [1333, 57] on div "Measure Technician Productivity Close" at bounding box center [1254, 59] width 163 height 27
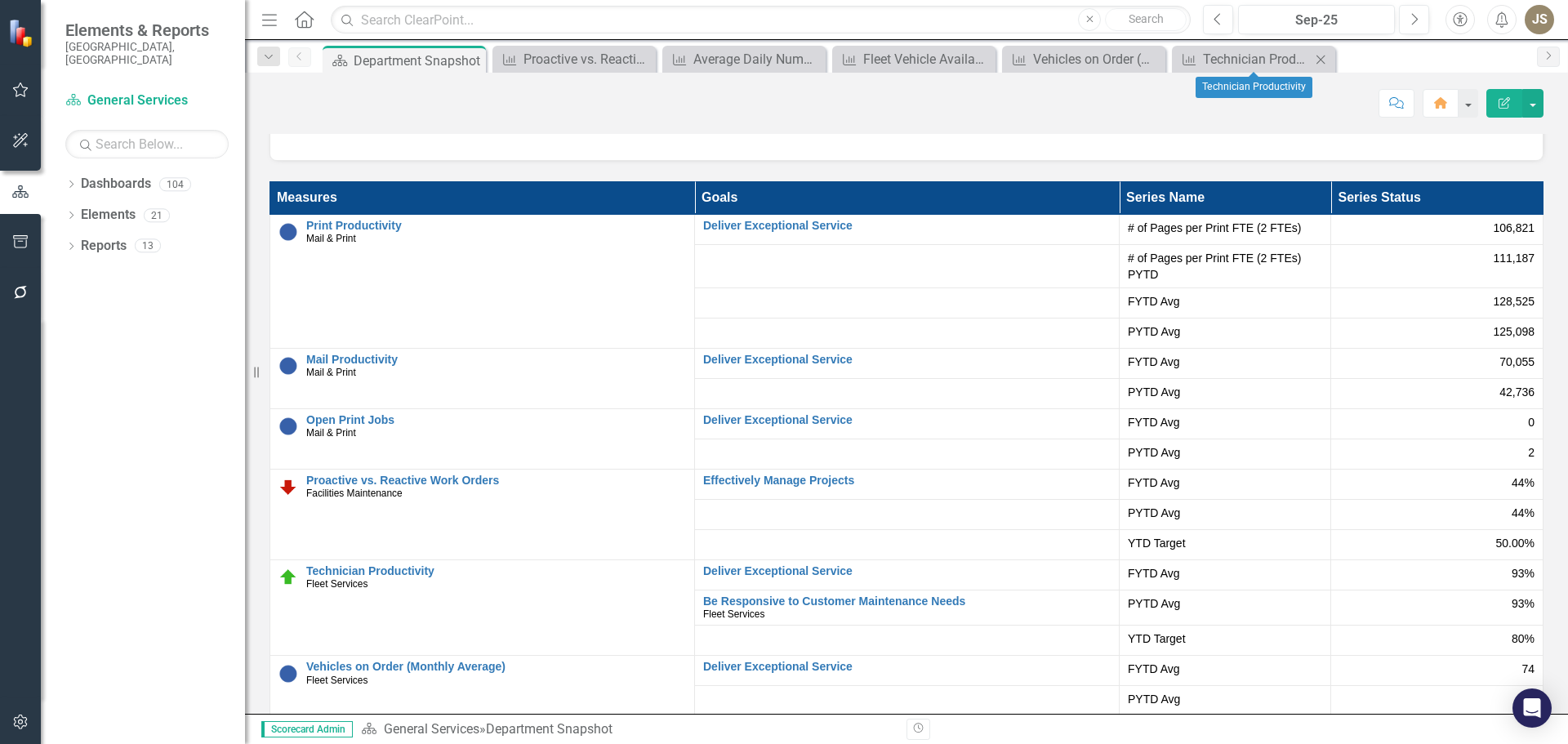
click at [1319, 57] on icon "Close" at bounding box center [1321, 60] width 17 height 13
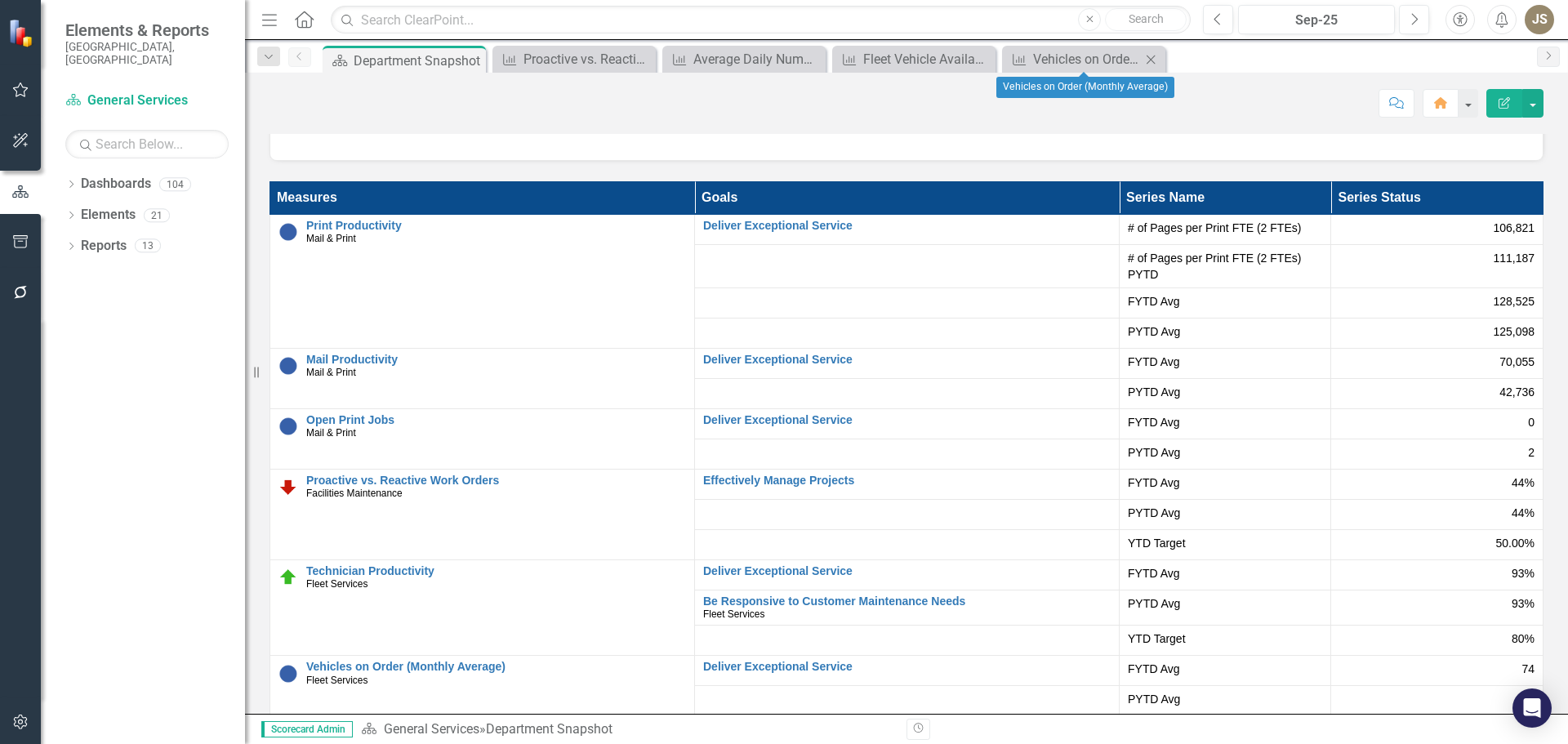
click at [1150, 62] on icon "Close" at bounding box center [1151, 60] width 17 height 13
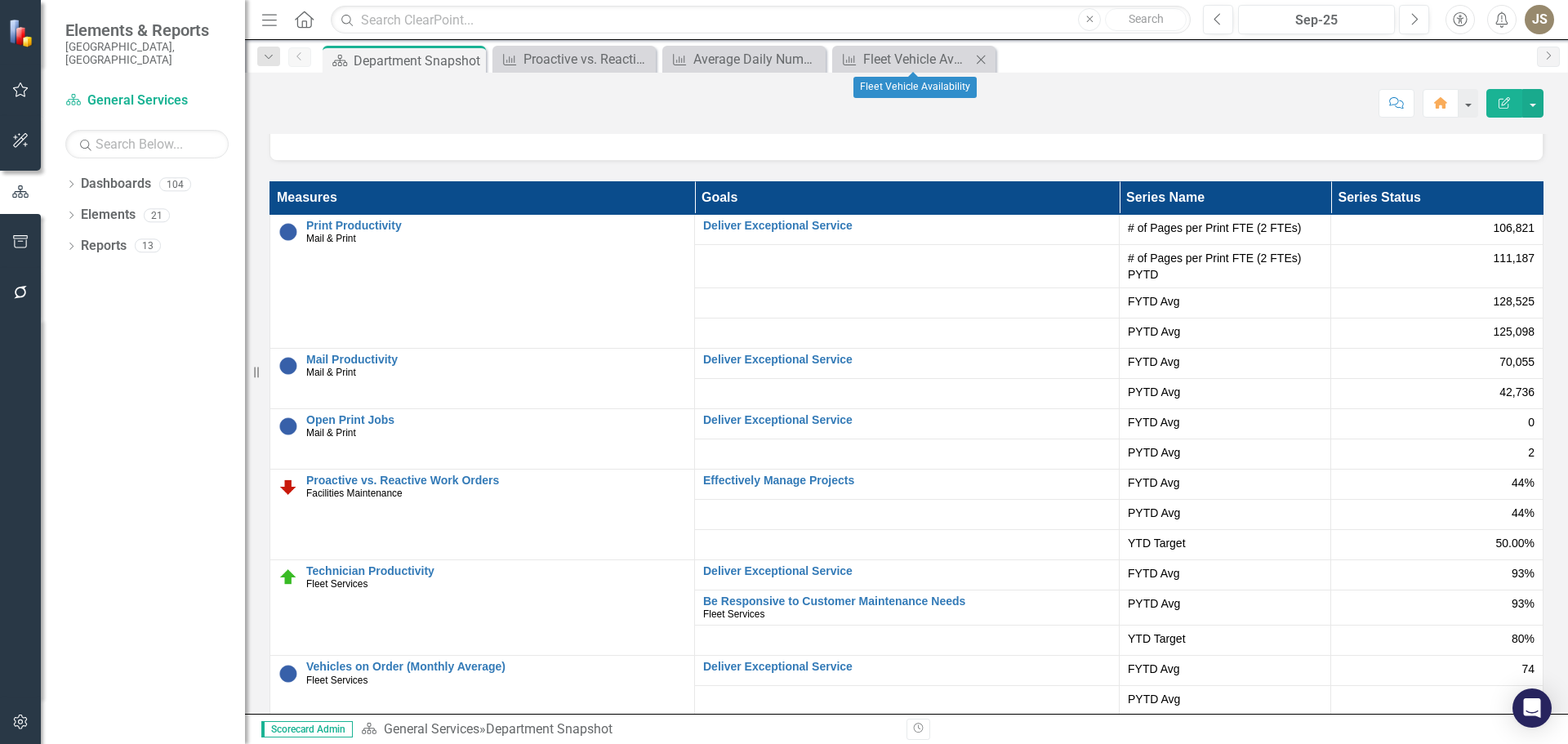
click at [977, 63] on icon "Close" at bounding box center [981, 60] width 17 height 13
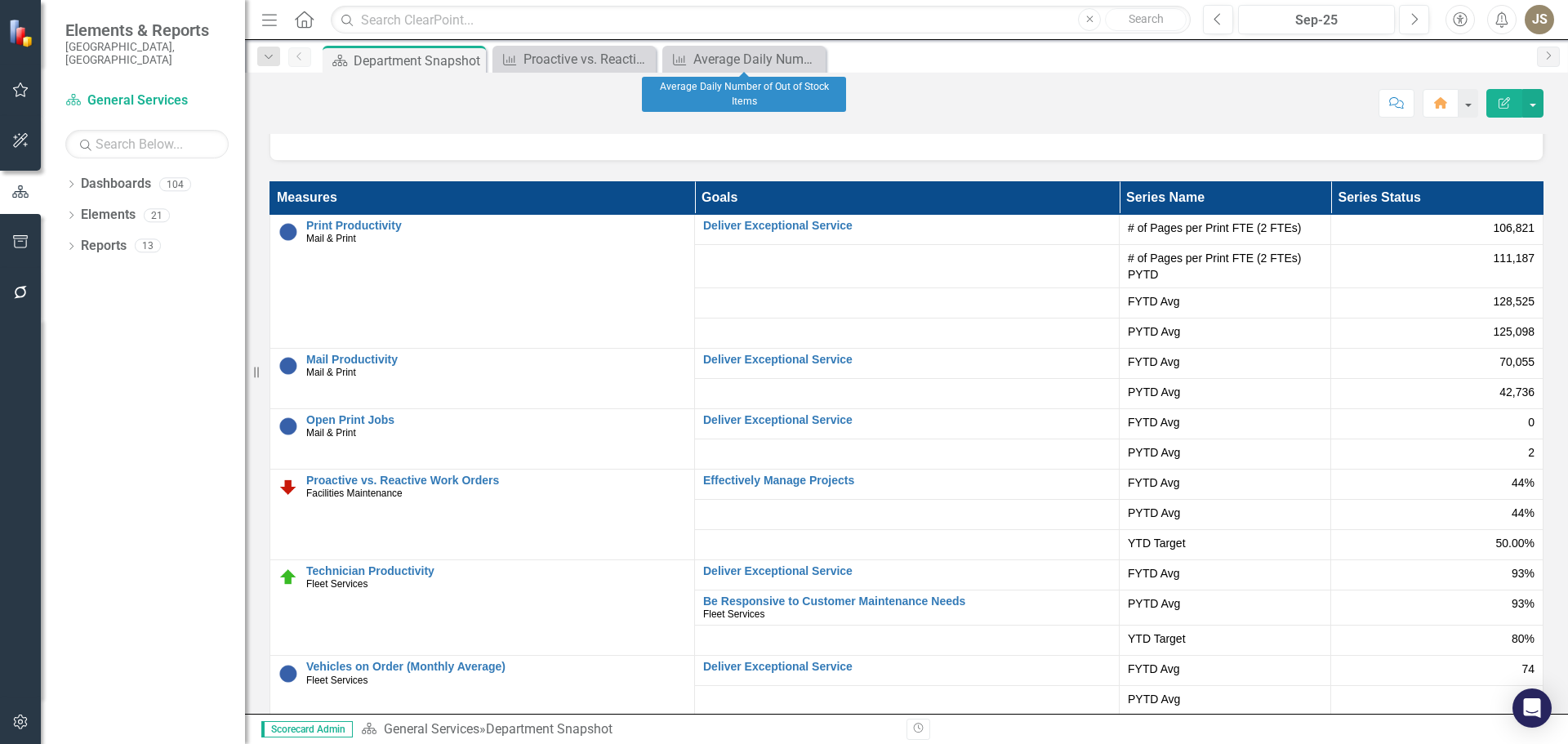
click at [0, 0] on icon "Close" at bounding box center [0, 0] width 0 height 0
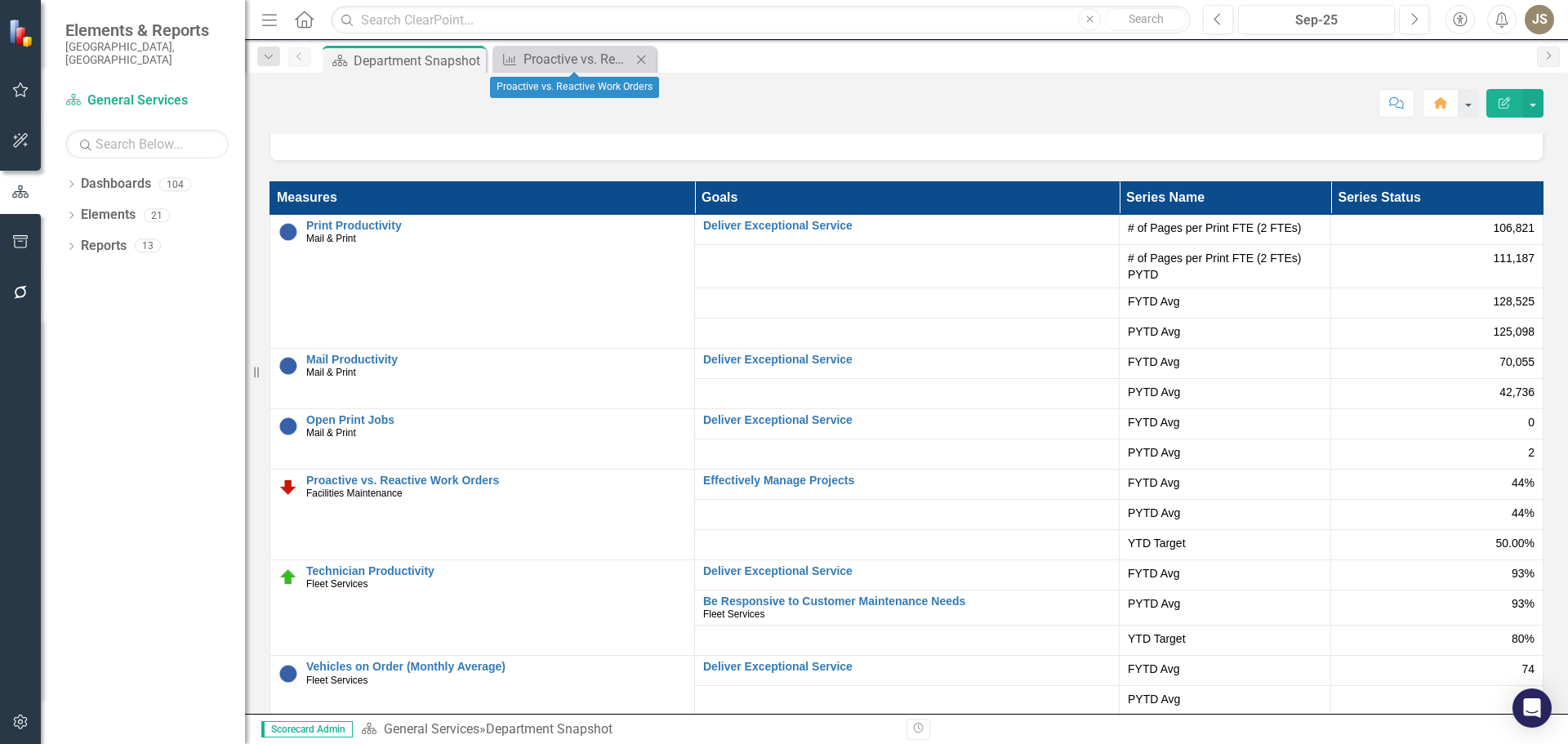
click at [643, 57] on icon "Close" at bounding box center [641, 60] width 17 height 13
click at [98, 91] on link "Dashboard General Services" at bounding box center [147, 101] width 163 height 19
click at [93, 91] on link "Dashboard General Services" at bounding box center [147, 101] width 163 height 19
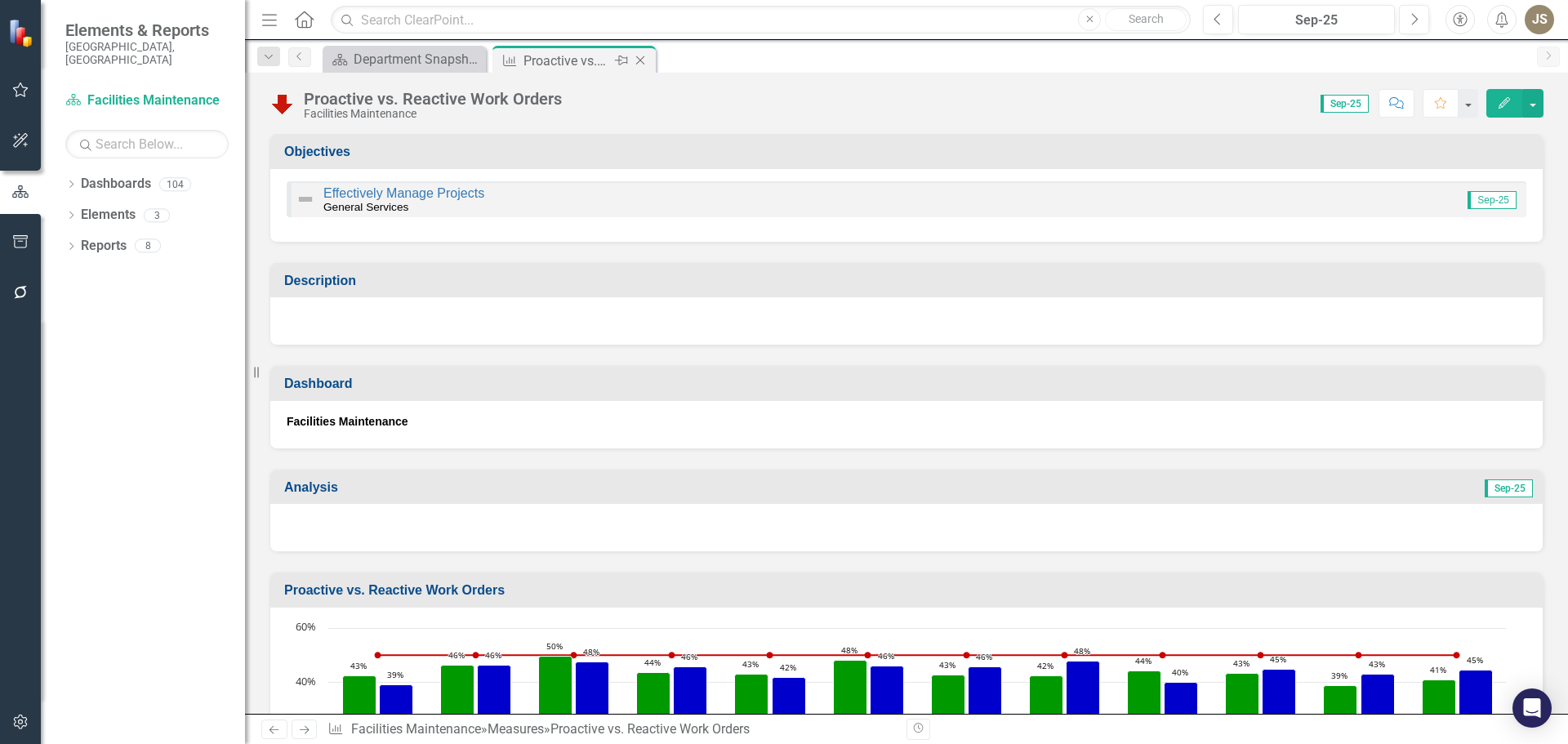
click at [639, 61] on icon "Close" at bounding box center [640, 61] width 17 height 13
